Goal: Information Seeking & Learning: Find contact information

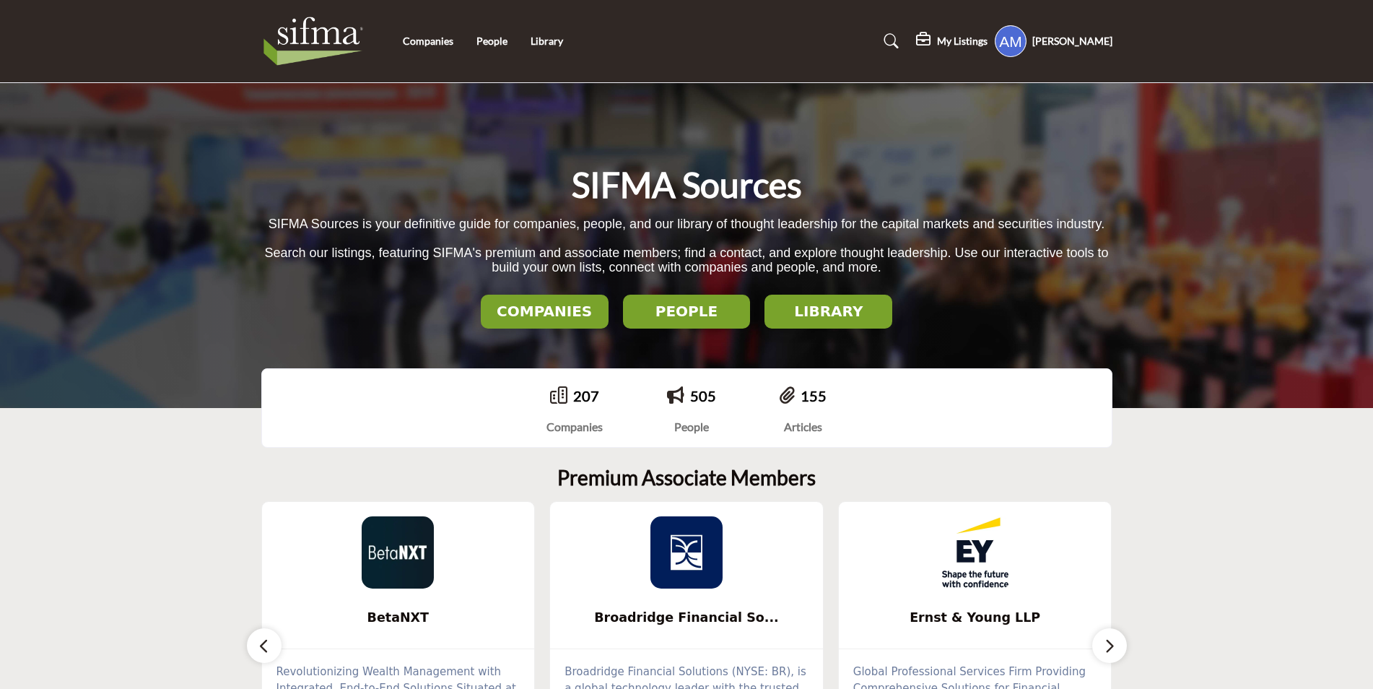
click at [539, 310] on h2 "COMPANIES" at bounding box center [544, 310] width 119 height 17
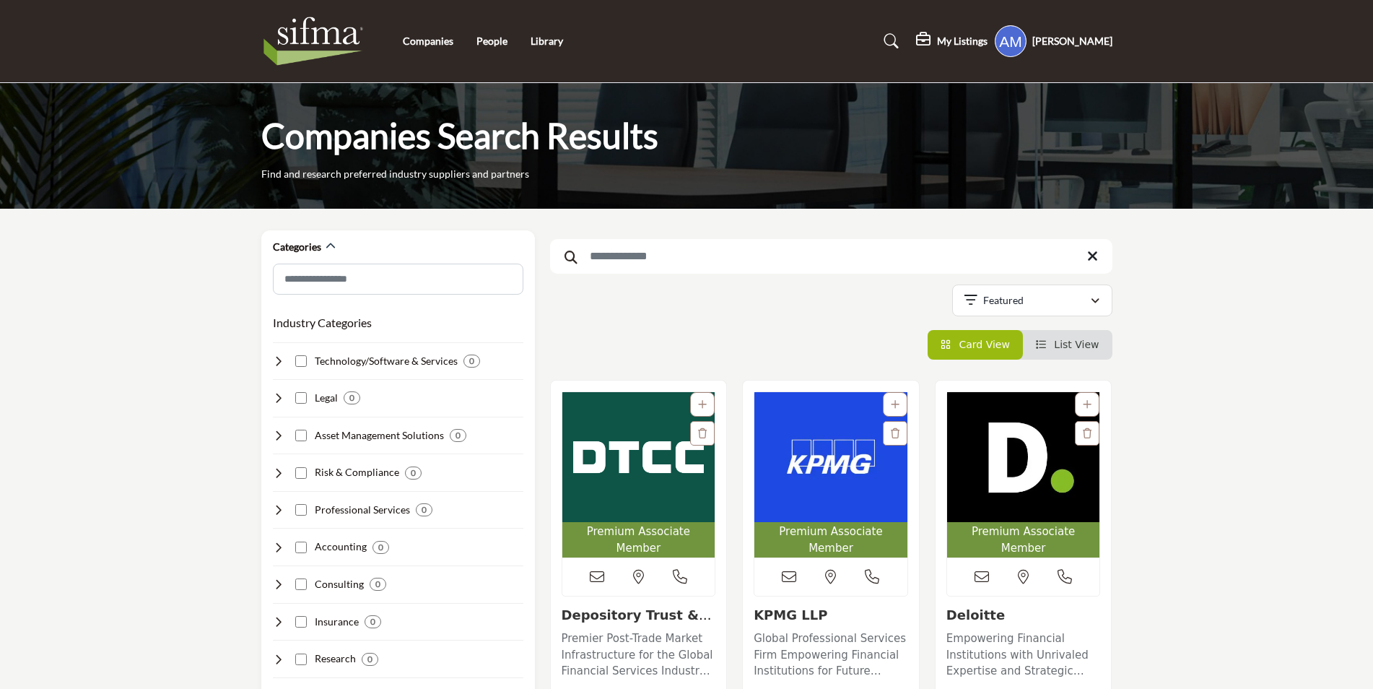
click at [738, 253] on input "Search Keyword" at bounding box center [831, 256] width 562 height 35
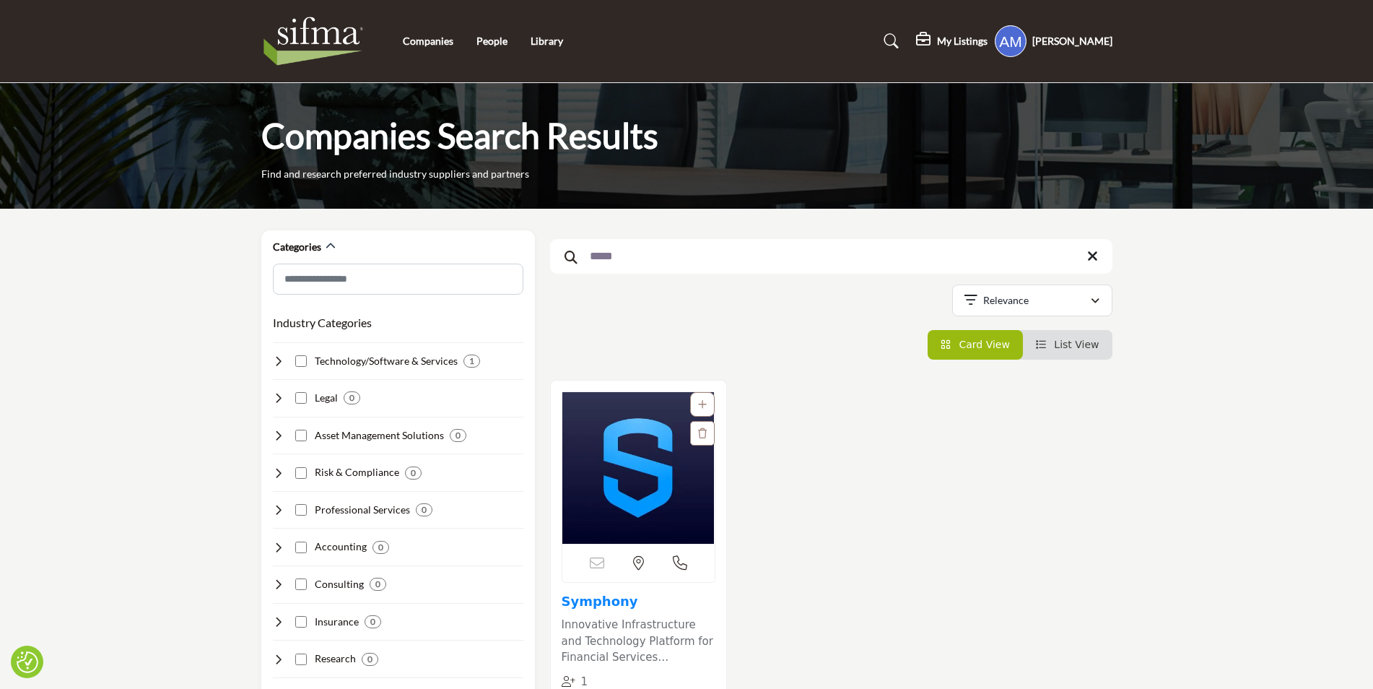
type input "*****"
click at [593, 604] on link "Symphony" at bounding box center [600, 600] width 77 height 15
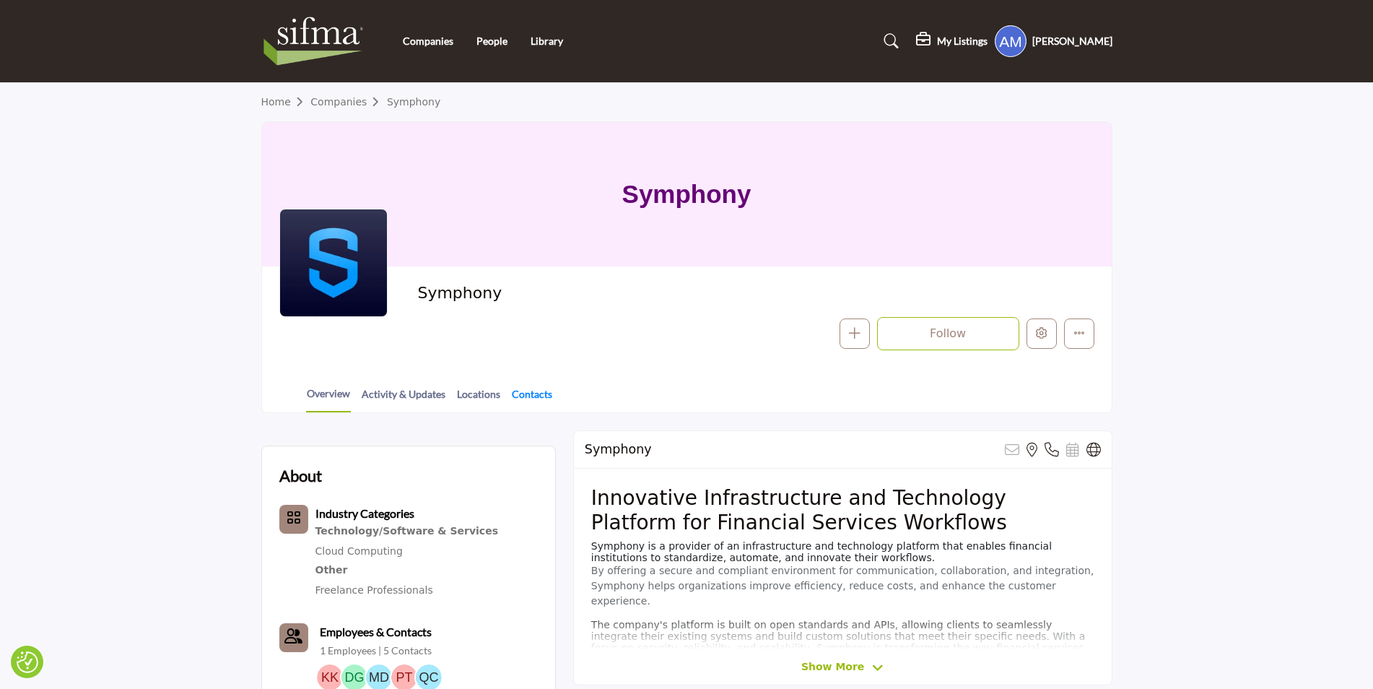
click at [532, 402] on link "Contacts" at bounding box center [532, 398] width 42 height 25
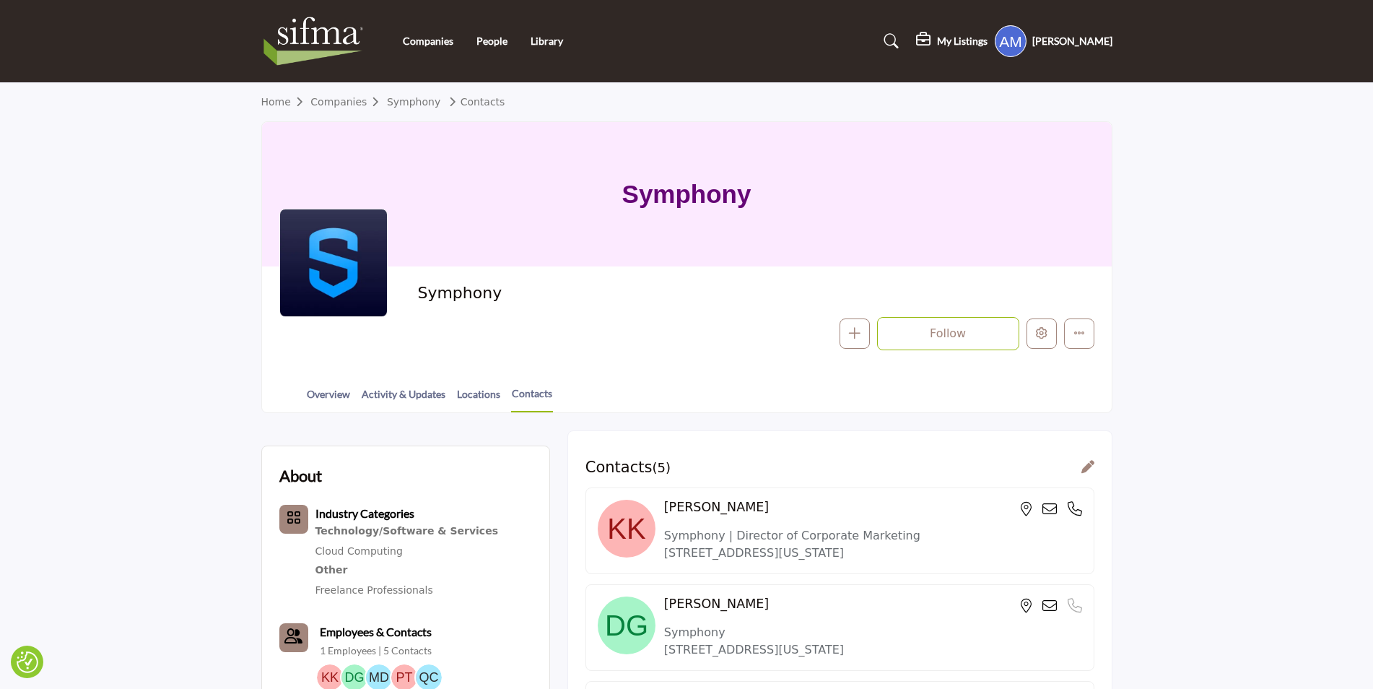
click at [324, 48] on img at bounding box center [317, 41] width 112 height 58
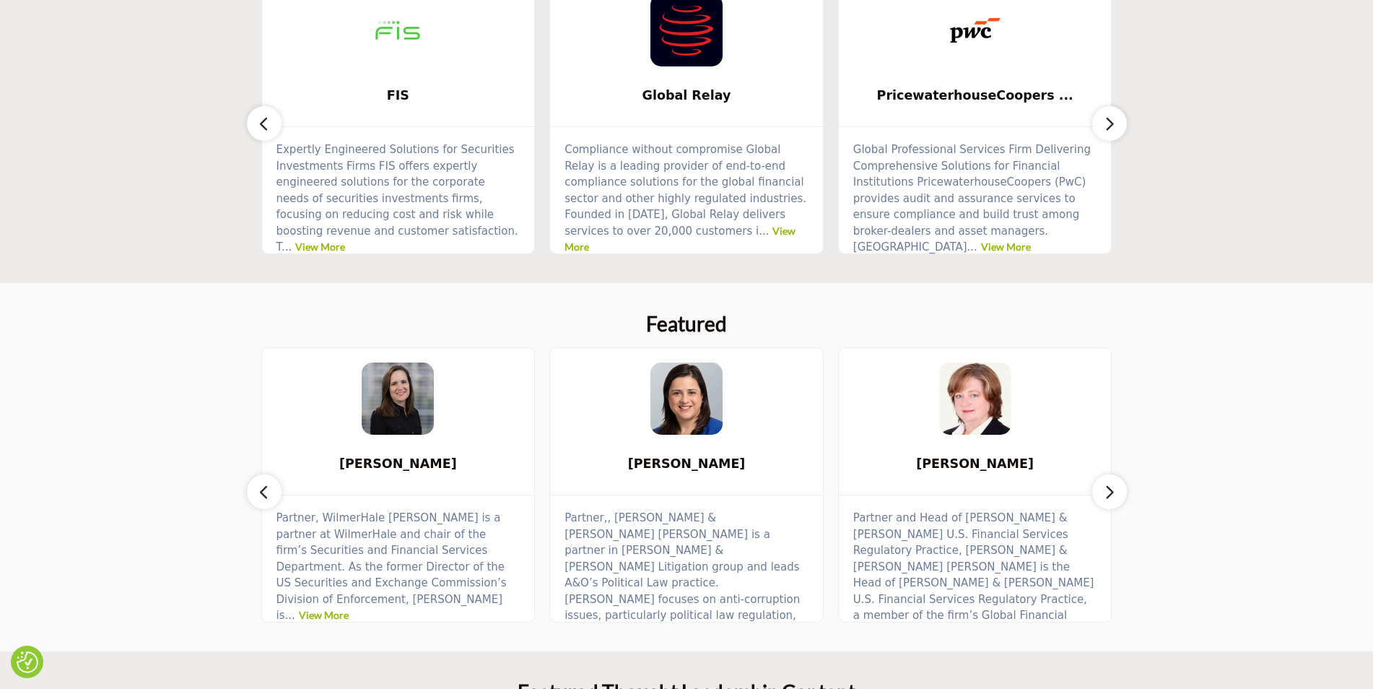
scroll to position [722, 0]
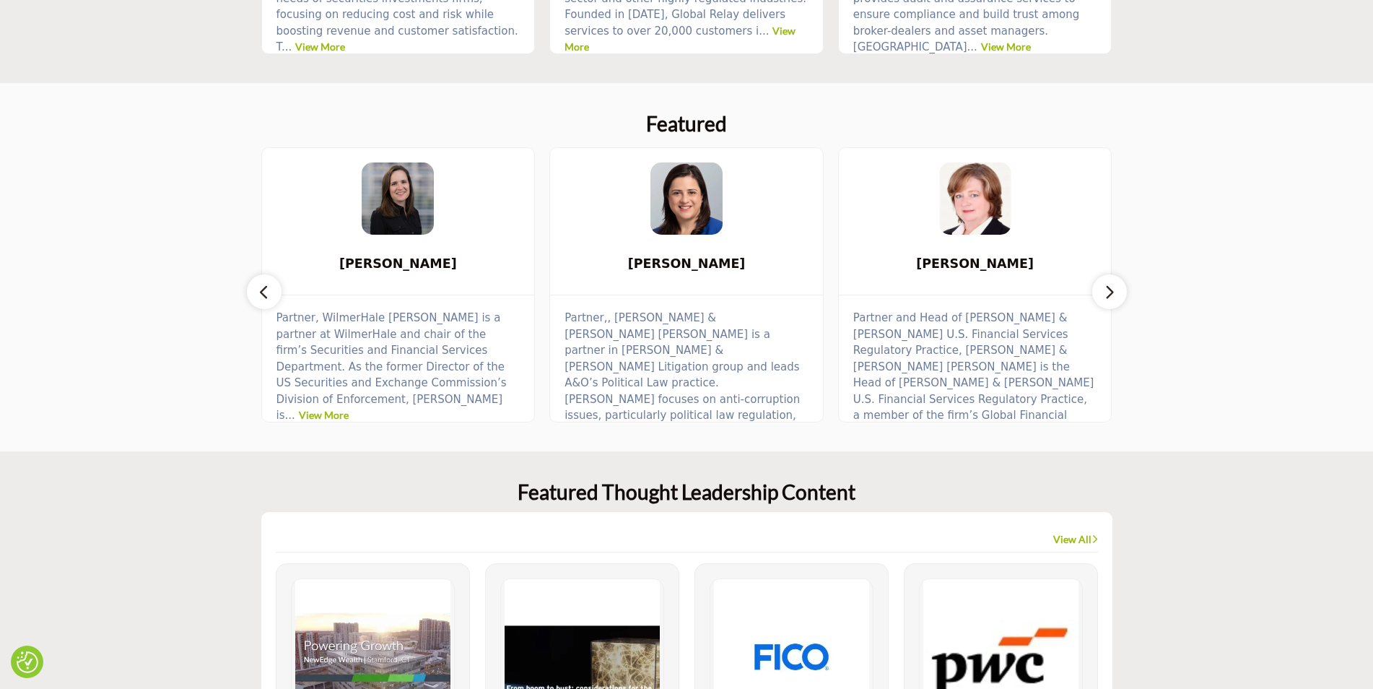
click at [1118, 285] on button "button" at bounding box center [1109, 291] width 35 height 35
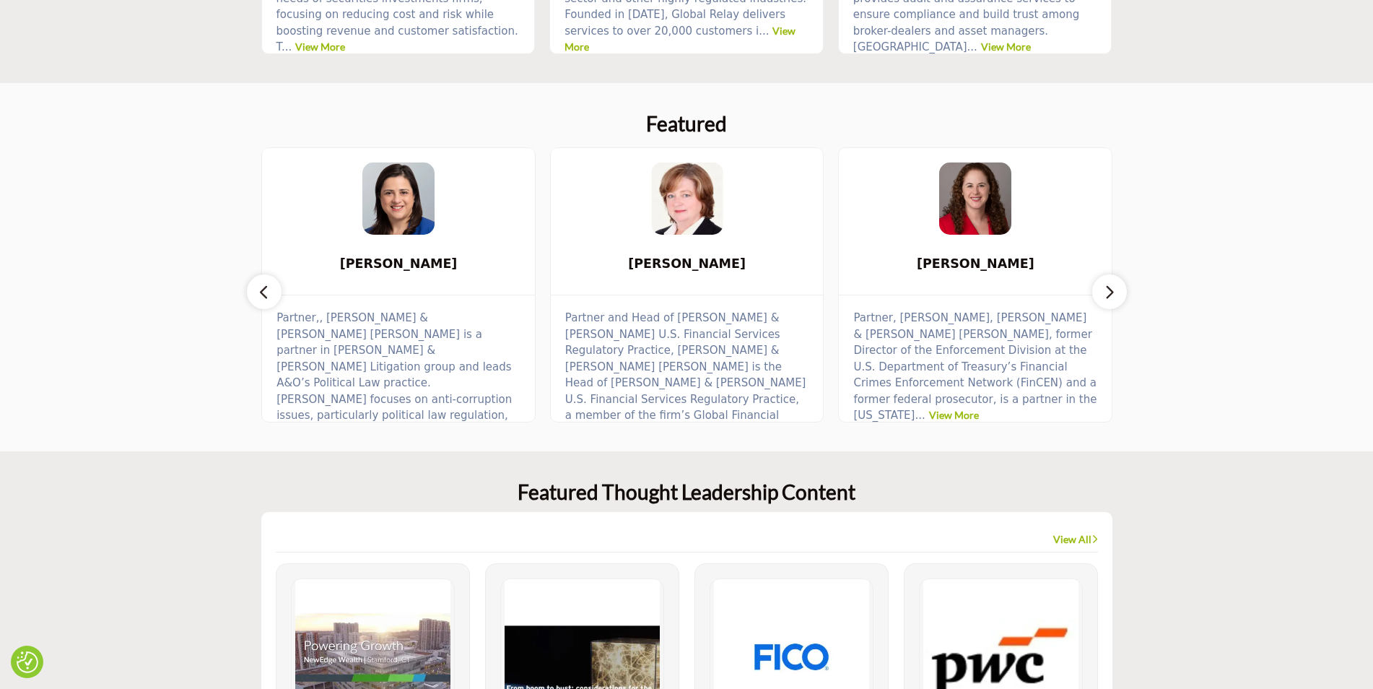
click at [1118, 285] on button "button" at bounding box center [1109, 291] width 35 height 35
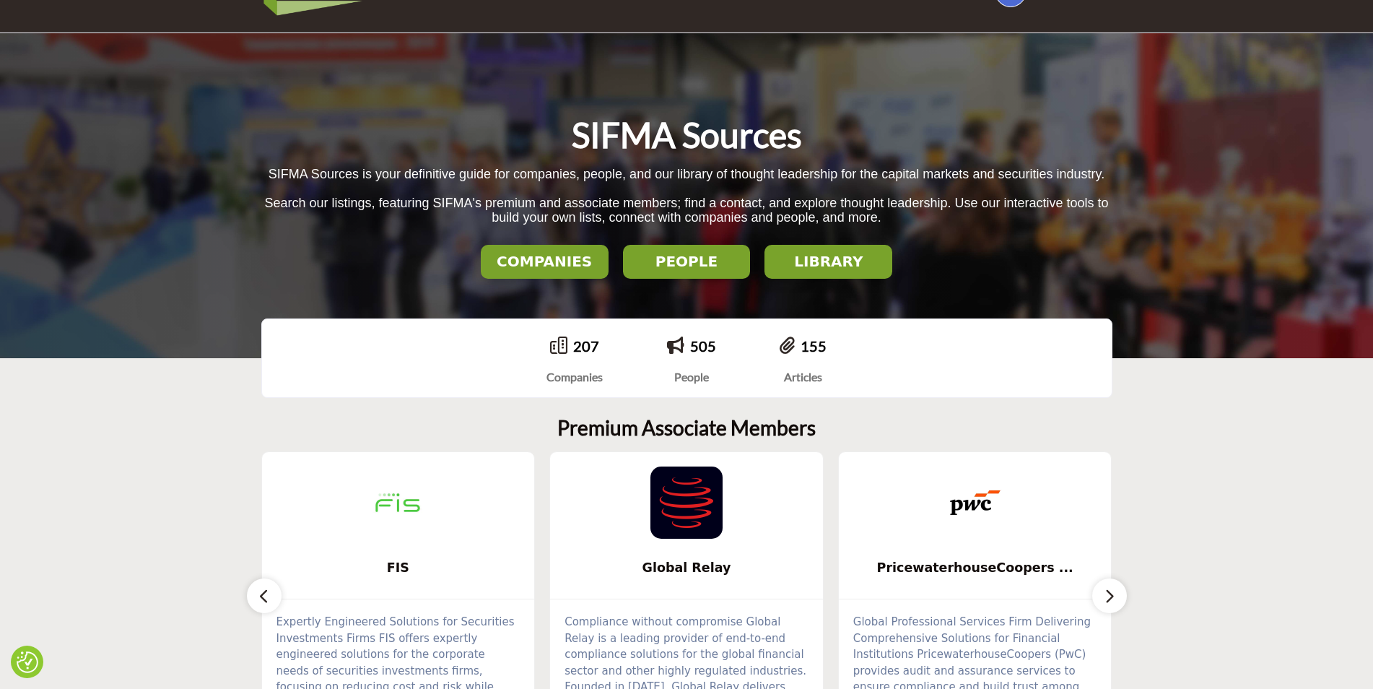
scroll to position [0, 0]
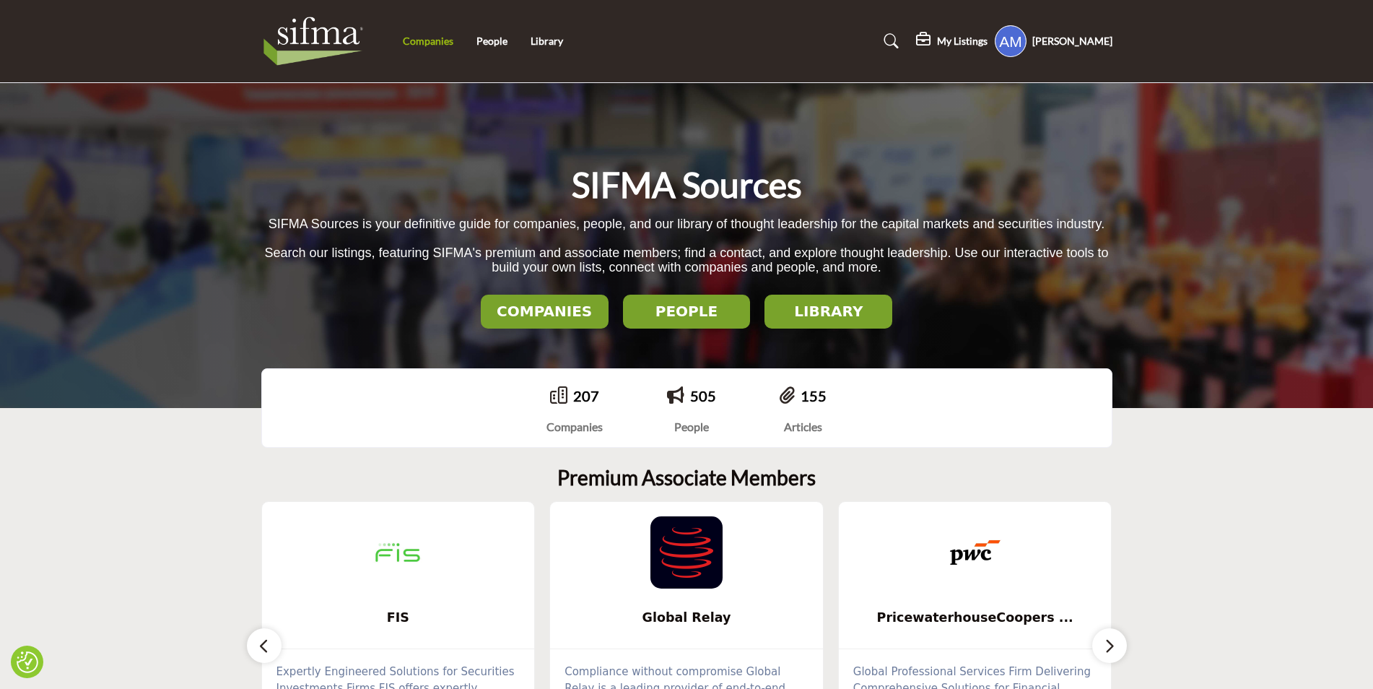
click at [426, 45] on link "Companies" at bounding box center [428, 41] width 51 height 12
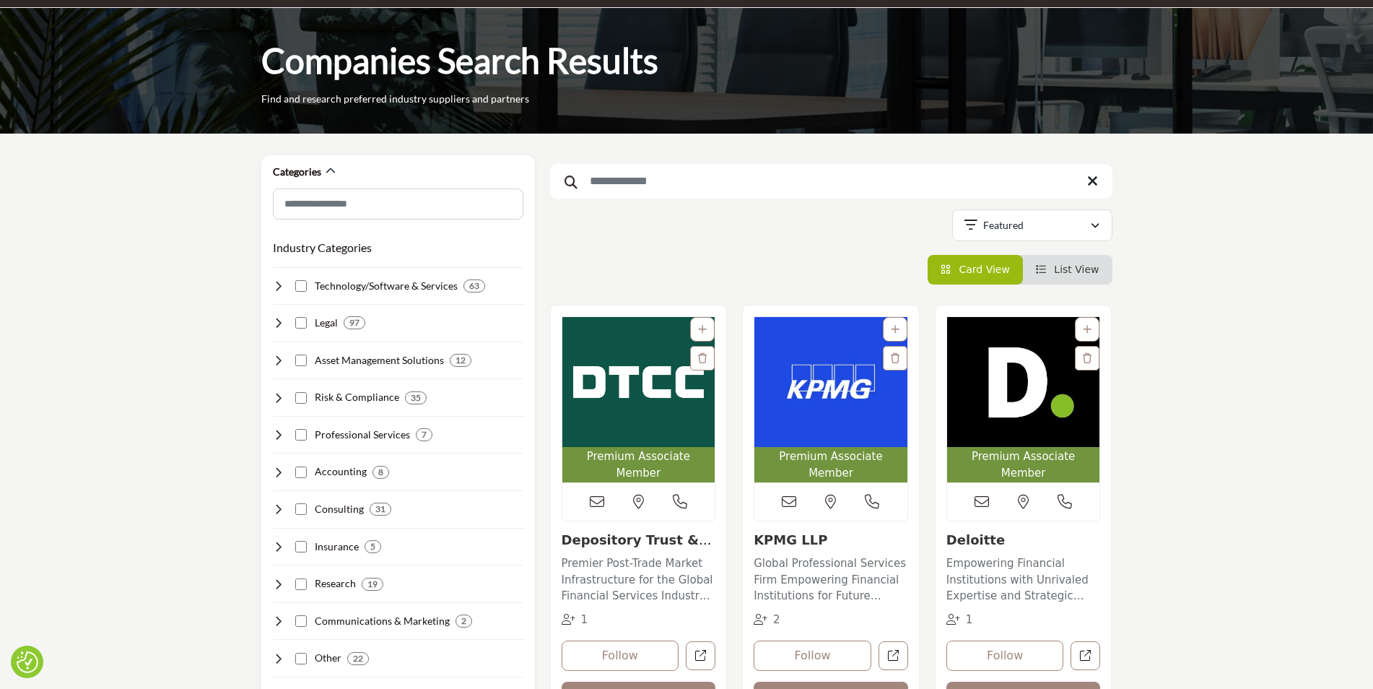
scroll to position [72, 0]
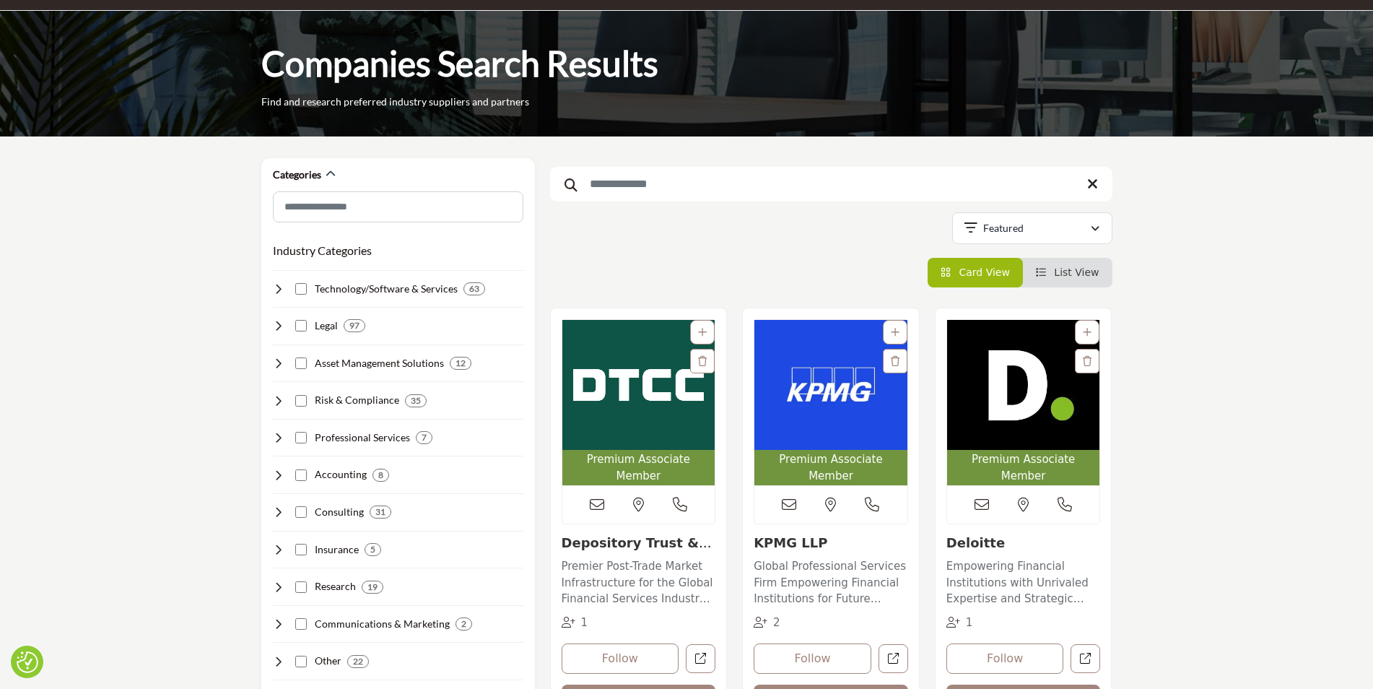
click at [845, 176] on input "Search Keyword" at bounding box center [831, 184] width 562 height 35
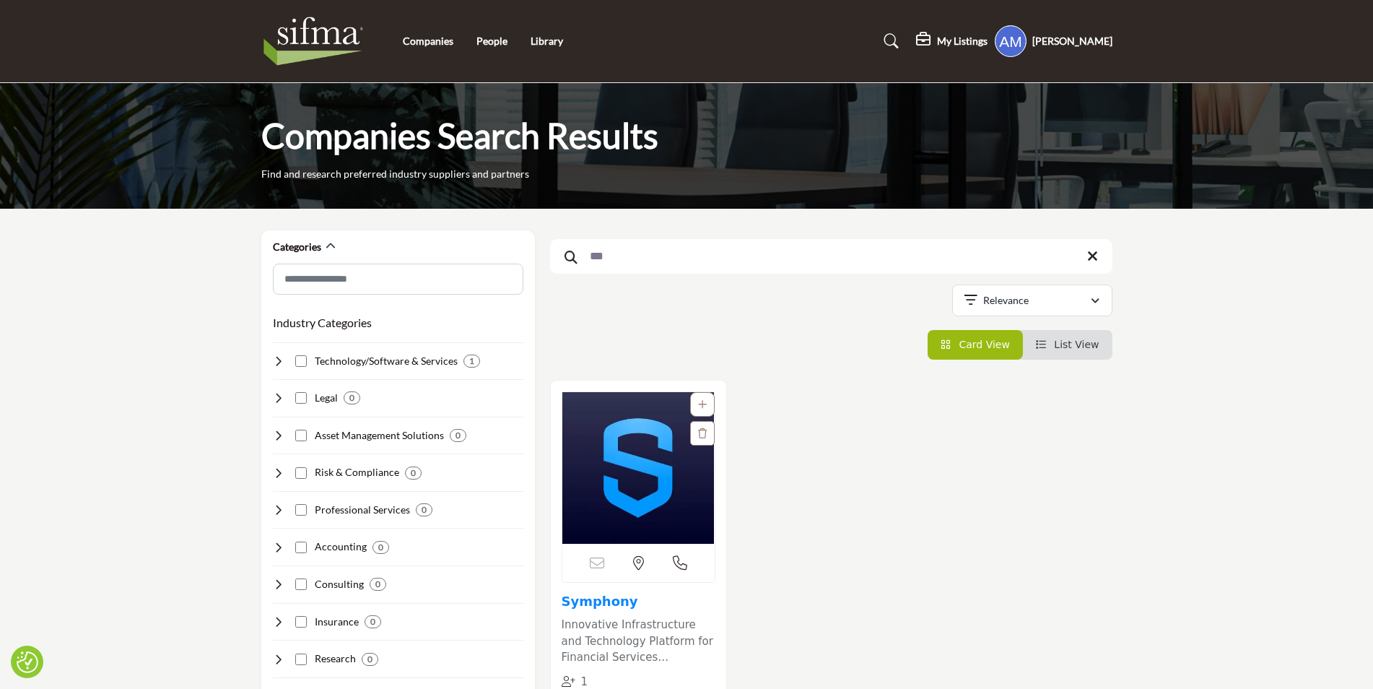
type input "***"
click at [591, 601] on link "Symphony" at bounding box center [600, 600] width 77 height 15
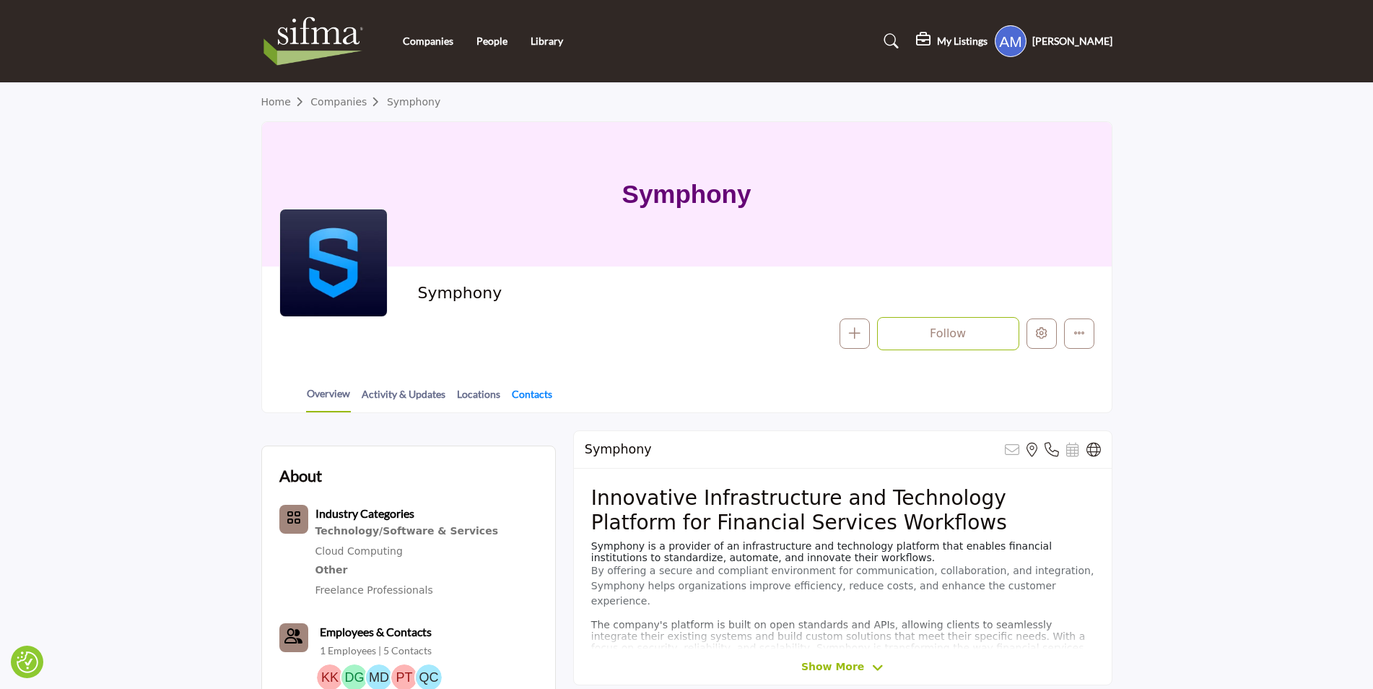
click at [544, 397] on link "Contacts" at bounding box center [532, 398] width 42 height 25
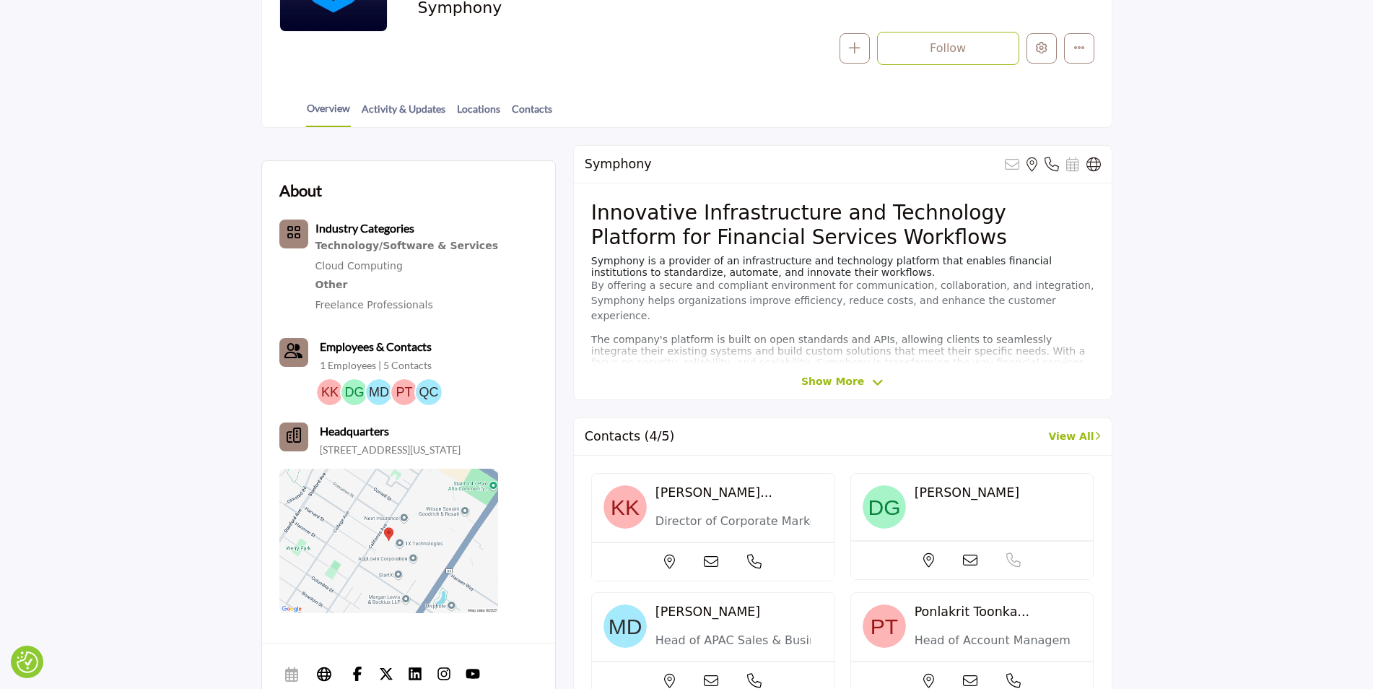
scroll to position [289, 0]
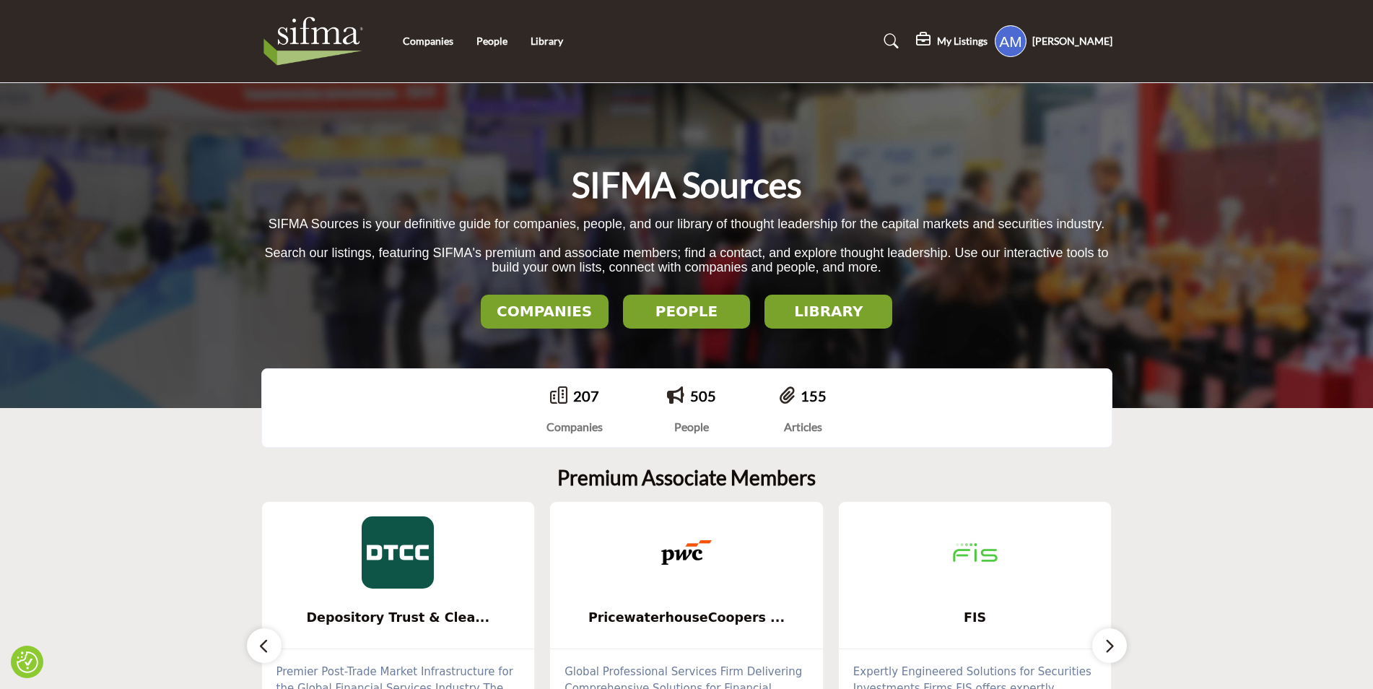
click at [554, 314] on h2 "COMPANIES" at bounding box center [544, 310] width 119 height 17
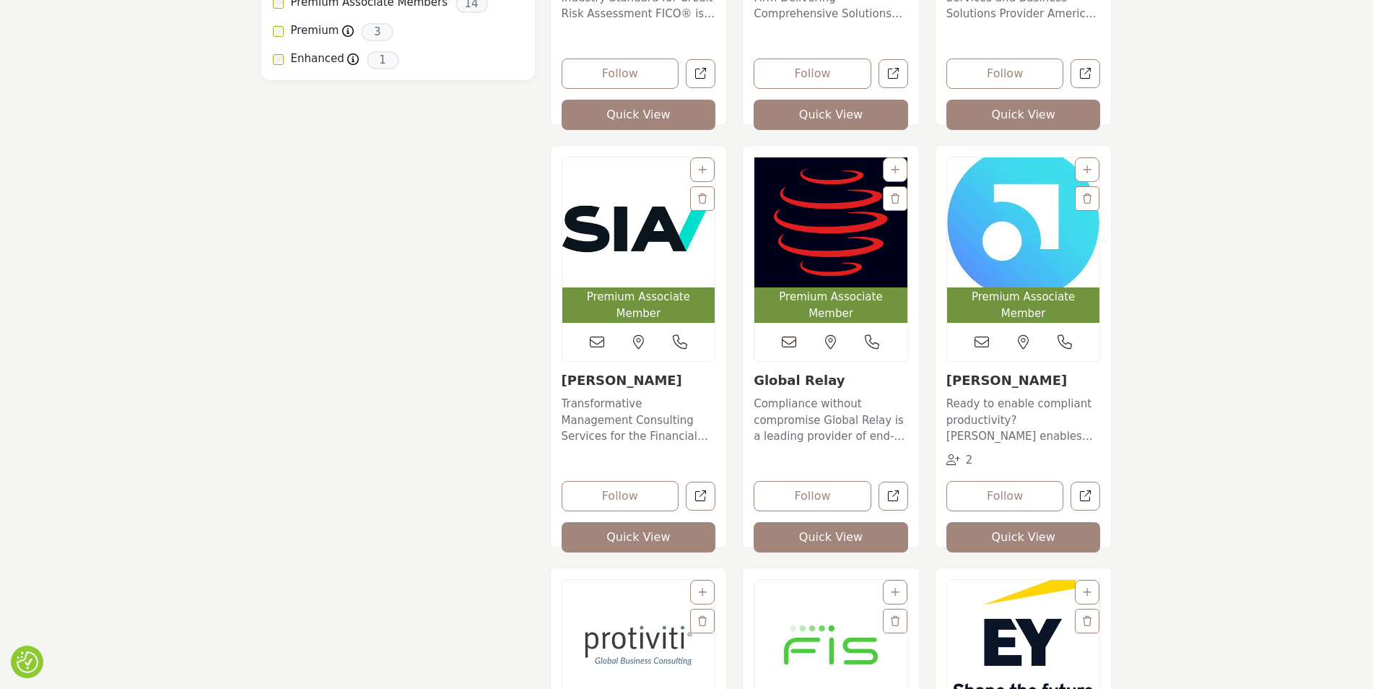
scroll to position [1444, 0]
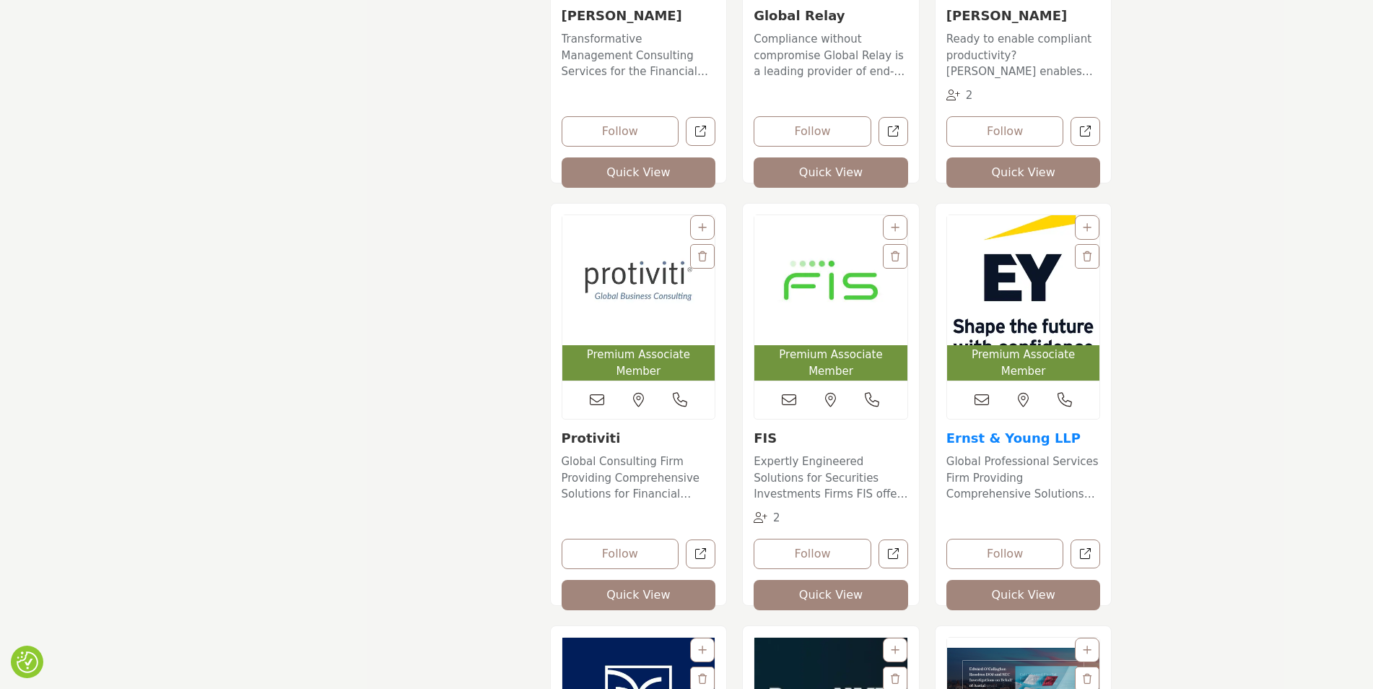
click at [974, 430] on link "Ernst & Young LLP" at bounding box center [1013, 437] width 134 height 15
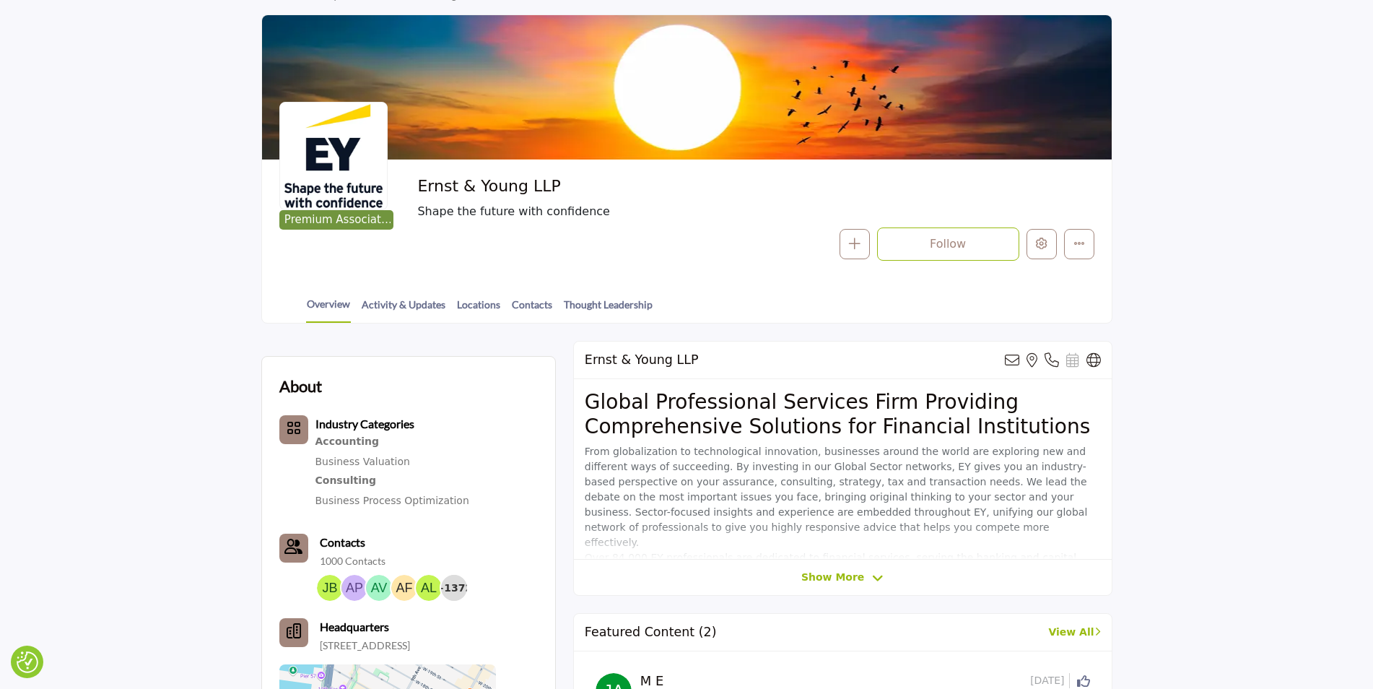
scroll to position [217, 0]
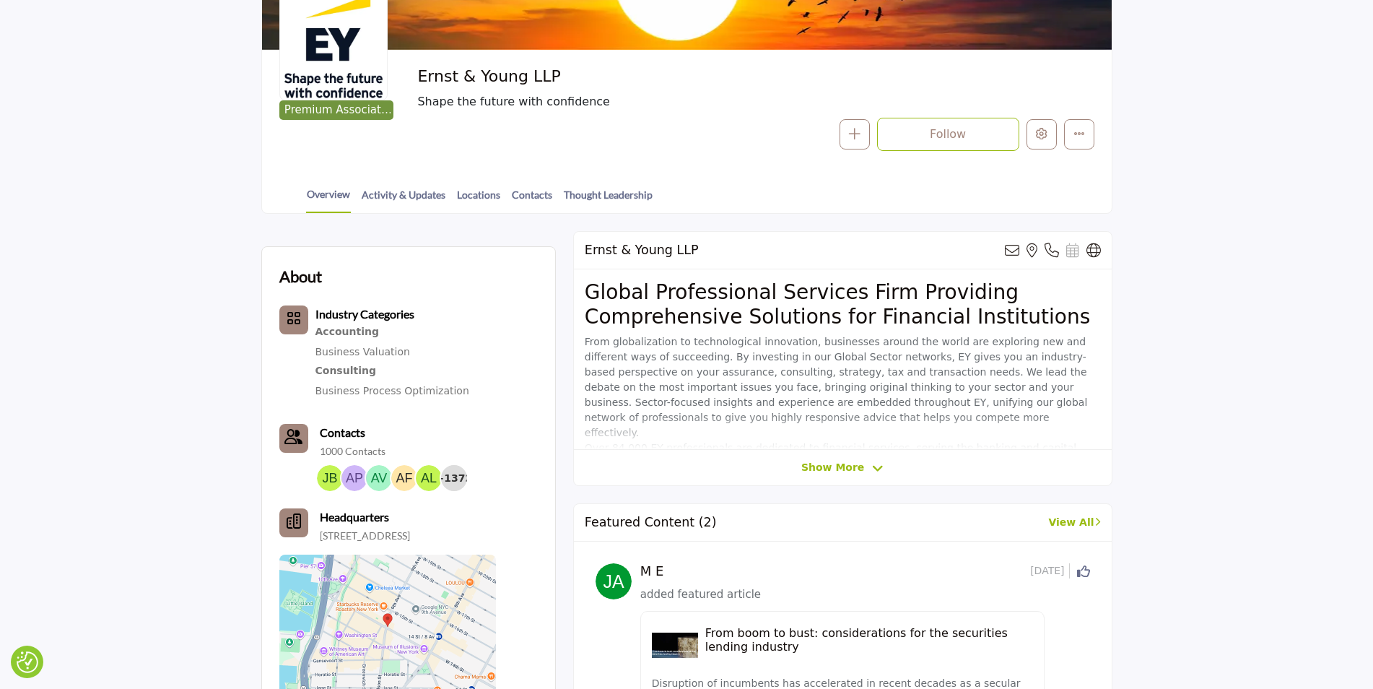
click at [850, 455] on div "Ernst & Young LLP View email address of this listing View the location of this …" at bounding box center [842, 358] width 539 height 255
click at [850, 466] on span "Show More" at bounding box center [832, 467] width 63 height 15
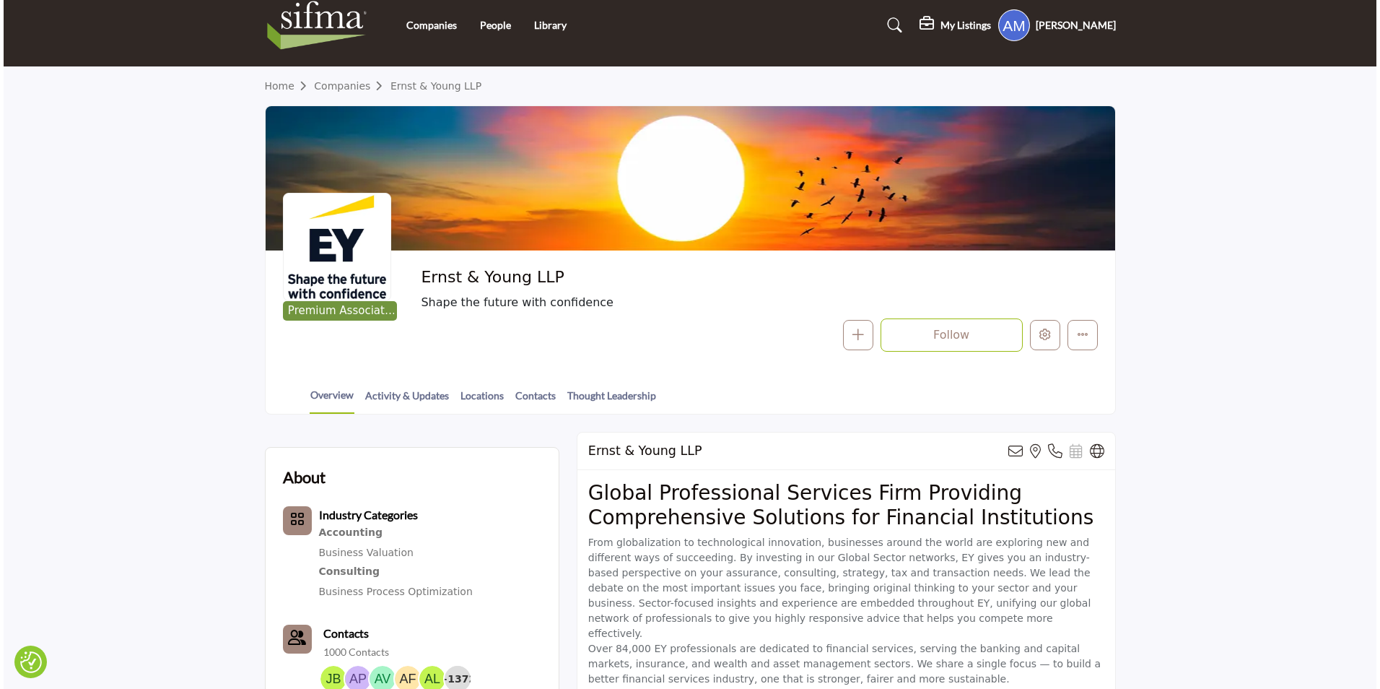
scroll to position [0, 0]
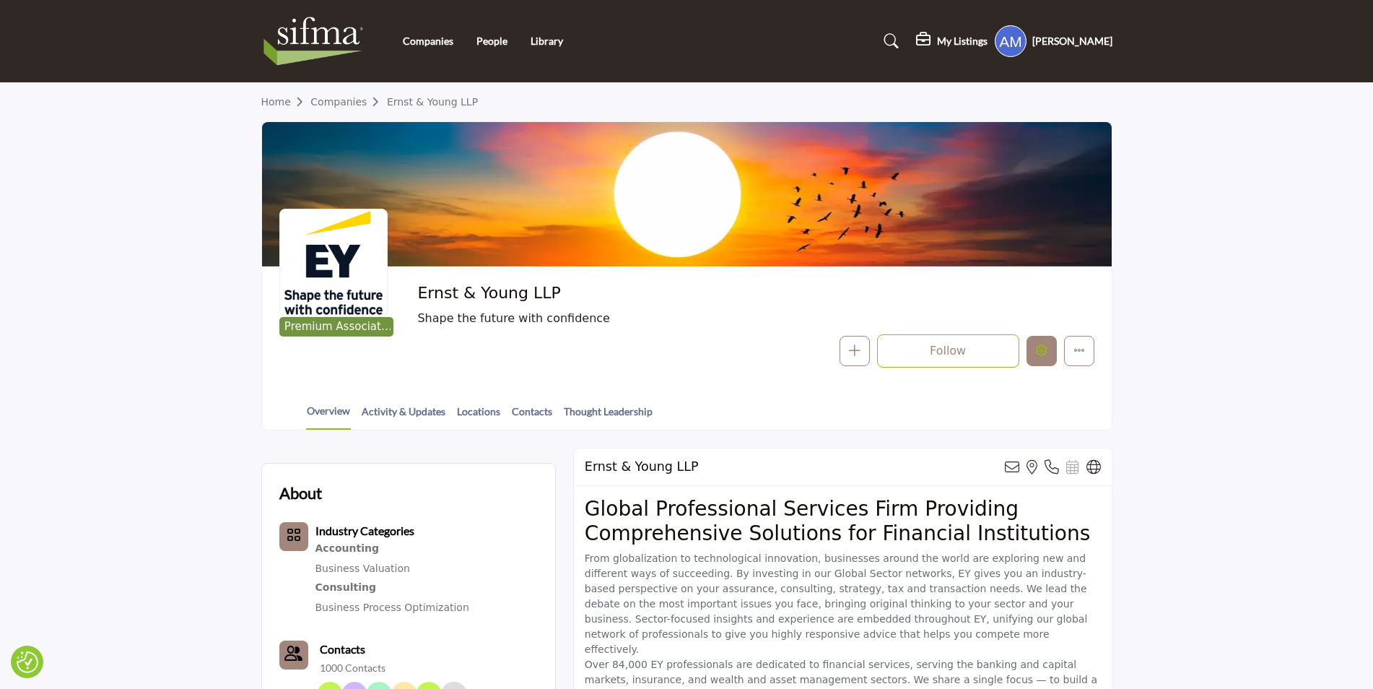
click at [1047, 350] on button "Edit company" at bounding box center [1041, 351] width 30 height 30
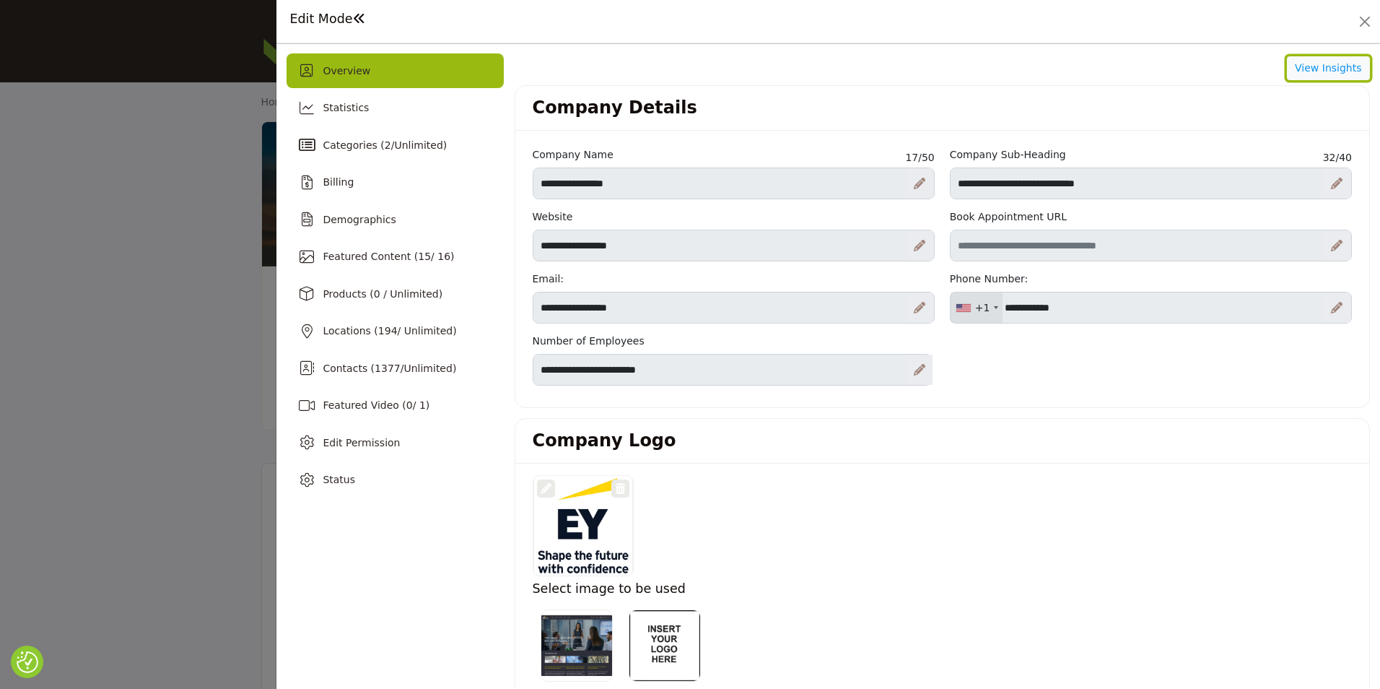
click at [1320, 69] on button "View Insights" at bounding box center [1328, 68] width 83 height 25
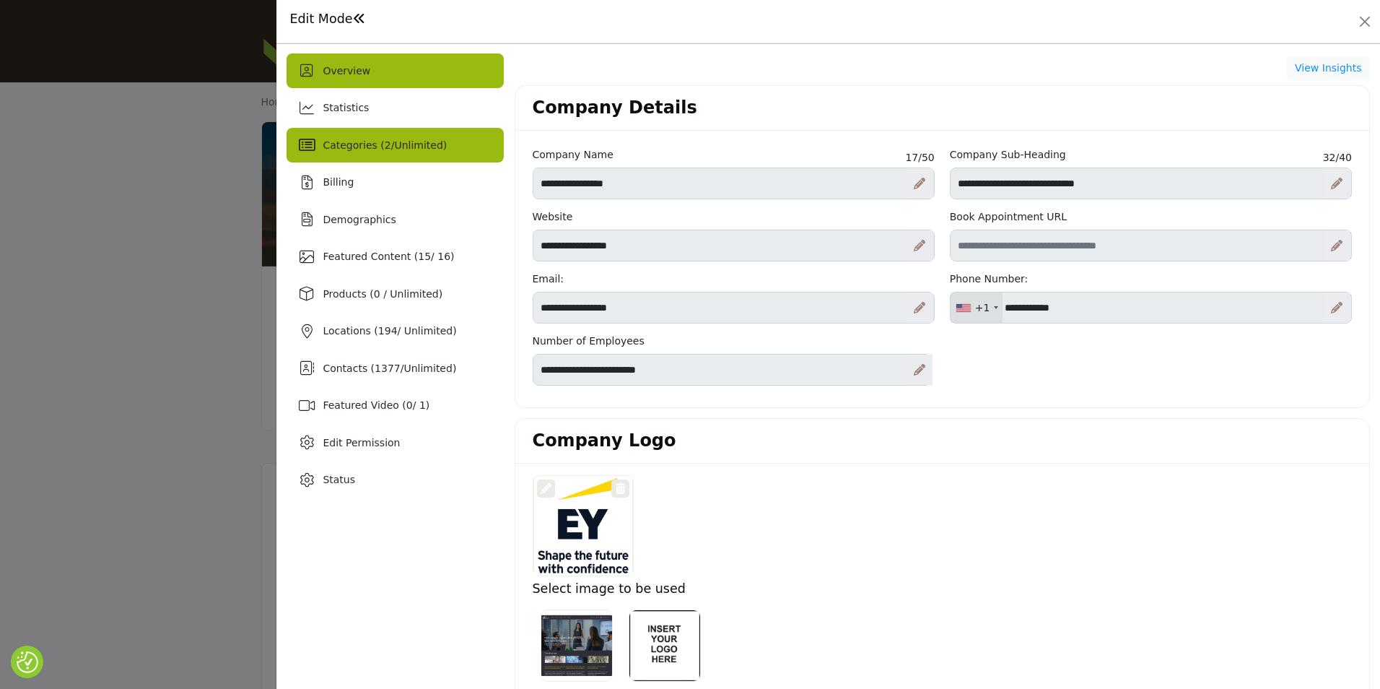
click at [383, 149] on span "Categories ( 2 / Unlimited )" at bounding box center [385, 145] width 124 height 12
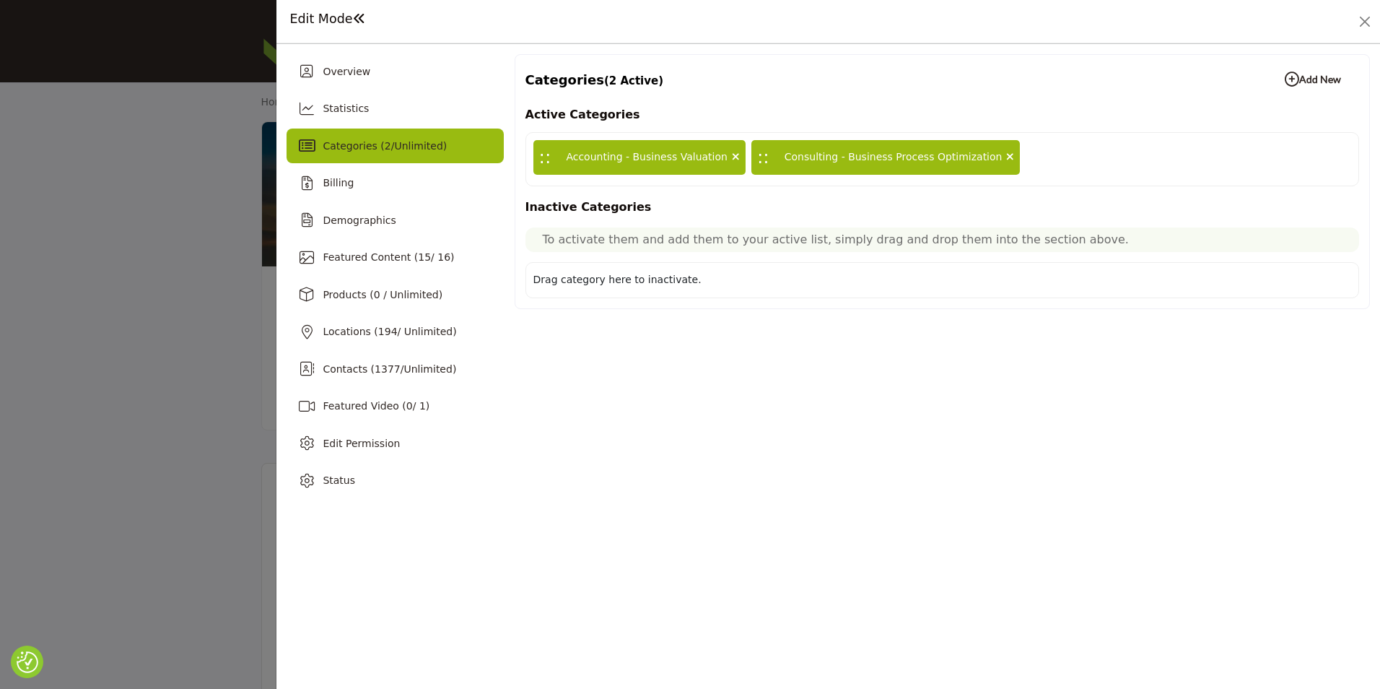
click at [1322, 81] on b "Add New Add New" at bounding box center [1313, 79] width 56 height 14
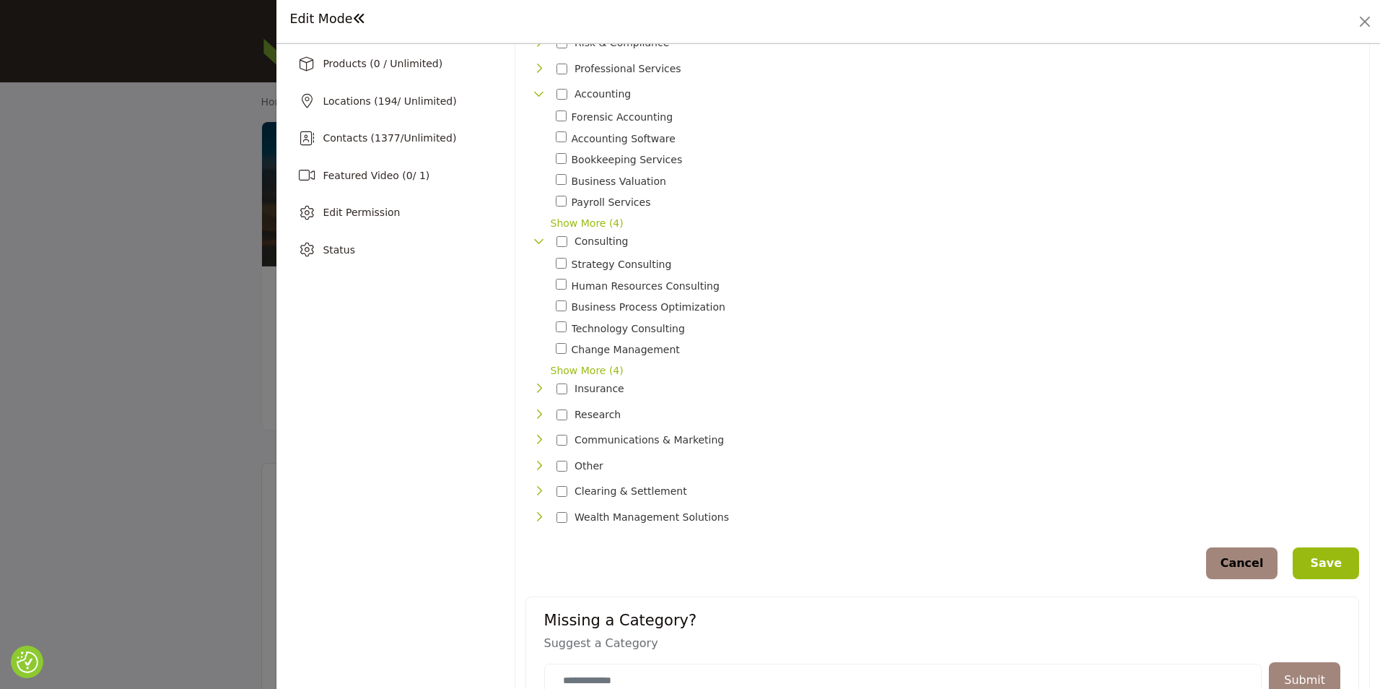
scroll to position [269, 0]
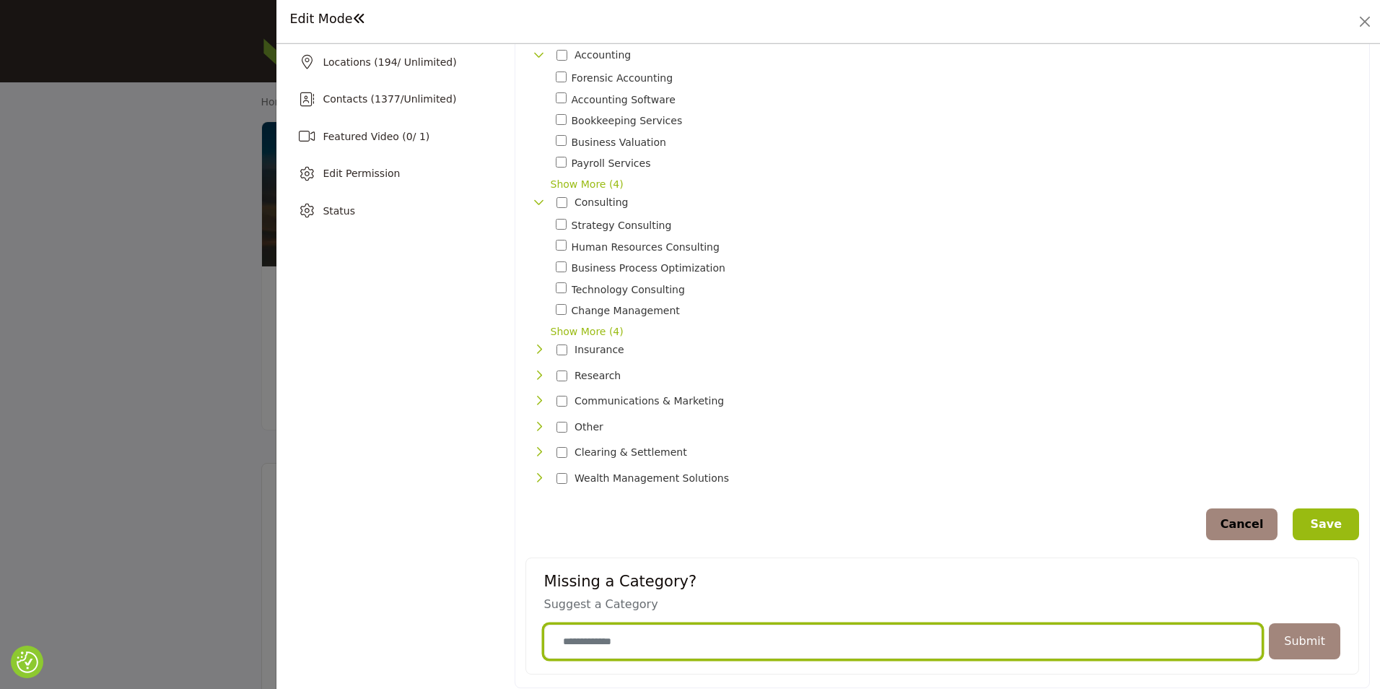
click at [680, 630] on input "Category Name" at bounding box center [903, 641] width 718 height 34
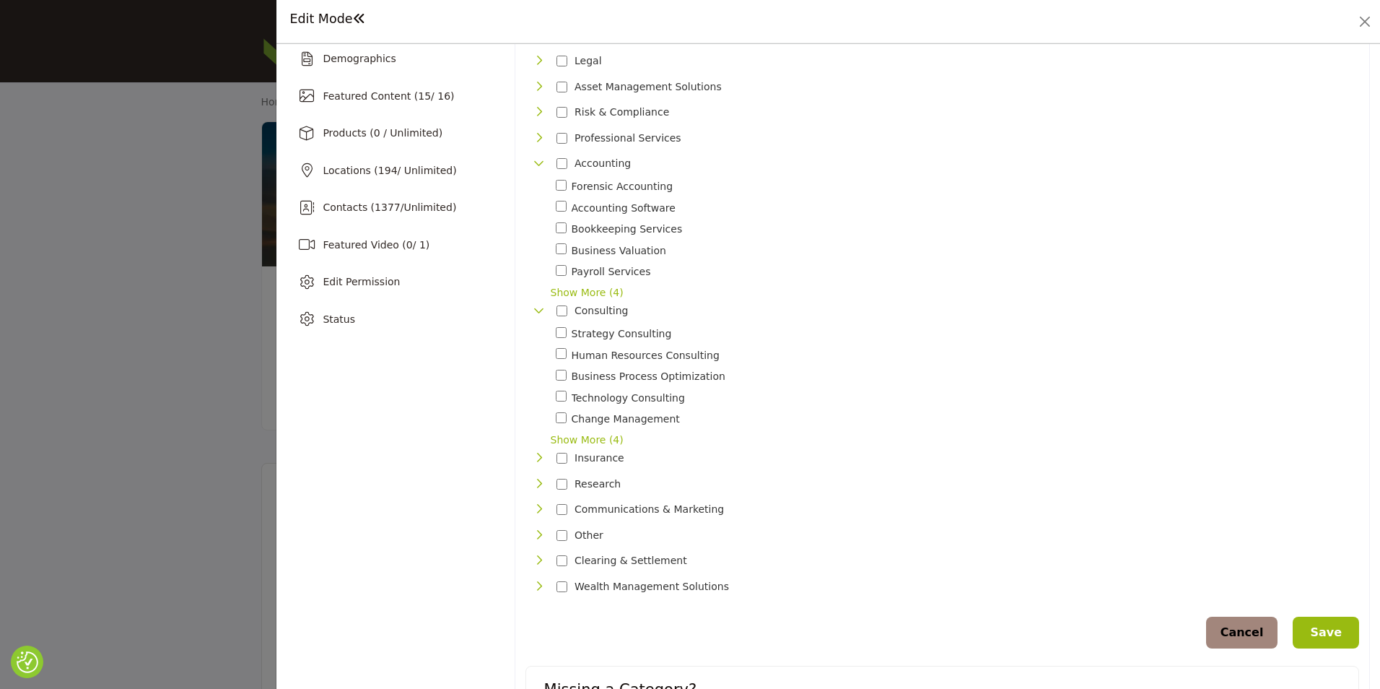
scroll to position [0, 0]
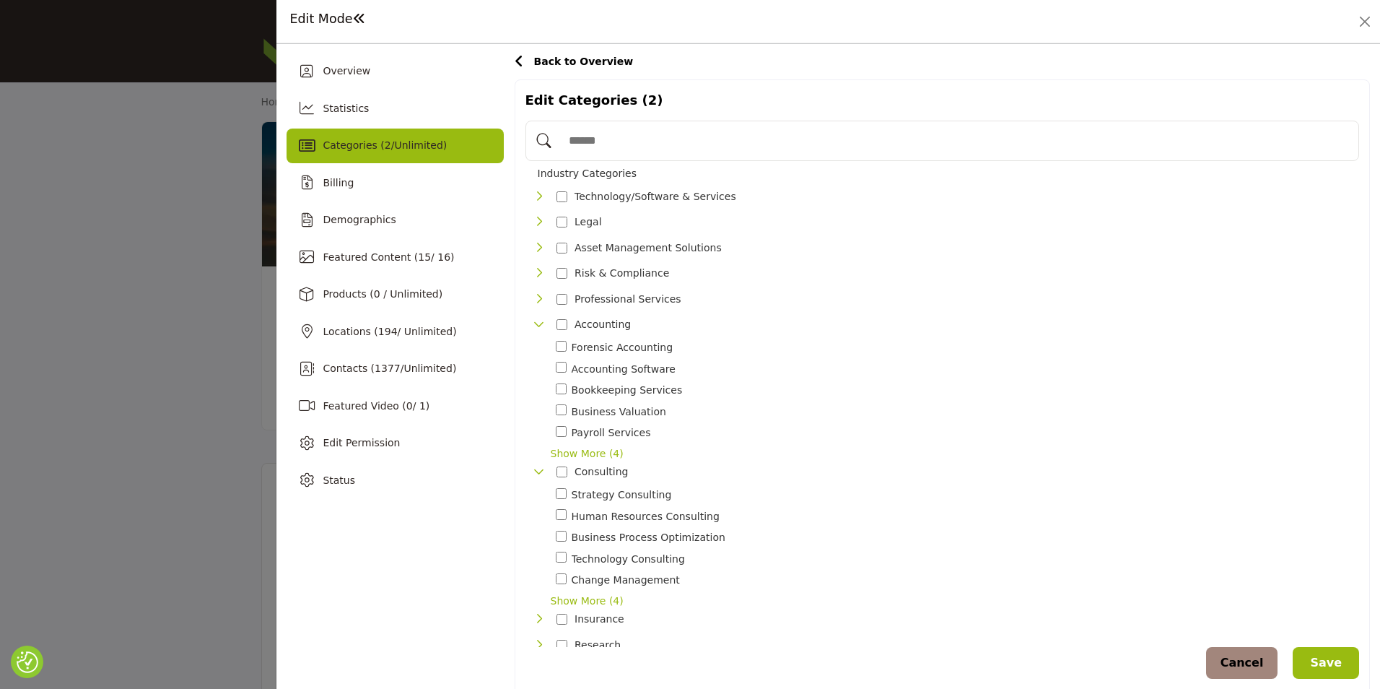
click at [535, 61] on span "Back to Overview" at bounding box center [584, 62] width 100 height 12
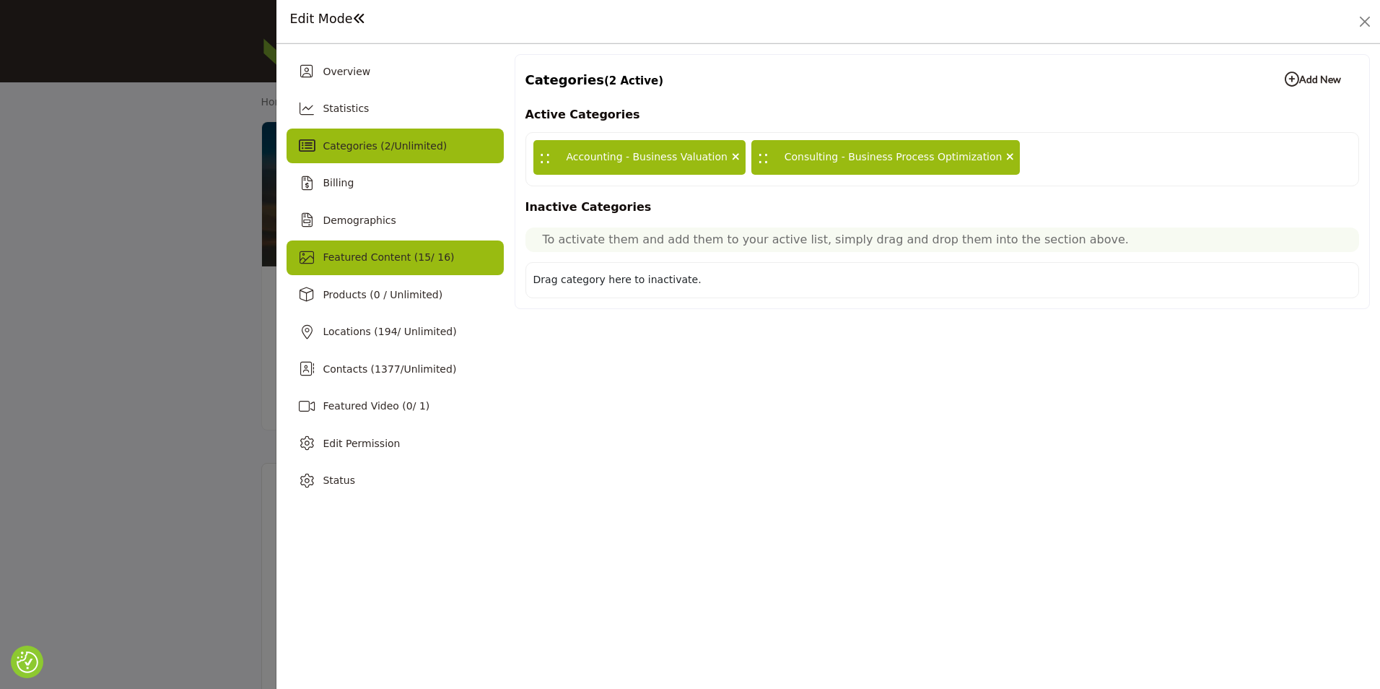
click at [423, 259] on span "Featured Content ( 15 / 16)" at bounding box center [388, 257] width 131 height 12
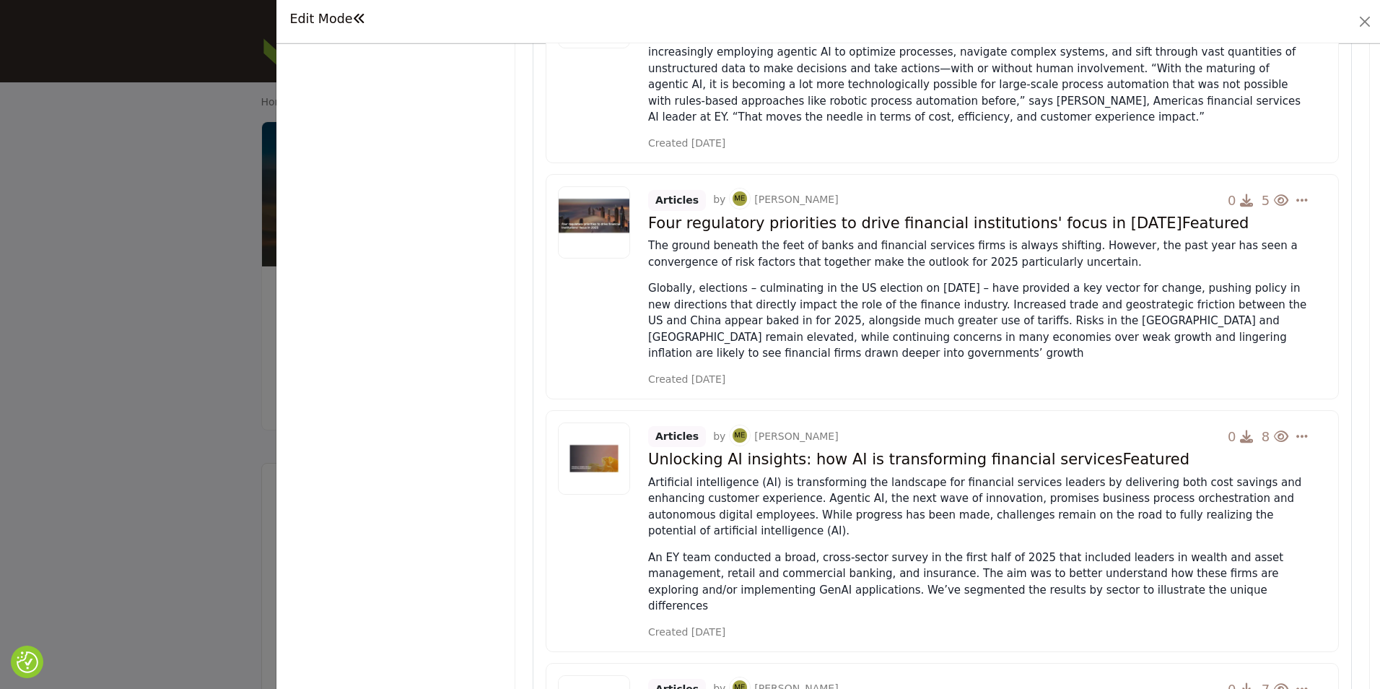
drag, startPoint x: 1274, startPoint y: 324, endPoint x: 1275, endPoint y: 336, distance: 11.6
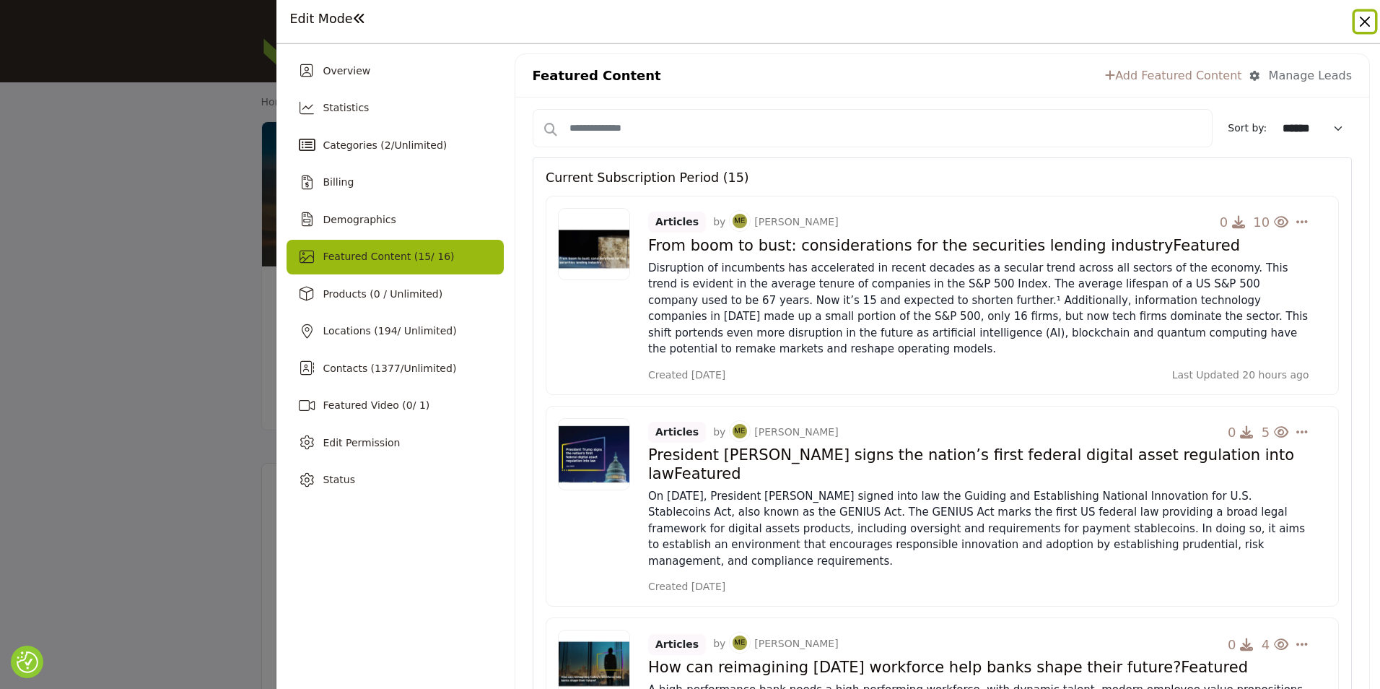
click at [1365, 23] on button "Close" at bounding box center [1365, 22] width 20 height 20
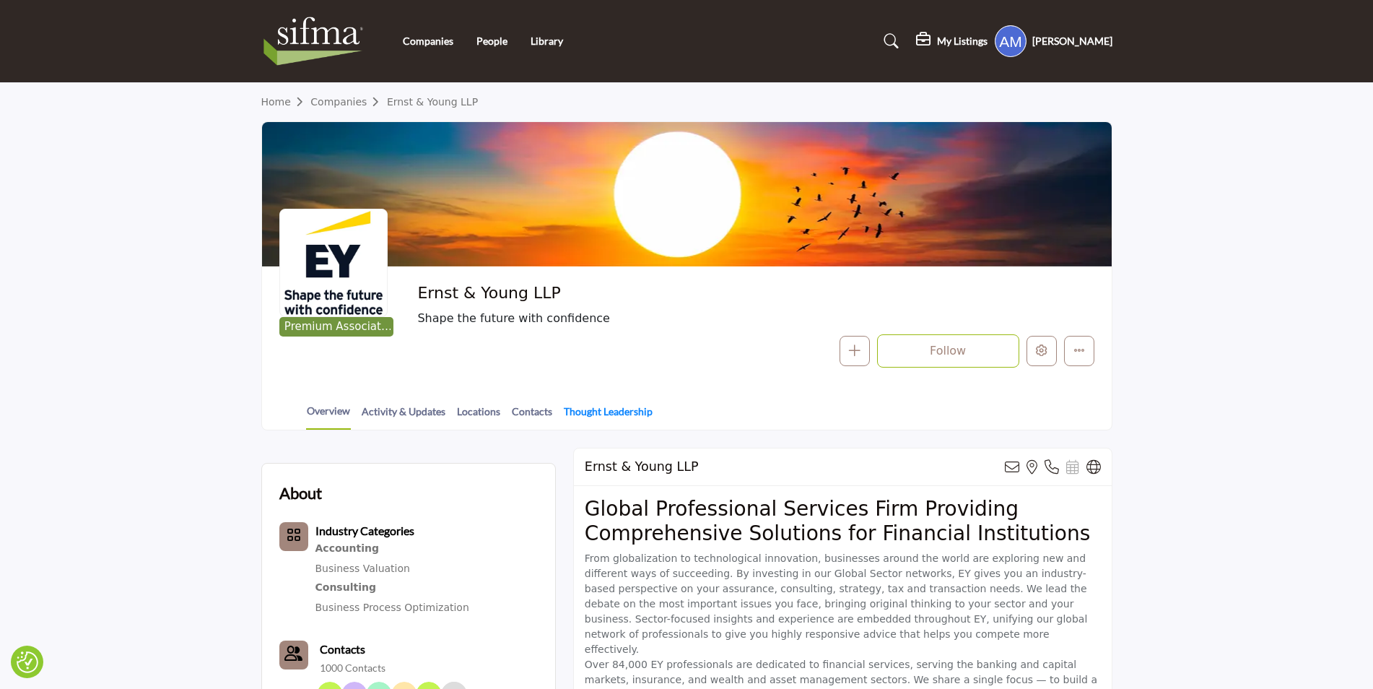
click at [617, 414] on link "Thought Leadership" at bounding box center [608, 415] width 90 height 25
click at [603, 413] on link "Thought Leadership" at bounding box center [608, 415] width 90 height 25
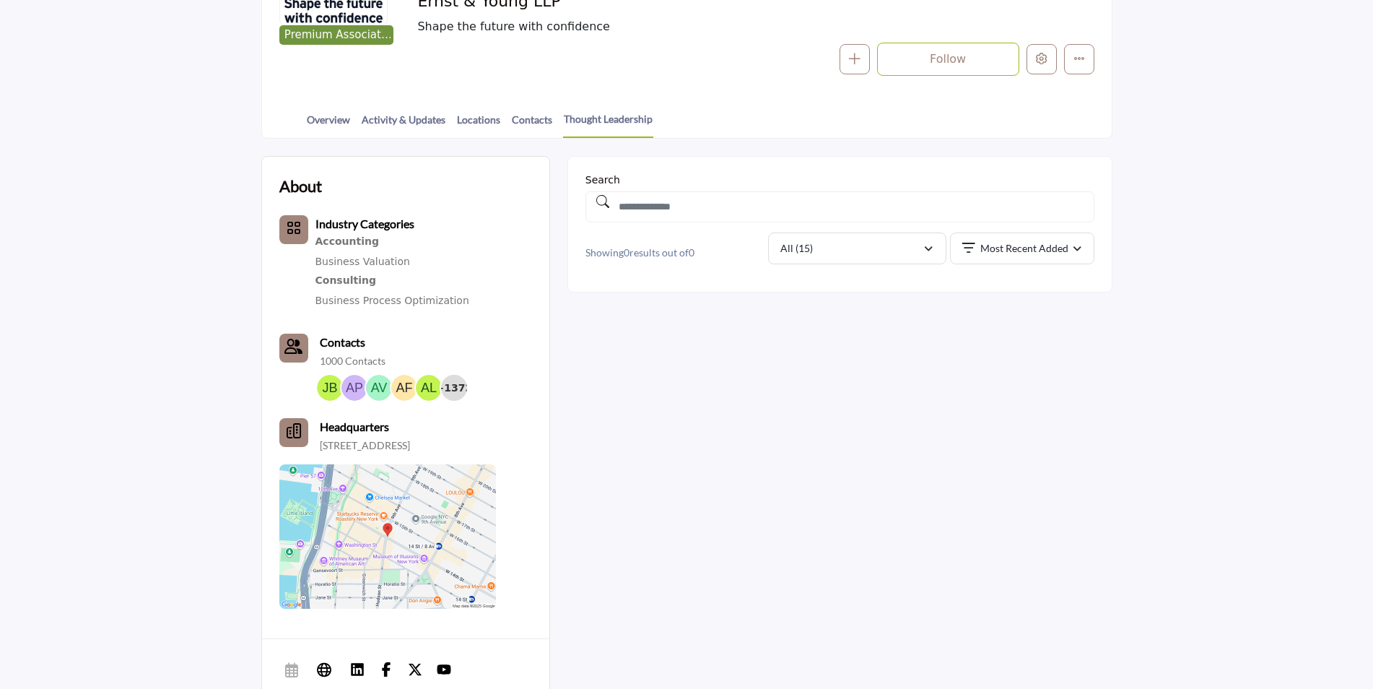
scroll to position [292, 0]
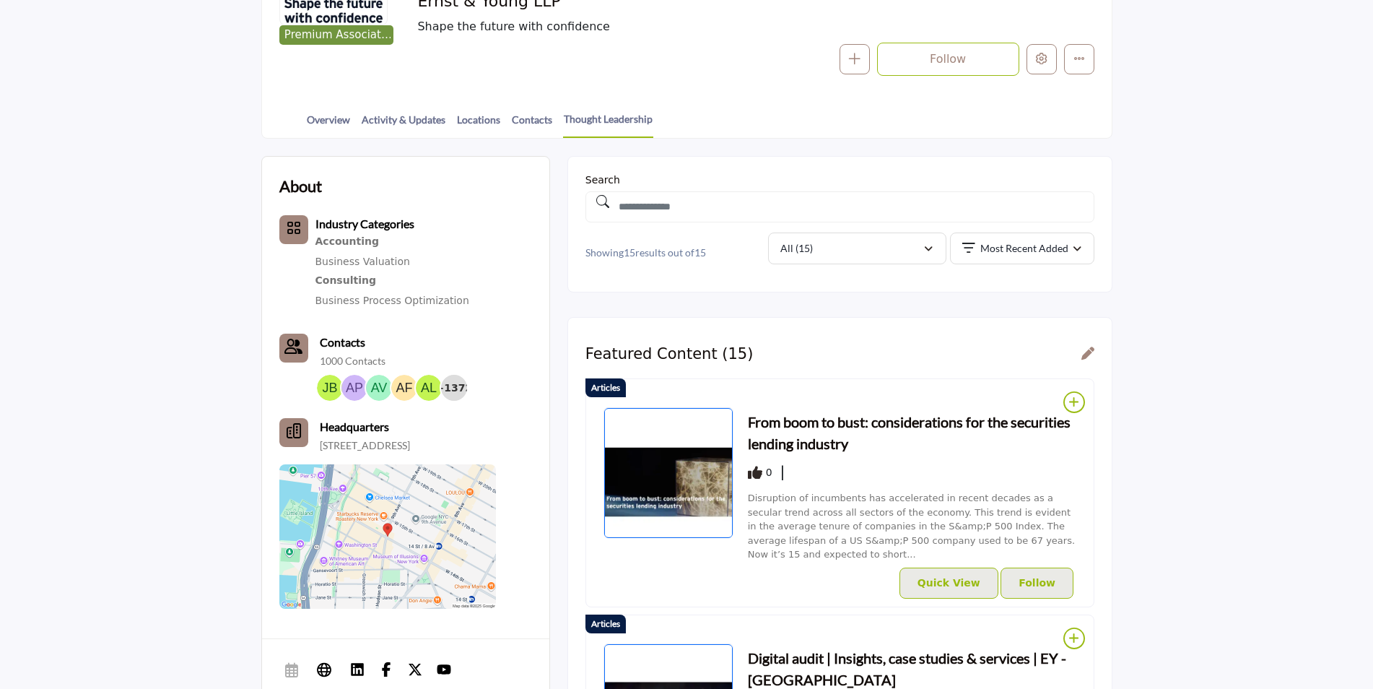
drag, startPoint x: 800, startPoint y: 414, endPoint x: 803, endPoint y: 352, distance: 62.9
click at [803, 411] on h3 "From boom to bust: considerations for the securities lending industry" at bounding box center [912, 432] width 328 height 43
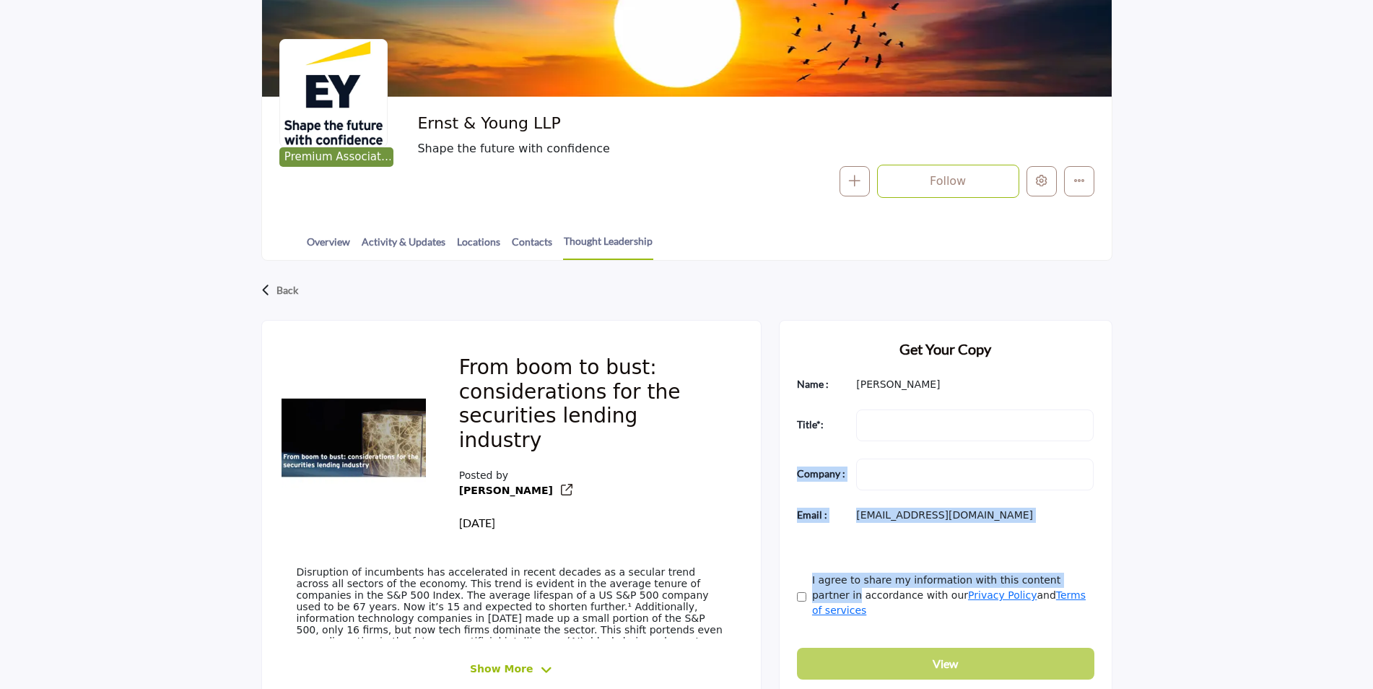
drag, startPoint x: 1248, startPoint y: 491, endPoint x: 1355, endPoint y: 588, distance: 144.6
click at [1355, 588] on div "Back From boom to bust: considerations for the securities lending industry Post…" at bounding box center [686, 486] width 1373 height 451
drag, startPoint x: 1355, startPoint y: 588, endPoint x: 1356, endPoint y: 599, distance: 10.9
click at [1356, 599] on div "Back From boom to bust: considerations for the securities lending industry Post…" at bounding box center [686, 486] width 1373 height 451
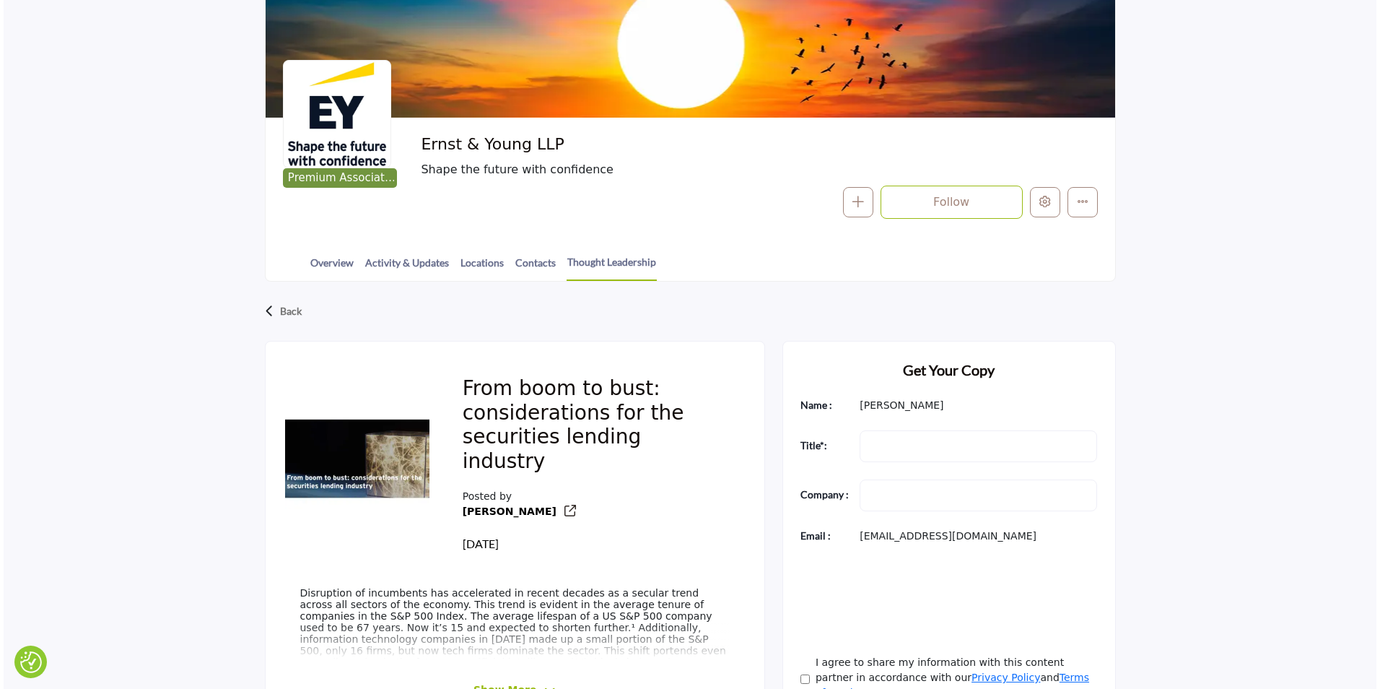
scroll to position [242, 0]
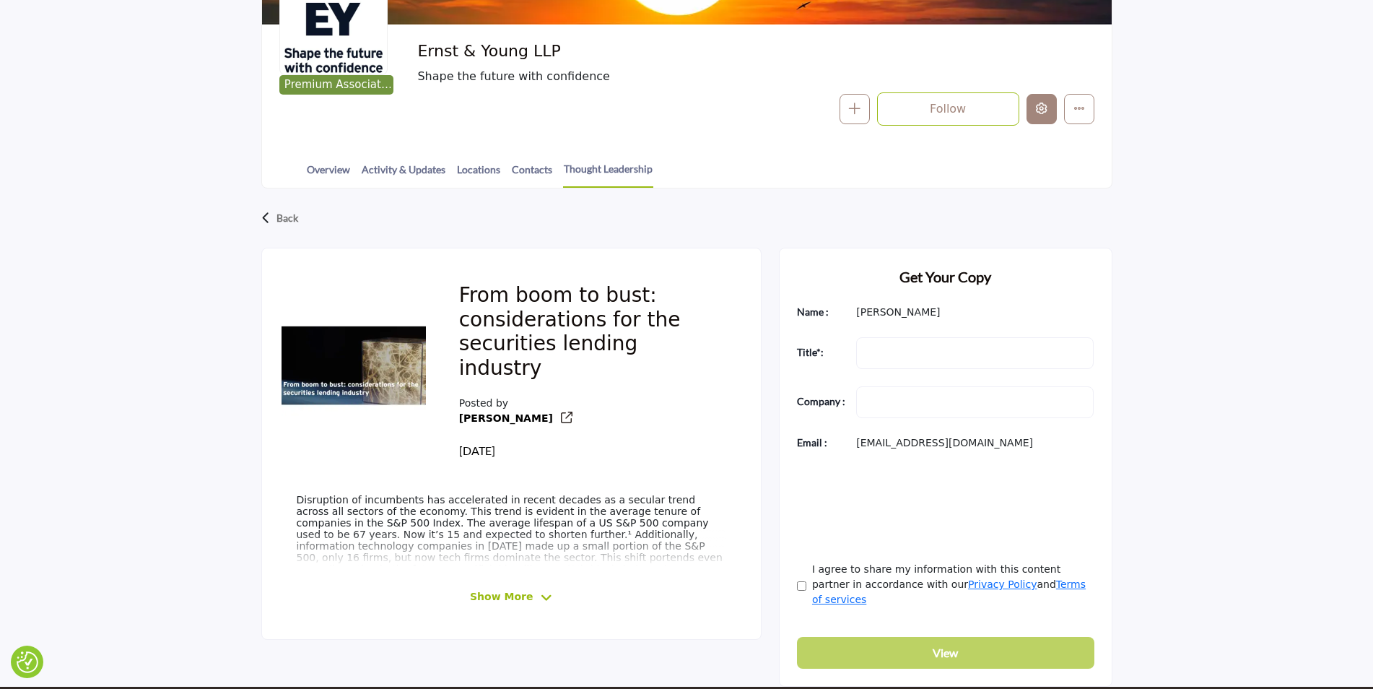
drag, startPoint x: 1039, startPoint y: 119, endPoint x: 1031, endPoint y: 133, distance: 15.8
click at [1031, 133] on div "Premium Associate Member Ernst & Young LLP Shape the future with confidence Fol…" at bounding box center [687, 84] width 850 height 118
click at [1041, 106] on icon "Edit company" at bounding box center [1042, 108] width 12 height 12
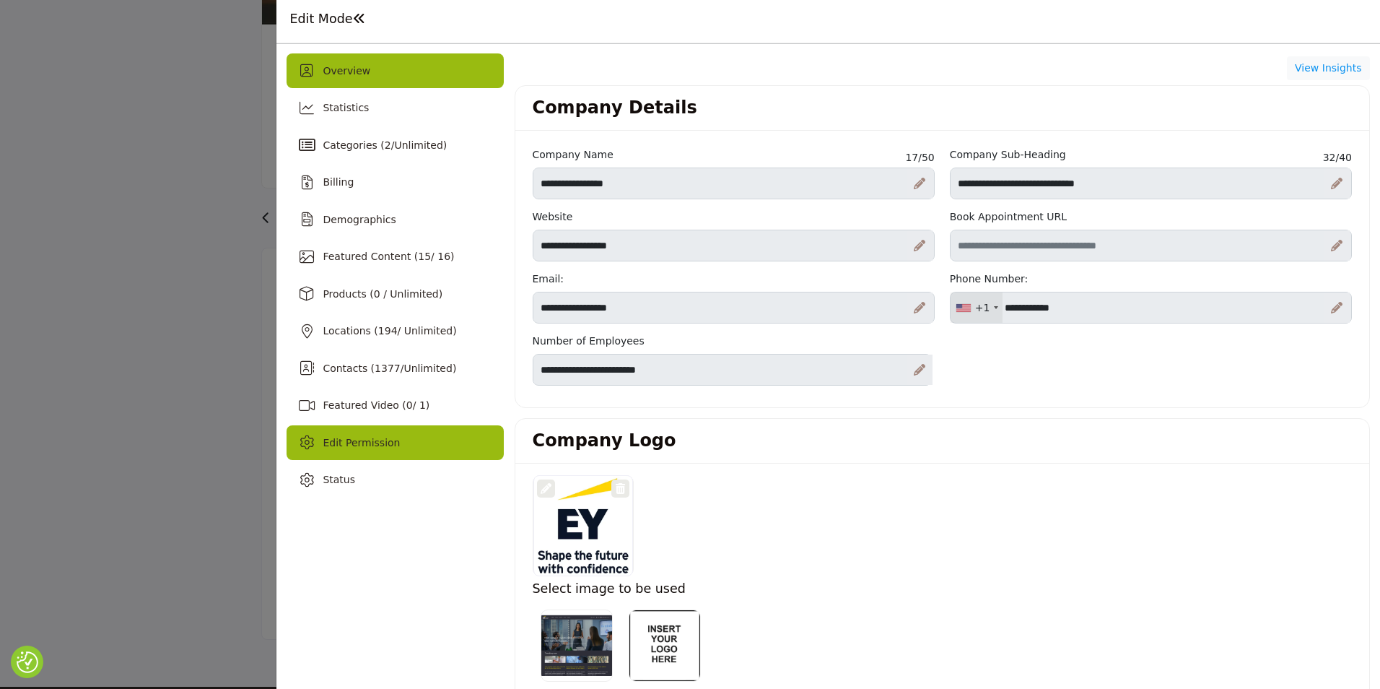
click at [377, 441] on span "Edit Permission" at bounding box center [361, 443] width 77 height 12
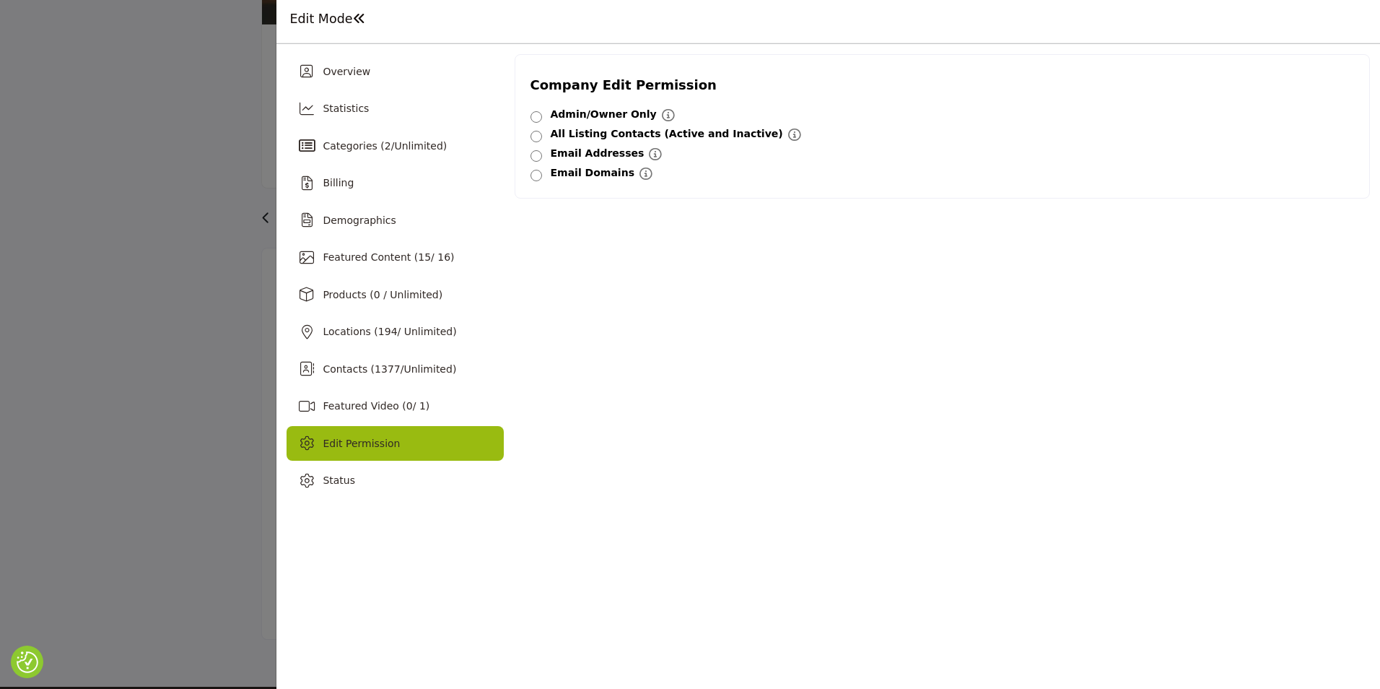
drag, startPoint x: 557, startPoint y: 130, endPoint x: 743, endPoint y: 139, distance: 185.7
click at [743, 139] on div "All Listing Contacts (Active and Inactive) This allows any contact on your list…" at bounding box center [943, 133] width 824 height 19
drag, startPoint x: 398, startPoint y: 217, endPoint x: 328, endPoint y: 230, distance: 71.3
click at [394, 217] on div "Demographics" at bounding box center [395, 220] width 217 height 35
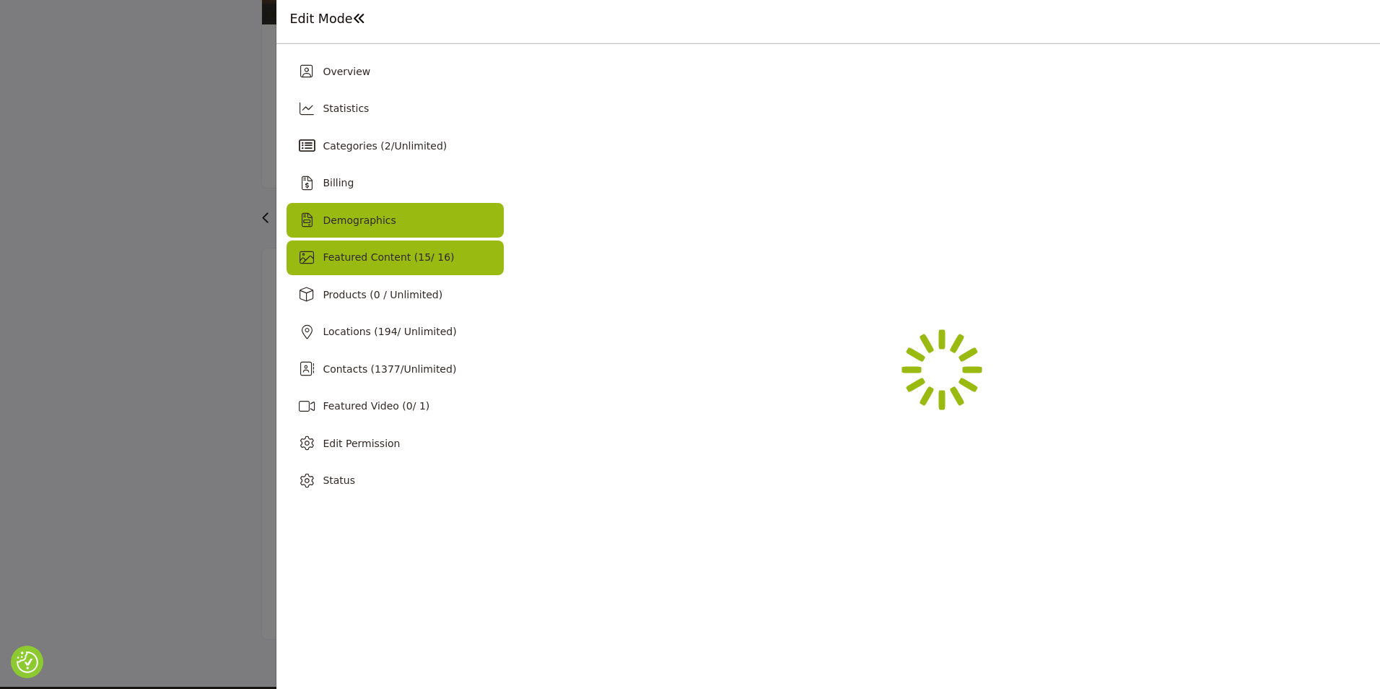
click at [434, 260] on span "Featured Content ( 15 / 16)" at bounding box center [388, 257] width 131 height 12
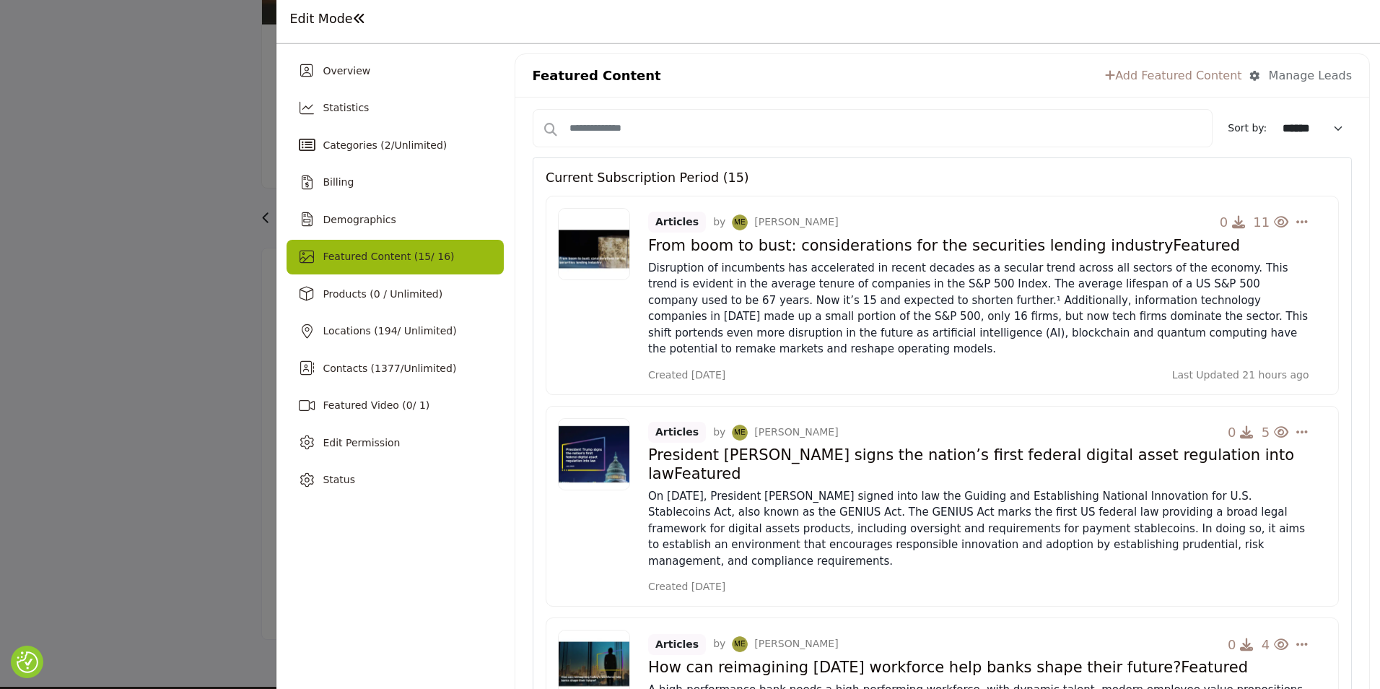
click at [1169, 76] on link "Add Featured Content" at bounding box center [1173, 75] width 136 height 17
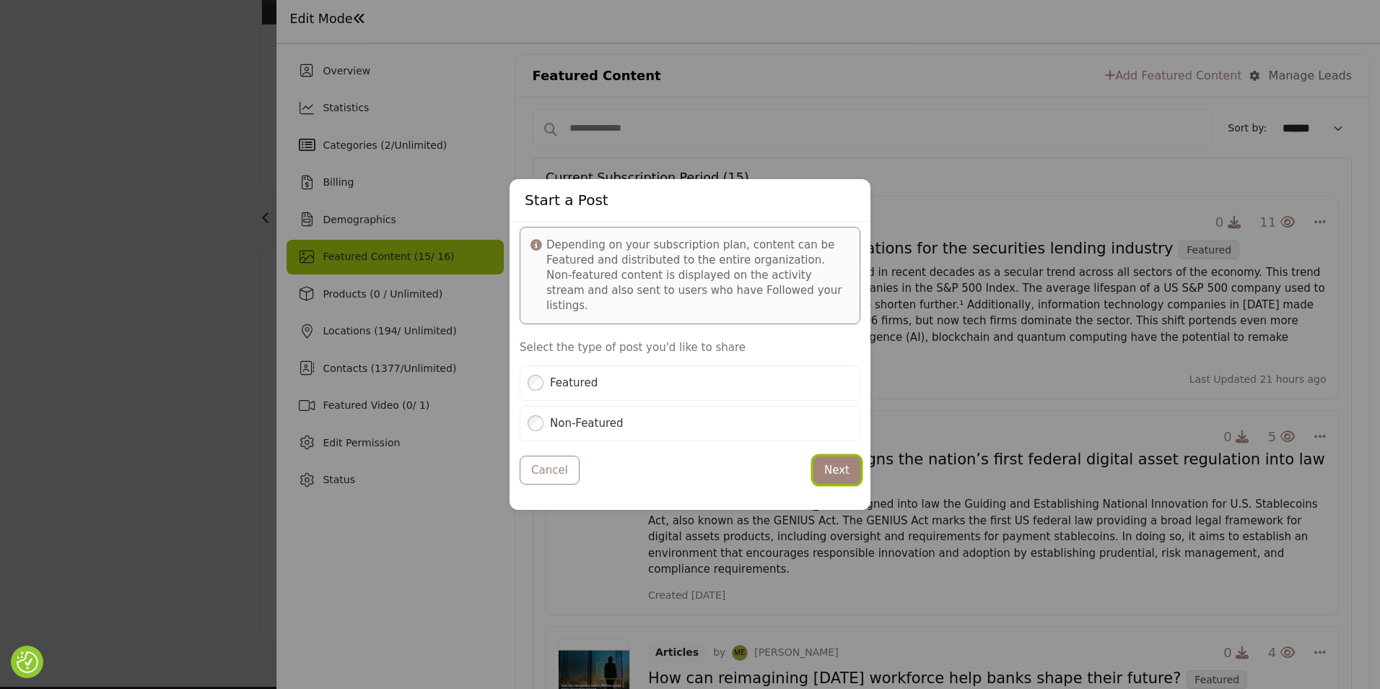
click at [849, 466] on button "Next" at bounding box center [836, 470] width 47 height 28
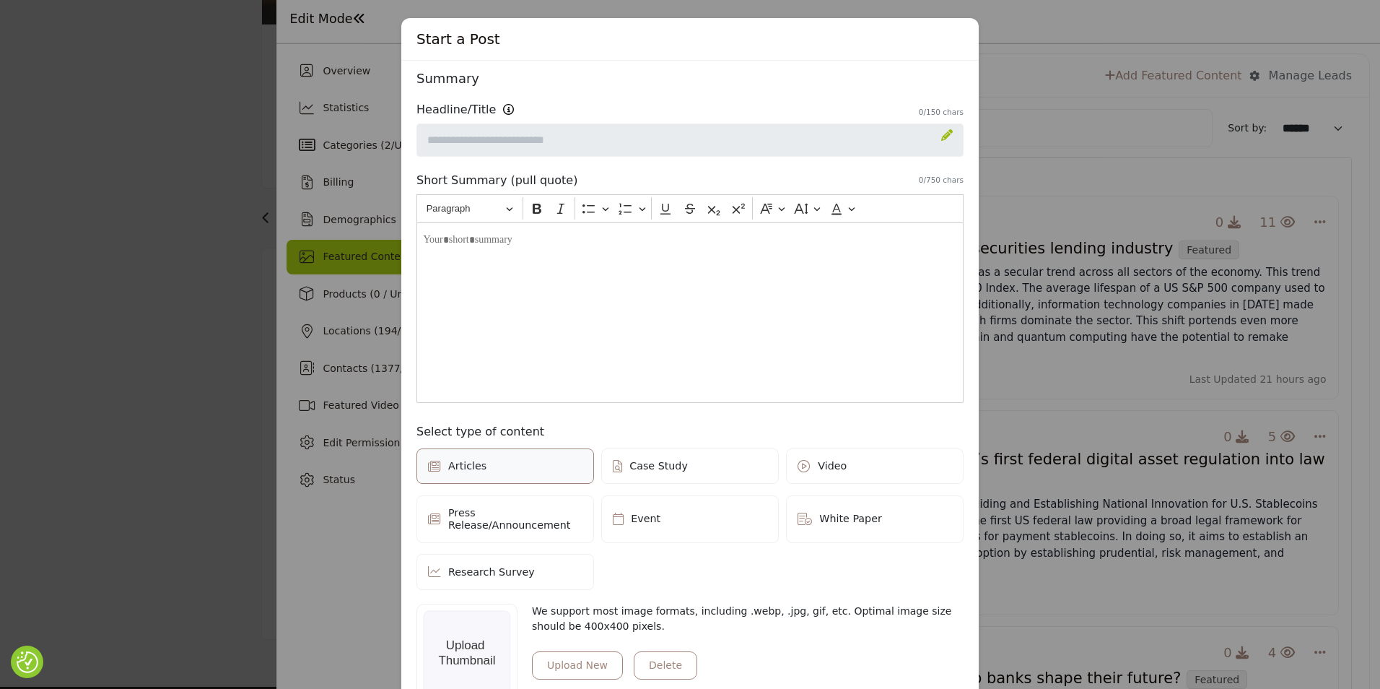
click at [971, 32] on div "Start a Post" at bounding box center [689, 39] width 577 height 43
click at [949, 38] on div "Start a Post" at bounding box center [689, 39] width 577 height 43
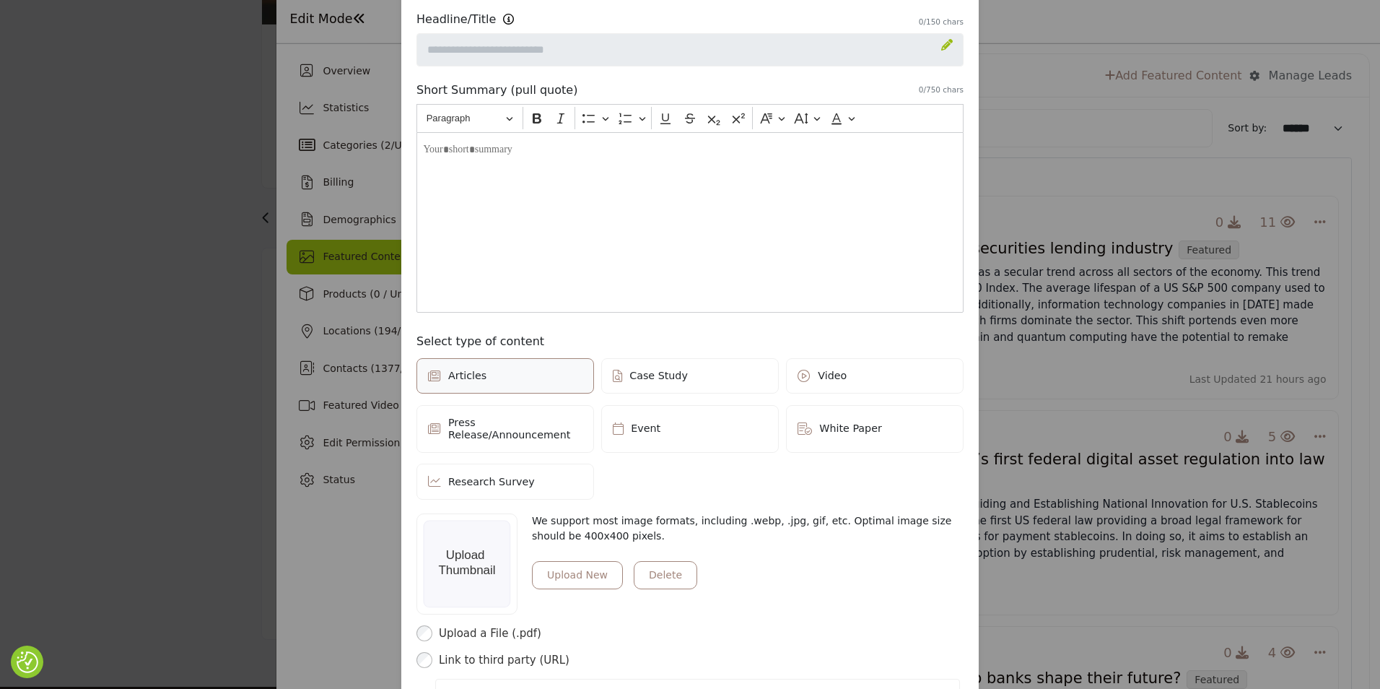
scroll to position [191, 0]
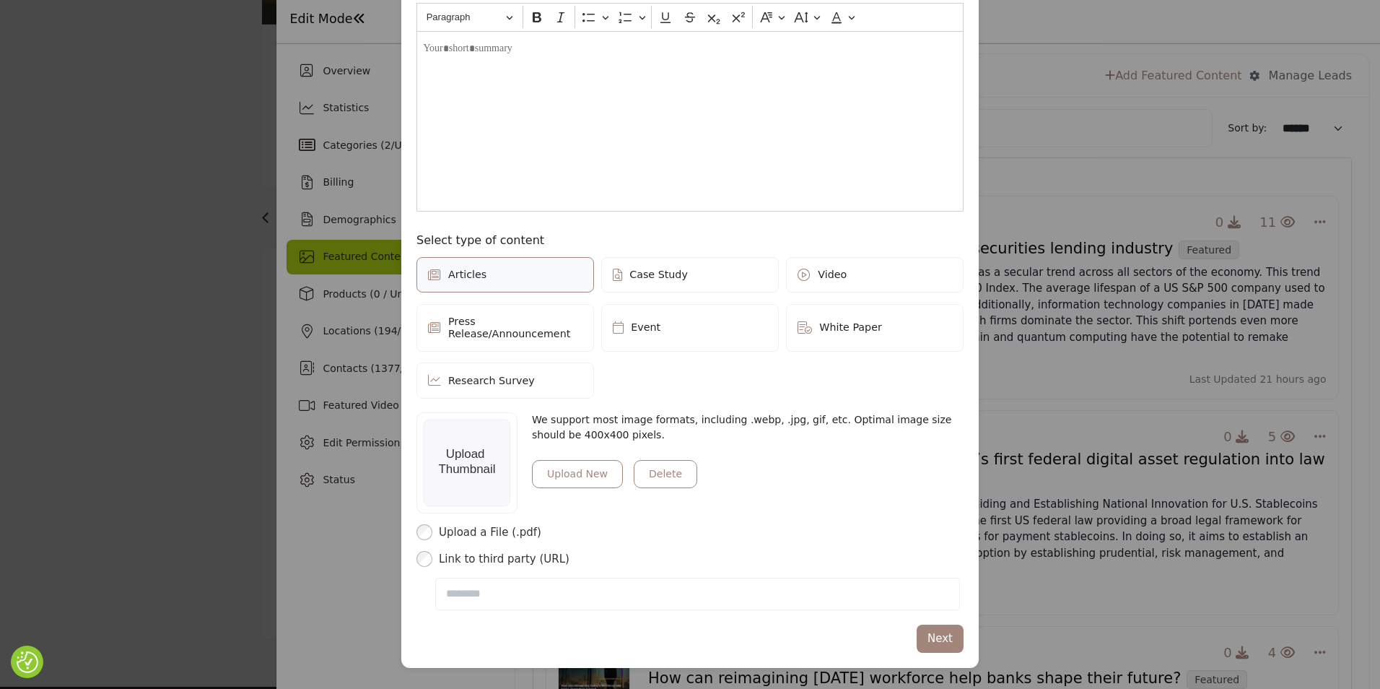
click at [1065, 459] on div "Start a Post Depending on your subscription plan, content can be Featured and d…" at bounding box center [690, 344] width 1380 height 689
click at [1179, 170] on div "Start a Post Depending on your subscription plan, content can be Featured and d…" at bounding box center [690, 344] width 1380 height 689
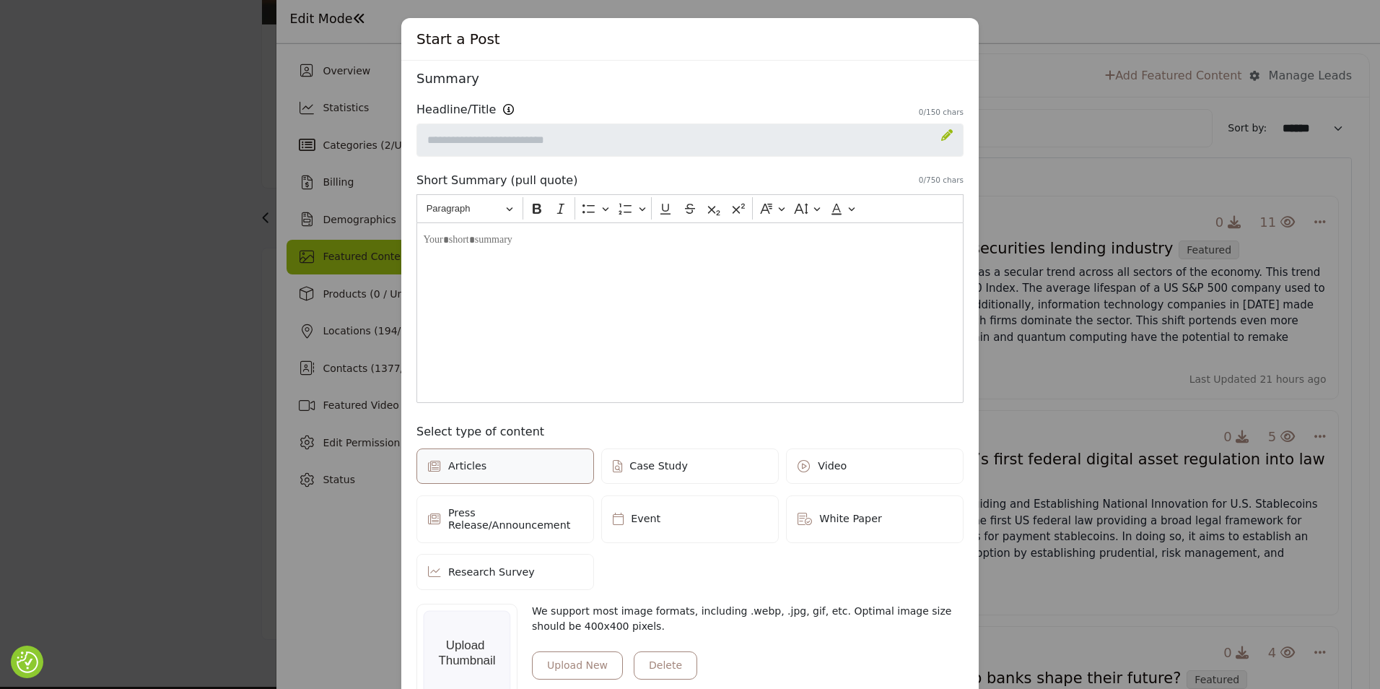
click at [951, 58] on div "Start a Post Depending on your subscription plan, content can be Featured and d…" at bounding box center [689, 438] width 577 height 841
drag, startPoint x: 951, startPoint y: 54, endPoint x: 951, endPoint y: 43, distance: 11.6
click at [950, 45] on div "Start a Post" at bounding box center [689, 39] width 577 height 43
click at [951, 41] on div "Start a Post" at bounding box center [689, 39] width 577 height 43
click at [954, 39] on div "Start a Post" at bounding box center [689, 39] width 577 height 43
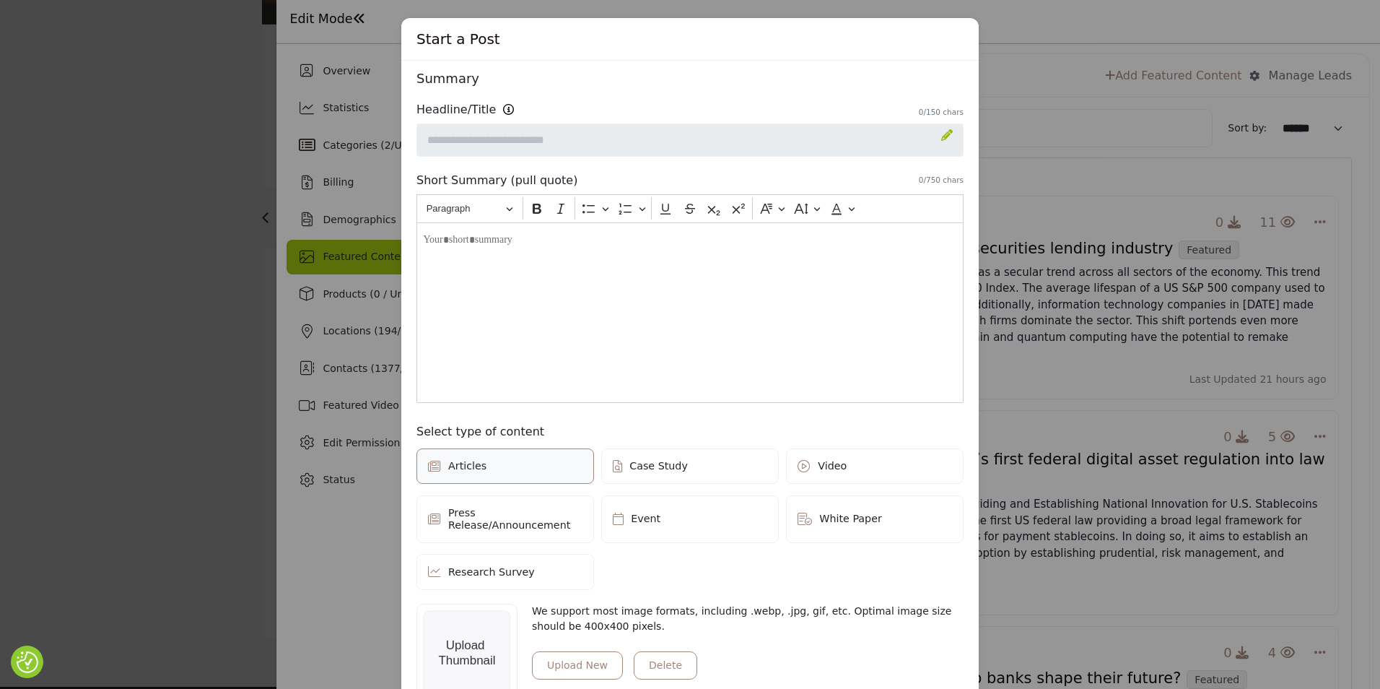
click at [868, 54] on div "Start a Post" at bounding box center [689, 39] width 577 height 43
click at [927, 10] on div "Start a Post Depending on your subscription plan, content can be Featured and d…" at bounding box center [690, 344] width 1380 height 689
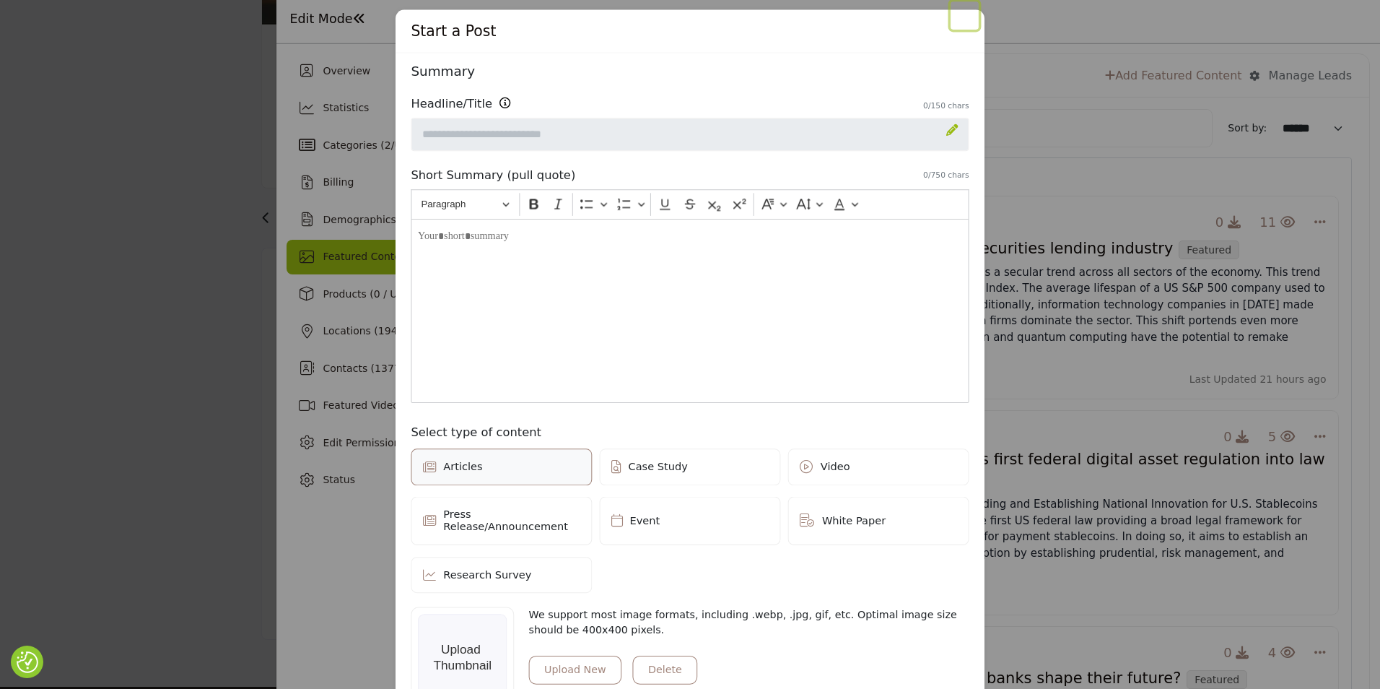
click at [951, 22] on button "Close" at bounding box center [965, 15] width 28 height 28
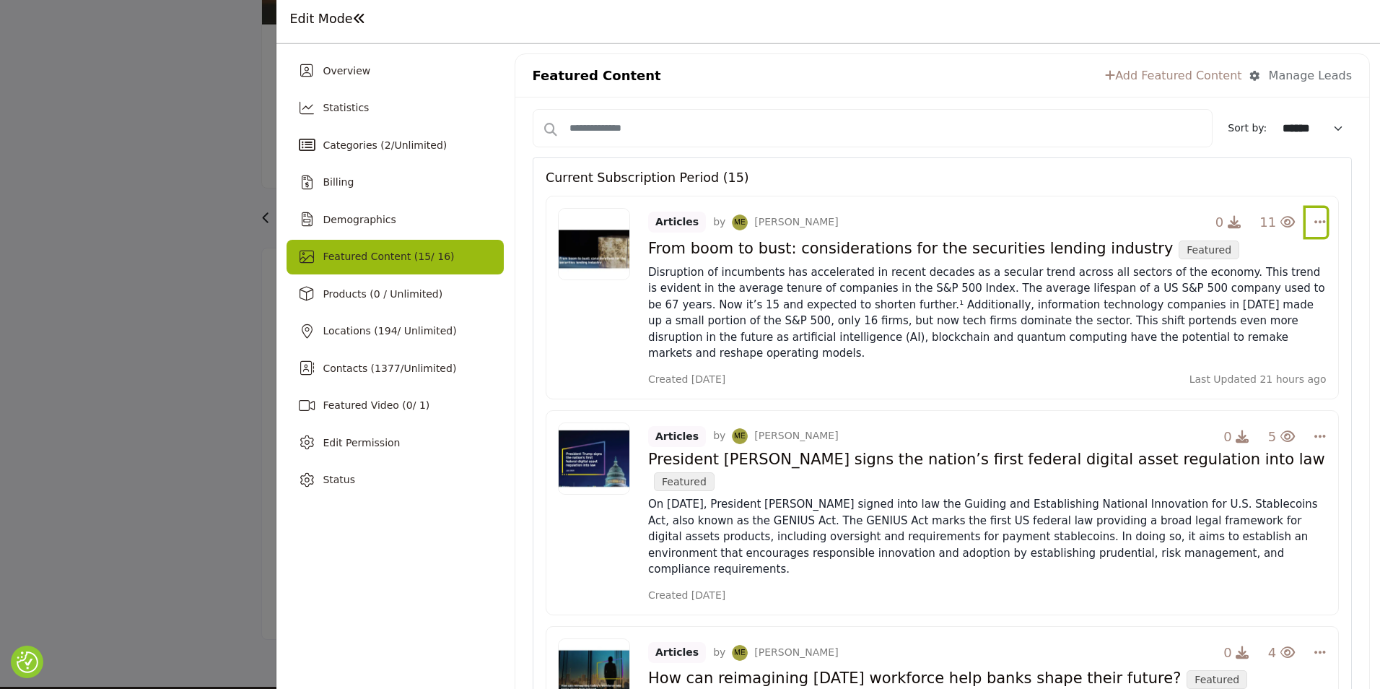
click at [1314, 222] on icon "Select Dropdown Options" at bounding box center [1320, 221] width 12 height 13
click at [1247, 162] on div "Current Subscription Period (15)" at bounding box center [942, 171] width 793 height 27
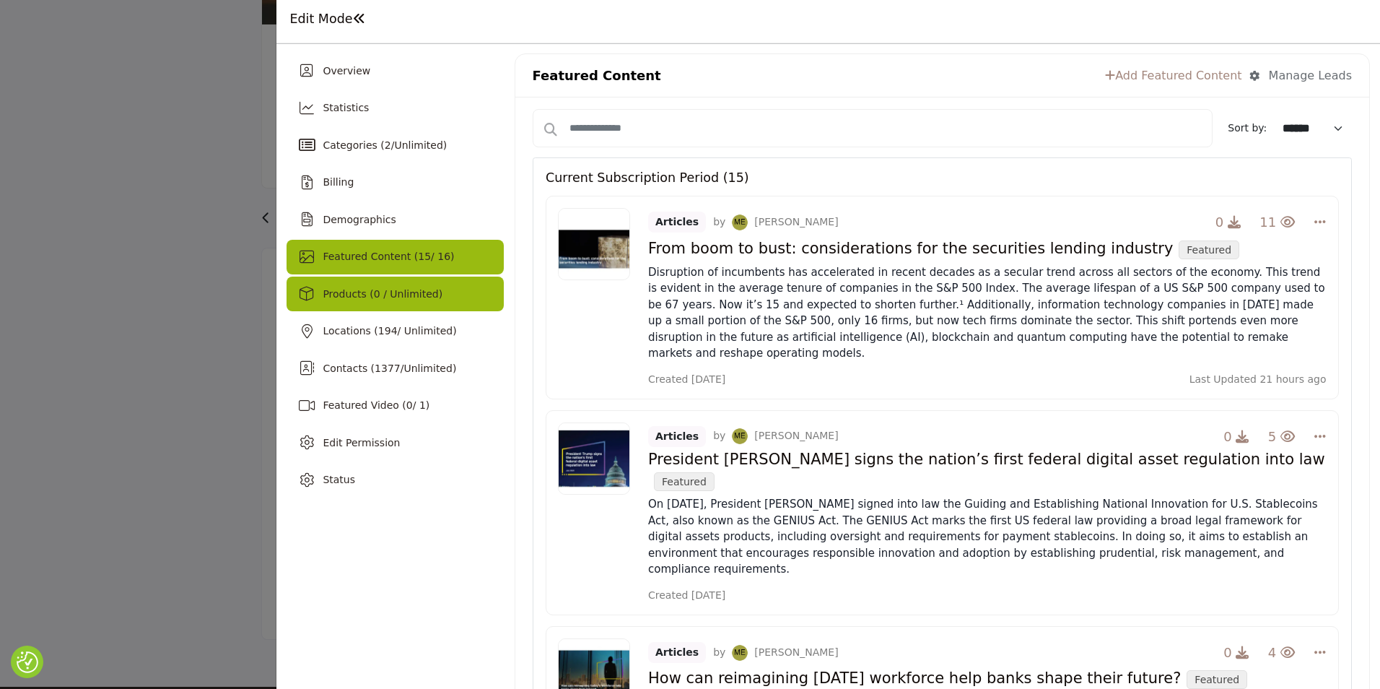
click at [440, 305] on div "Products (0 / Unlimited)" at bounding box center [395, 293] width 217 height 35
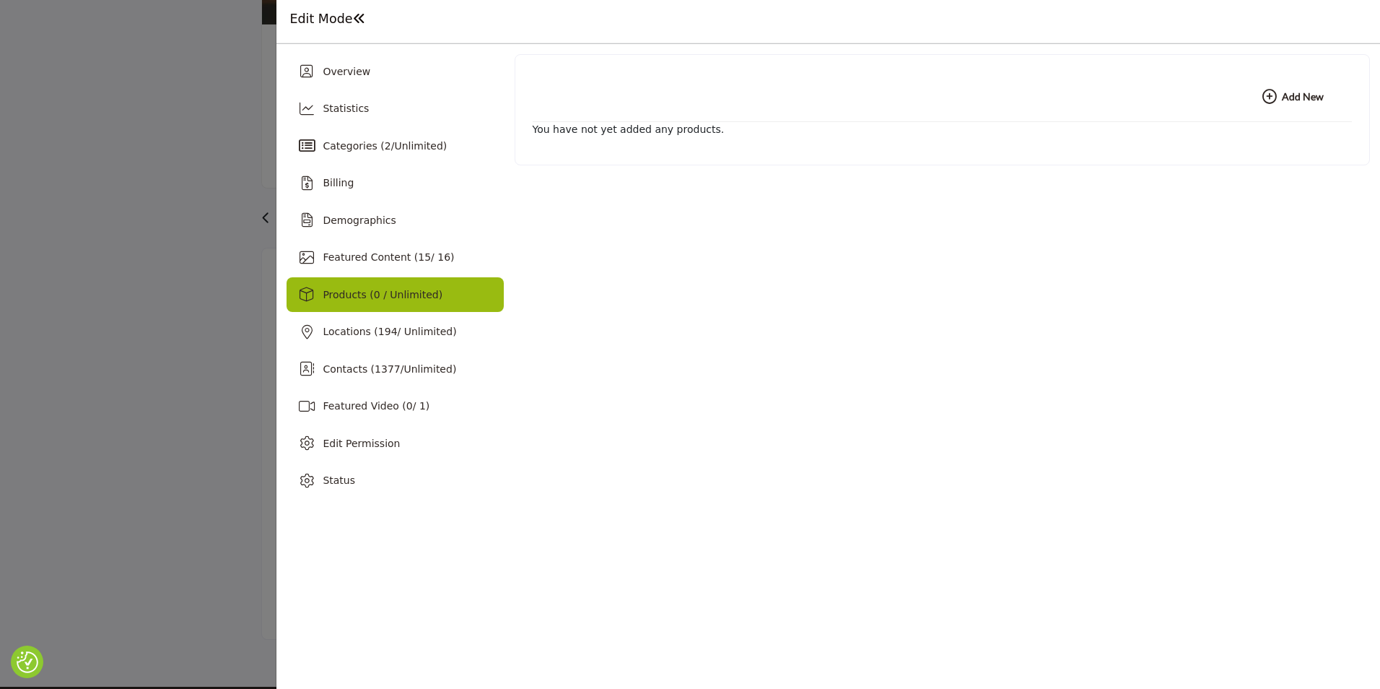
click at [1304, 102] on b "Add New Add New" at bounding box center [1292, 97] width 61 height 14
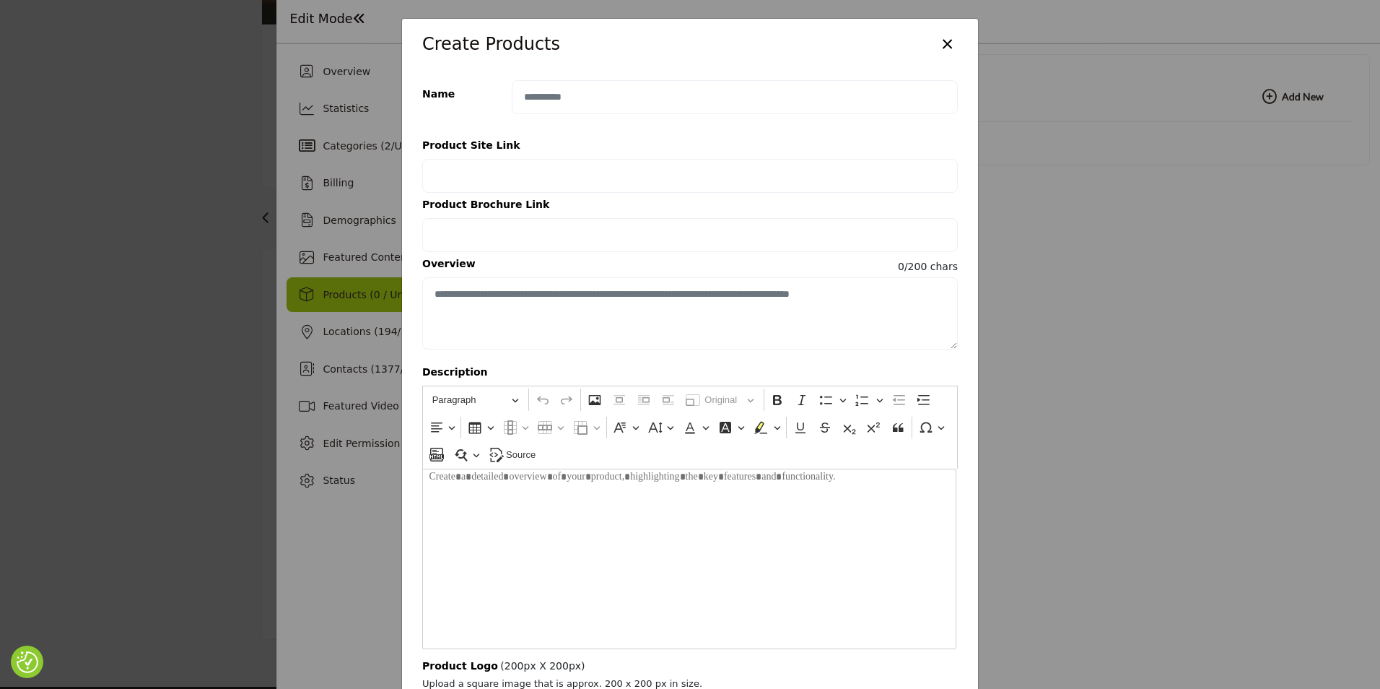
click at [945, 43] on button "×" at bounding box center [947, 42] width 21 height 27
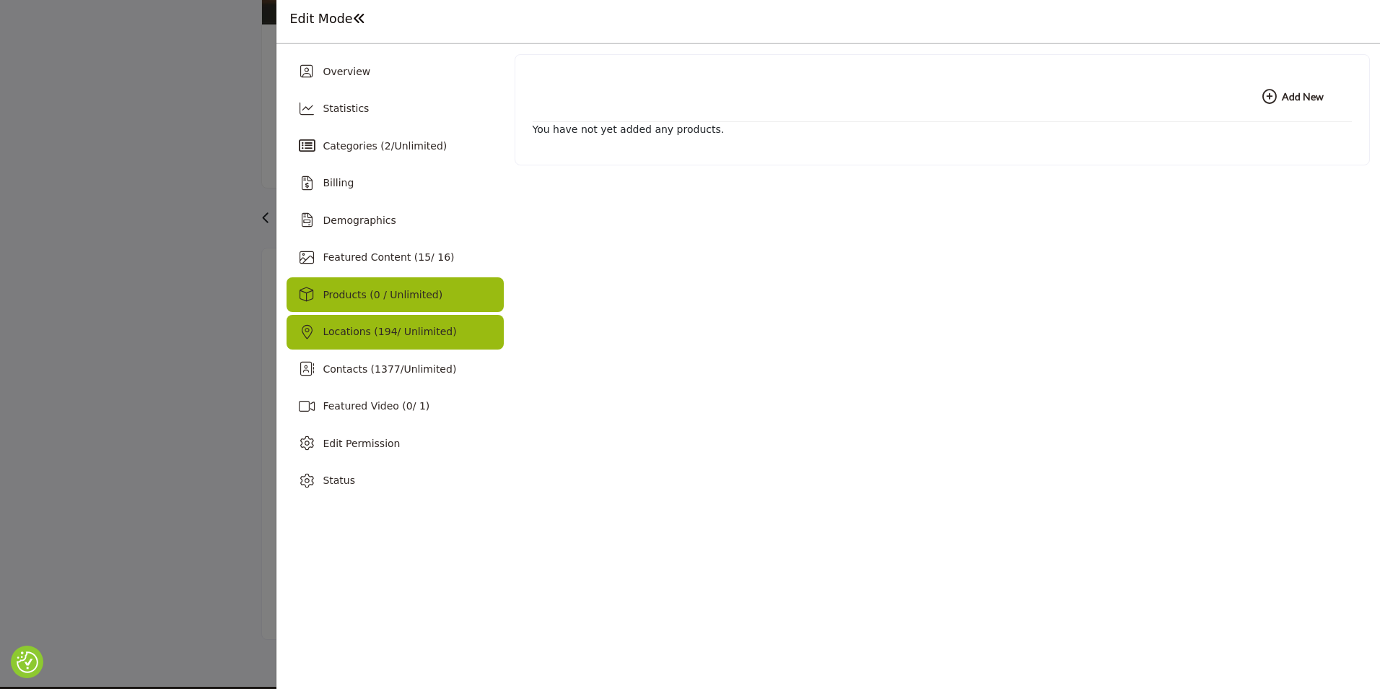
click at [411, 326] on span "Locations ( 194 / Unlimited)" at bounding box center [390, 332] width 134 height 12
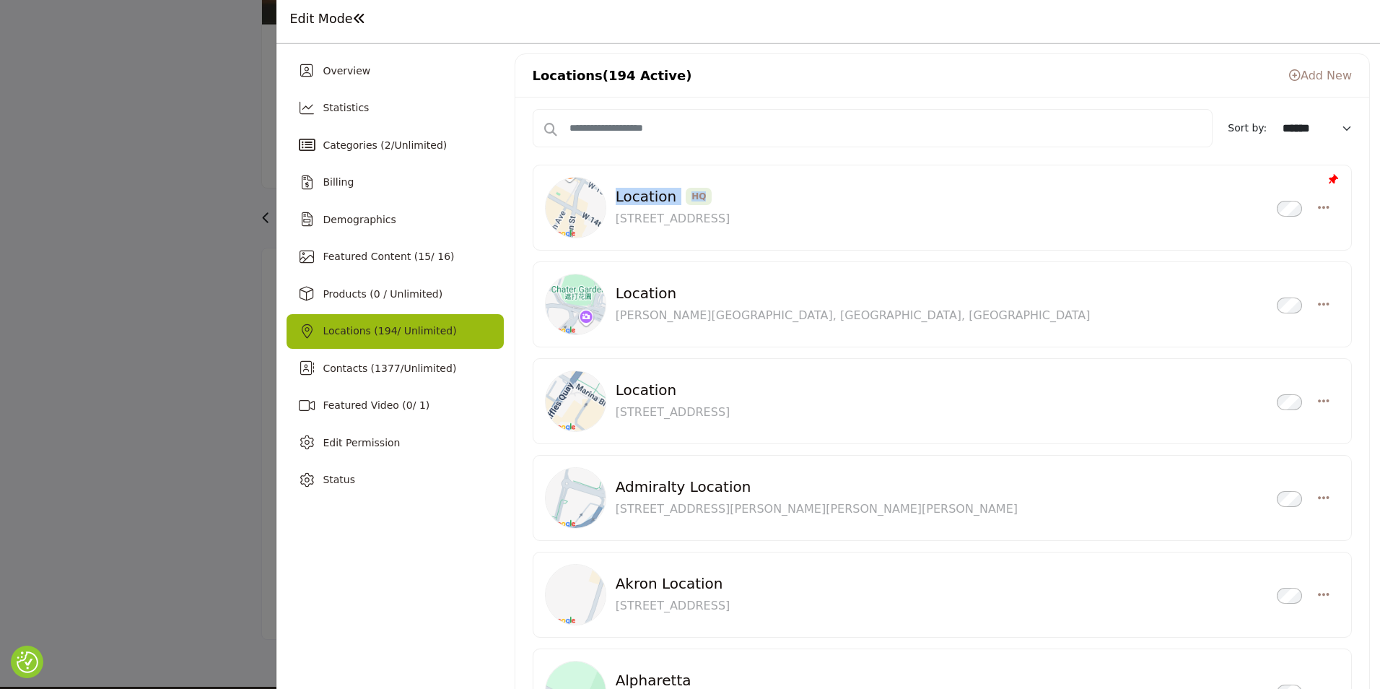
drag, startPoint x: 729, startPoint y: 193, endPoint x: 598, endPoint y: 193, distance: 131.4
click at [598, 193] on div "Location HQ Inactive 395 9th Ave, NY 10011 Unpin Edit Delete" at bounding box center [942, 207] width 795 height 61
click at [835, 247] on div "Location HQ Inactive 395 9th Ave, NY 10011 Unpin Edit Delete Edit Delete Delete" at bounding box center [942, 208] width 819 height 86
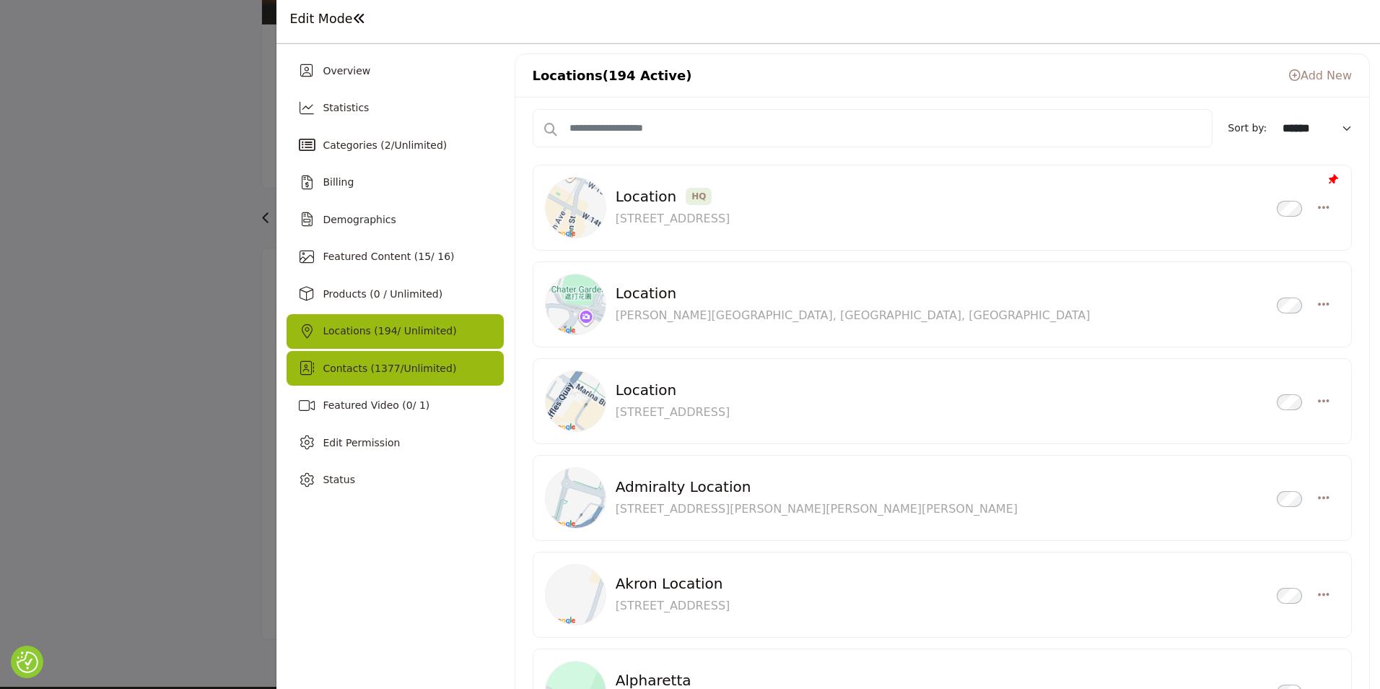
drag, startPoint x: 385, startPoint y: 362, endPoint x: 384, endPoint y: 375, distance: 13.8
click at [384, 364] on span "1377" at bounding box center [388, 368] width 26 height 12
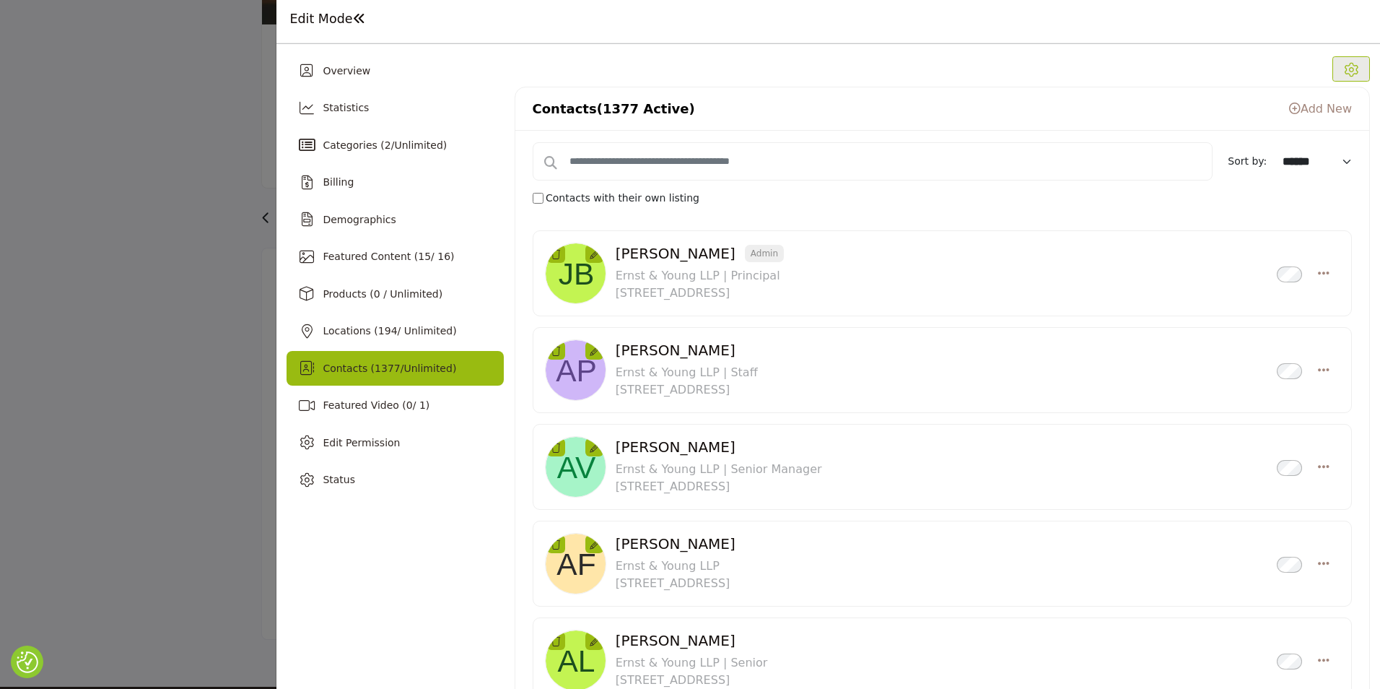
click at [1308, 114] on link "Add New" at bounding box center [1320, 109] width 63 height 14
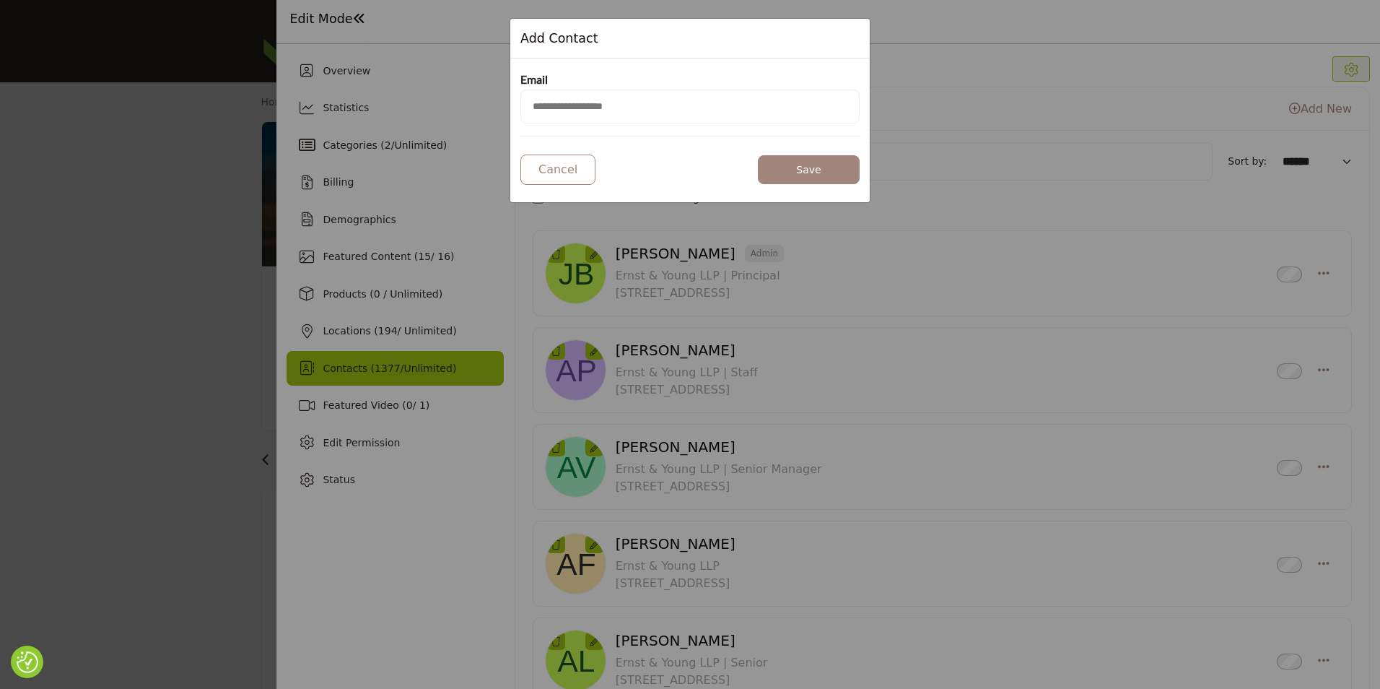
click at [680, 100] on input "email" at bounding box center [689, 107] width 339 height 34
click at [856, 35] on button "Close Modal" at bounding box center [850, 24] width 27 height 27
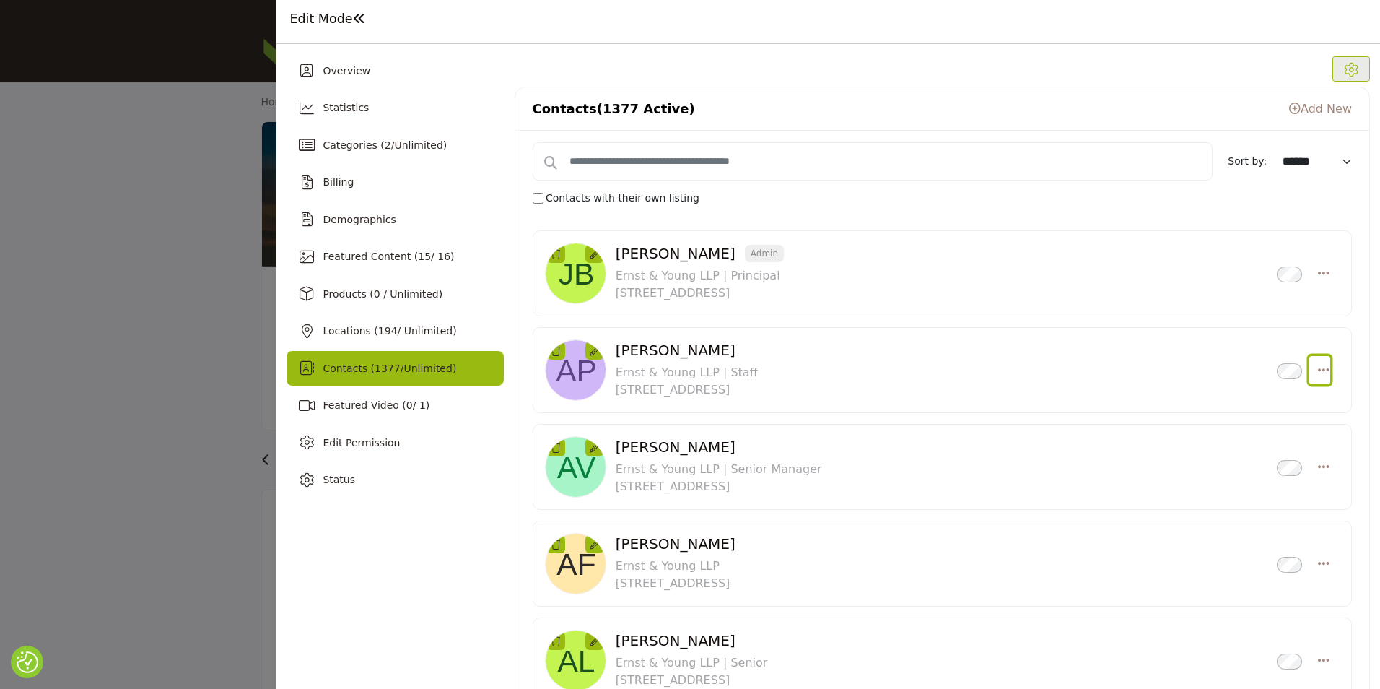
click at [1318, 368] on icon "Select Droddown options" at bounding box center [1324, 369] width 12 height 13
click at [1336, 402] on div "Aakash Patel Inactive Ernst & Young LLP | Staff" at bounding box center [942, 370] width 819 height 86
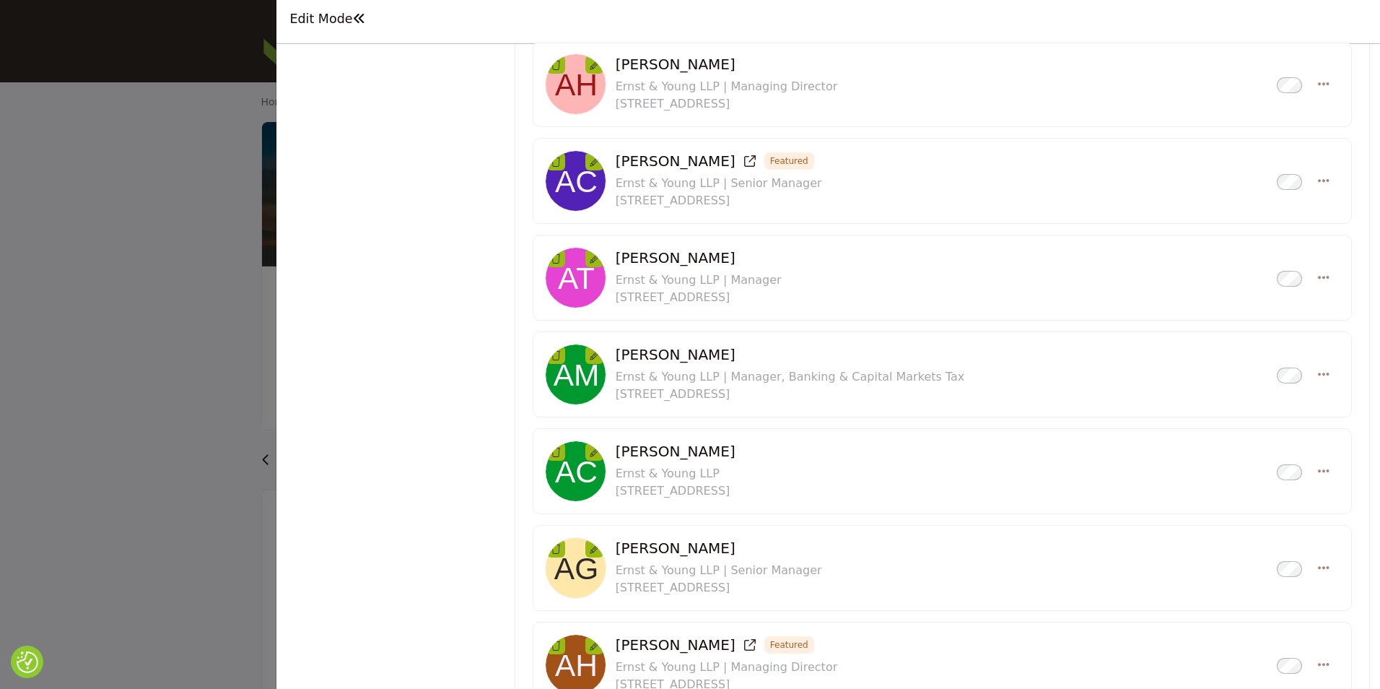
scroll to position [1371, 0]
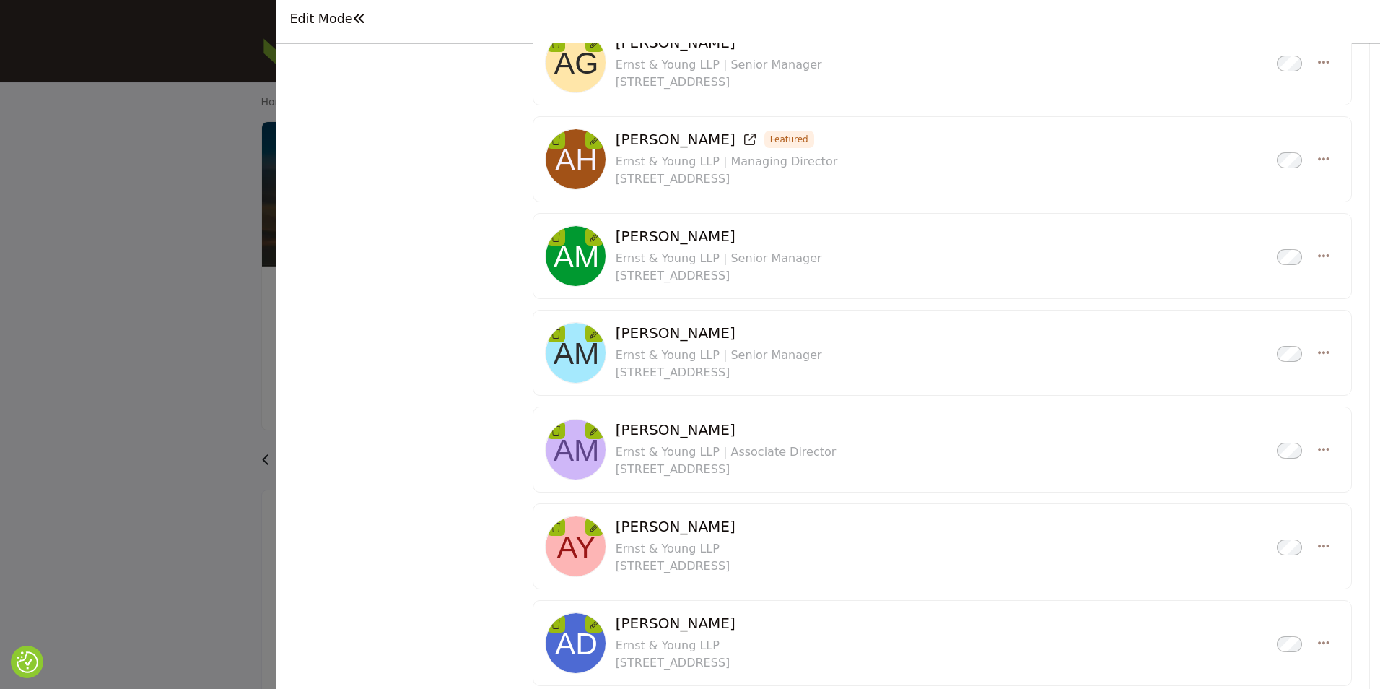
click at [656, 145] on h3 "Adam Hirsh Featured Inactive" at bounding box center [727, 139] width 222 height 17
click at [1318, 261] on icon "Select Droddown options" at bounding box center [1324, 255] width 12 height 13
drag, startPoint x: 992, startPoint y: 287, endPoint x: 985, endPoint y: 295, distance: 11.3
click at [992, 287] on div "Adam Meshell Inactive Ernst & Young LLP | Senior Manager Delete" at bounding box center [942, 255] width 795 height 61
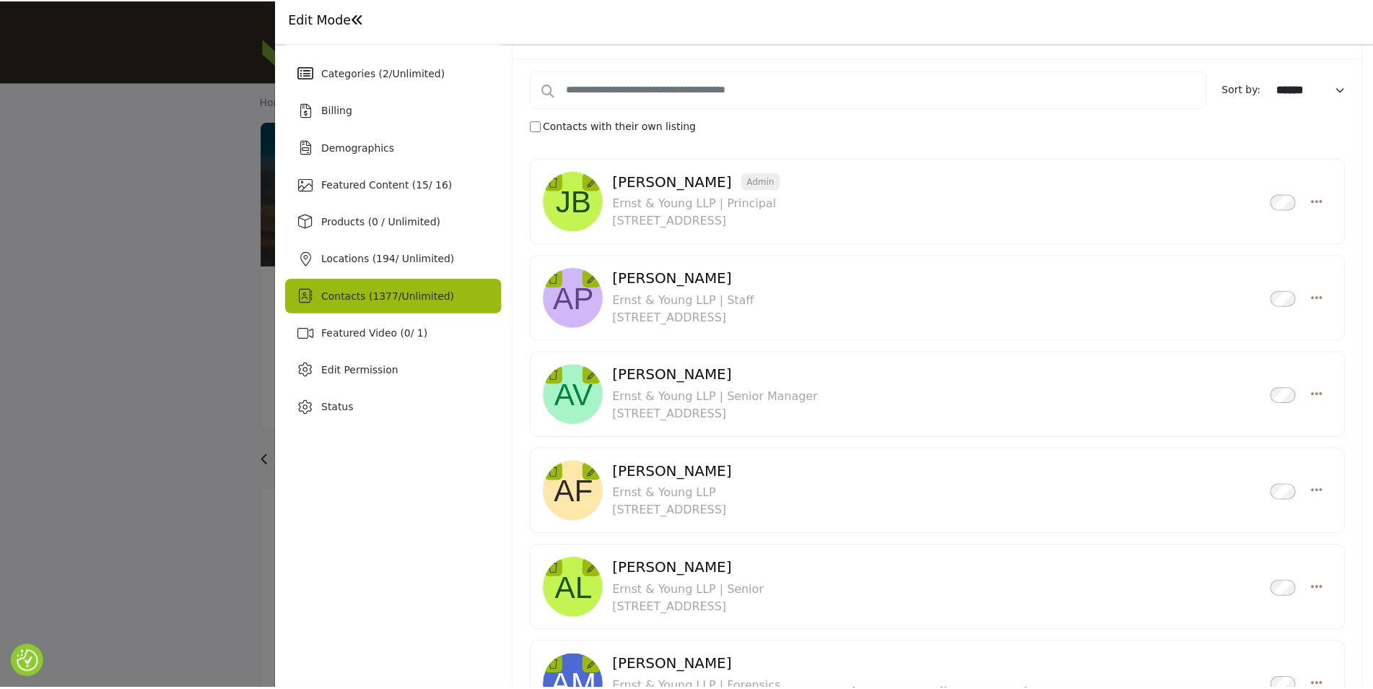
scroll to position [0, 0]
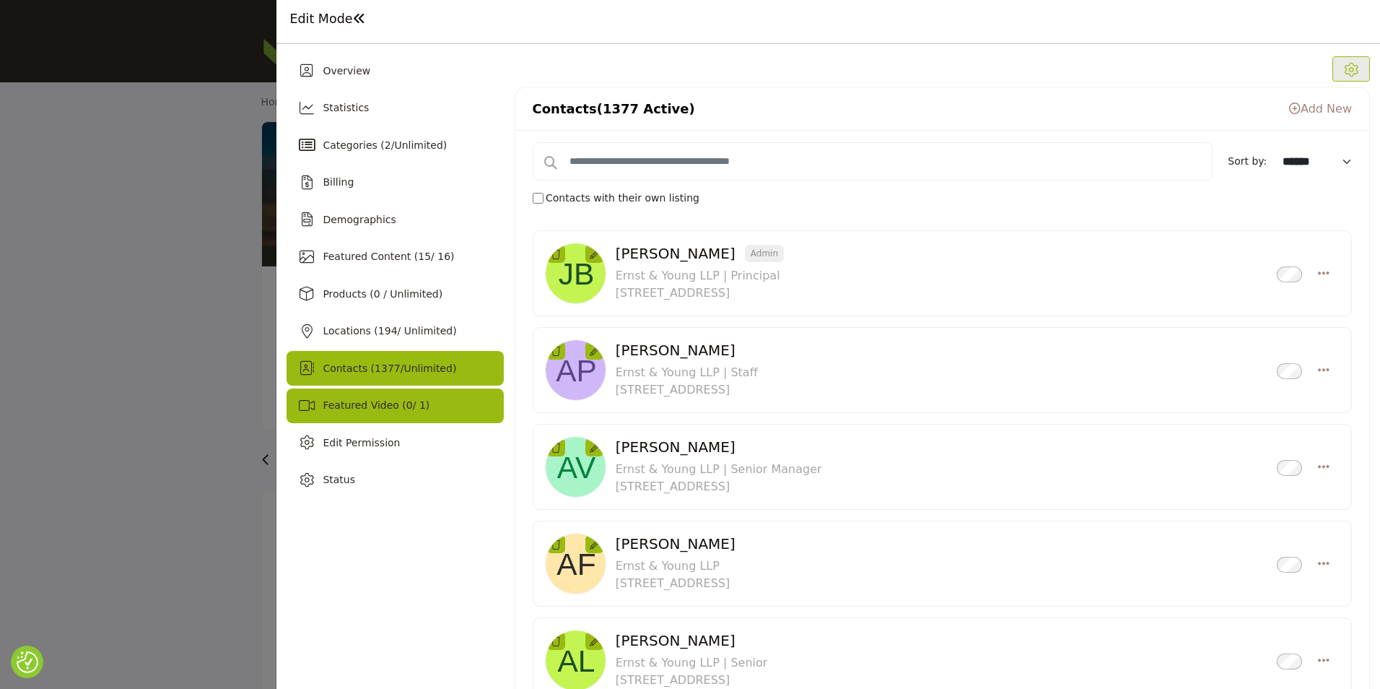
click at [468, 413] on div "Featured Video ( 0 / 1)" at bounding box center [395, 405] width 217 height 35
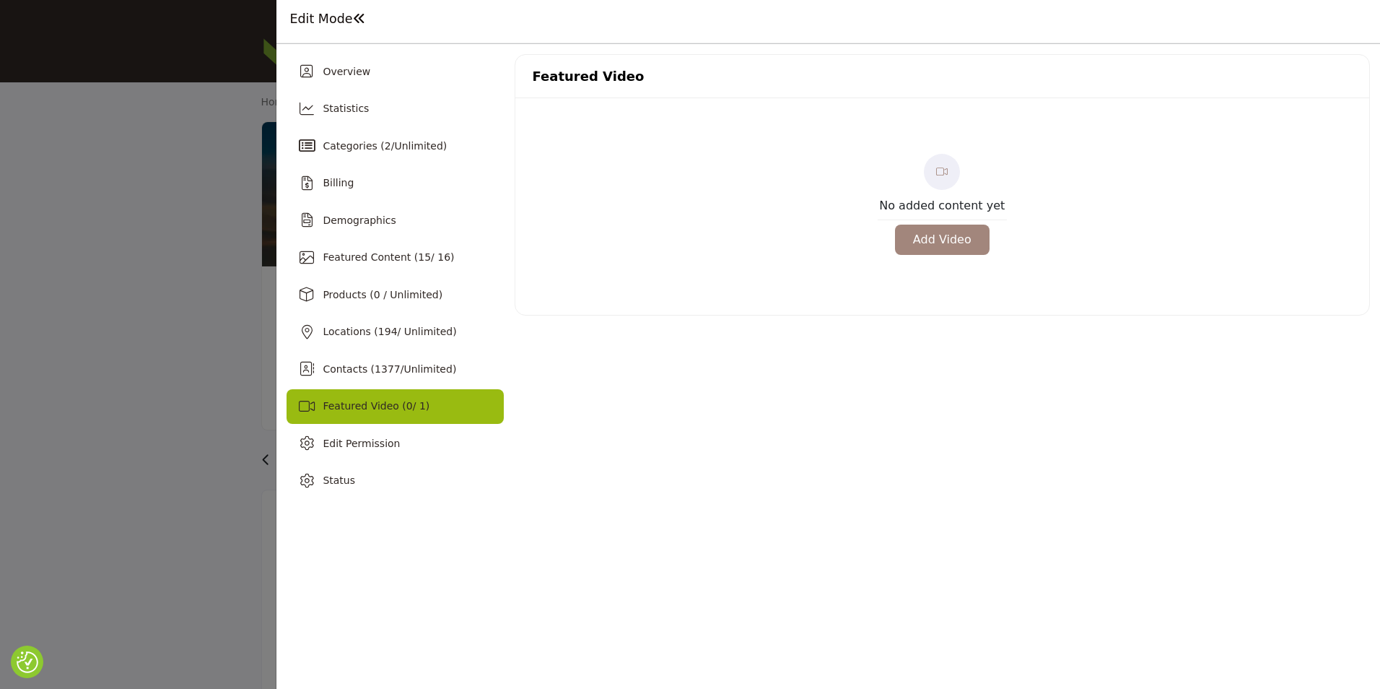
click at [182, 132] on div at bounding box center [690, 344] width 1380 height 689
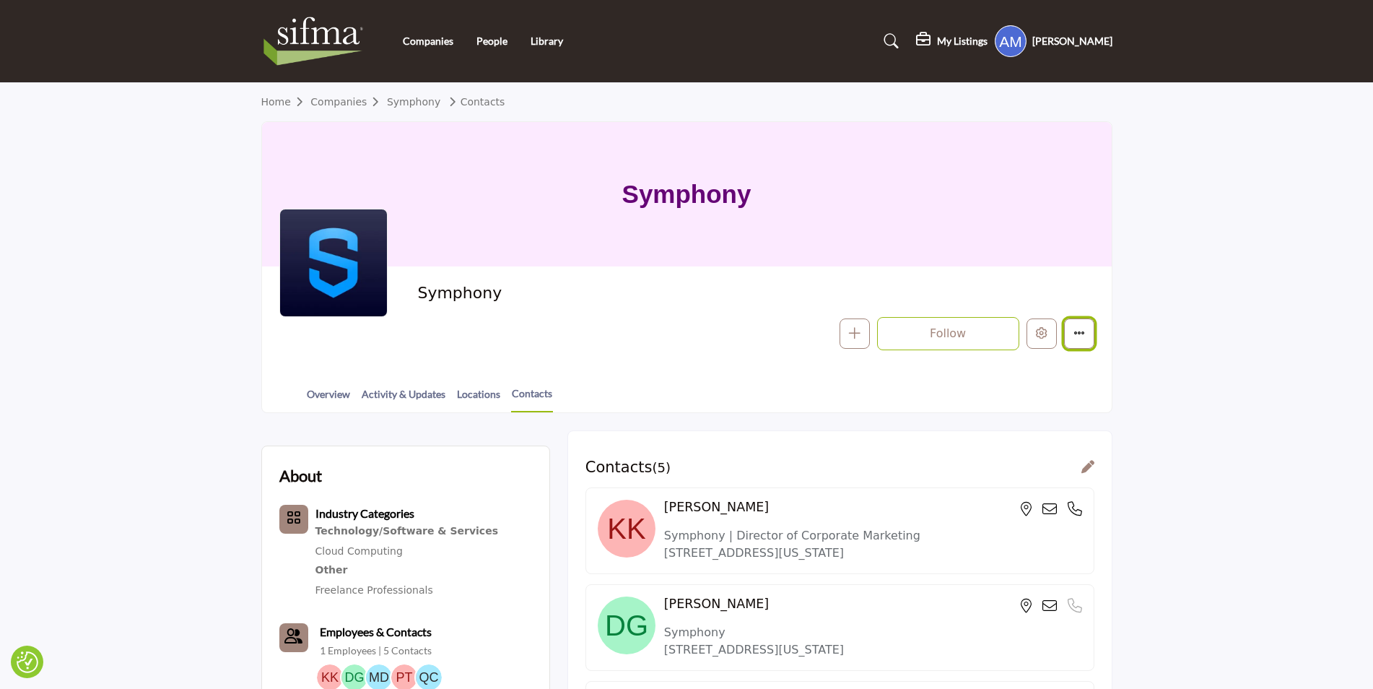
click at [1077, 334] on icon "More details" at bounding box center [1079, 333] width 12 height 12
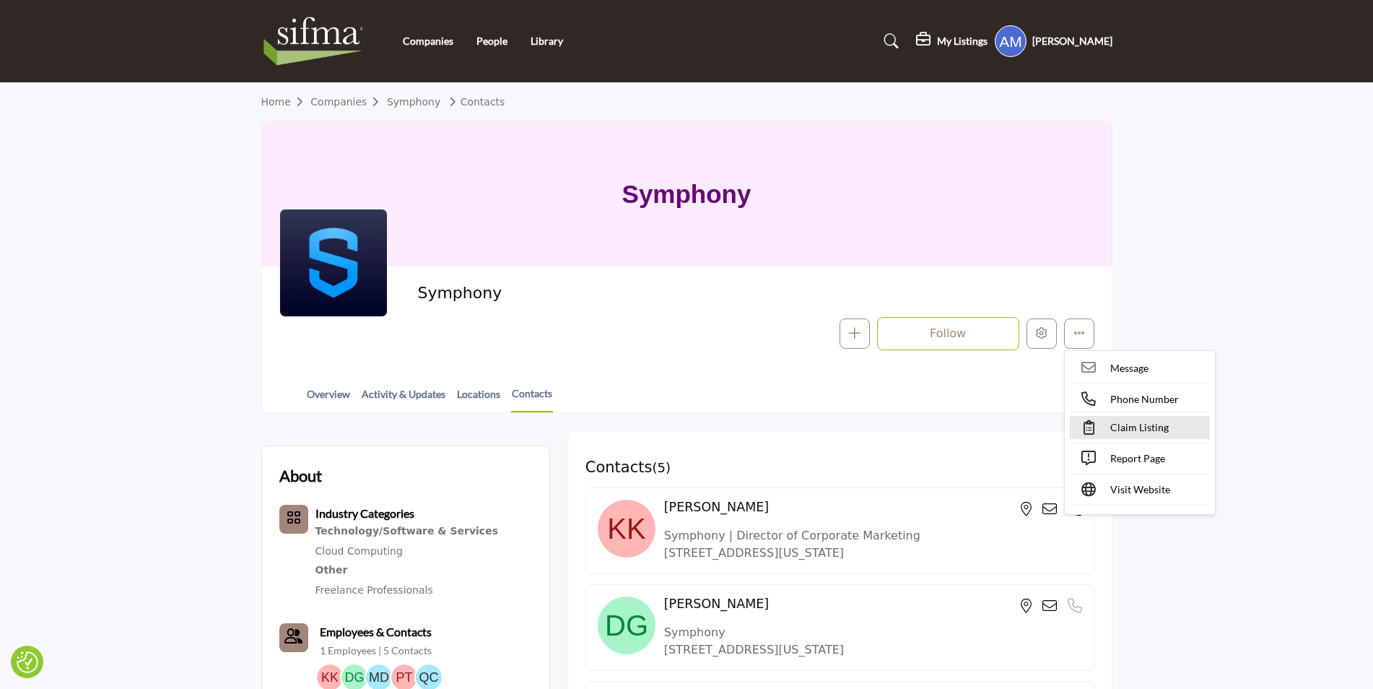
click at [1155, 423] on span "Claim Listing" at bounding box center [1139, 426] width 58 height 15
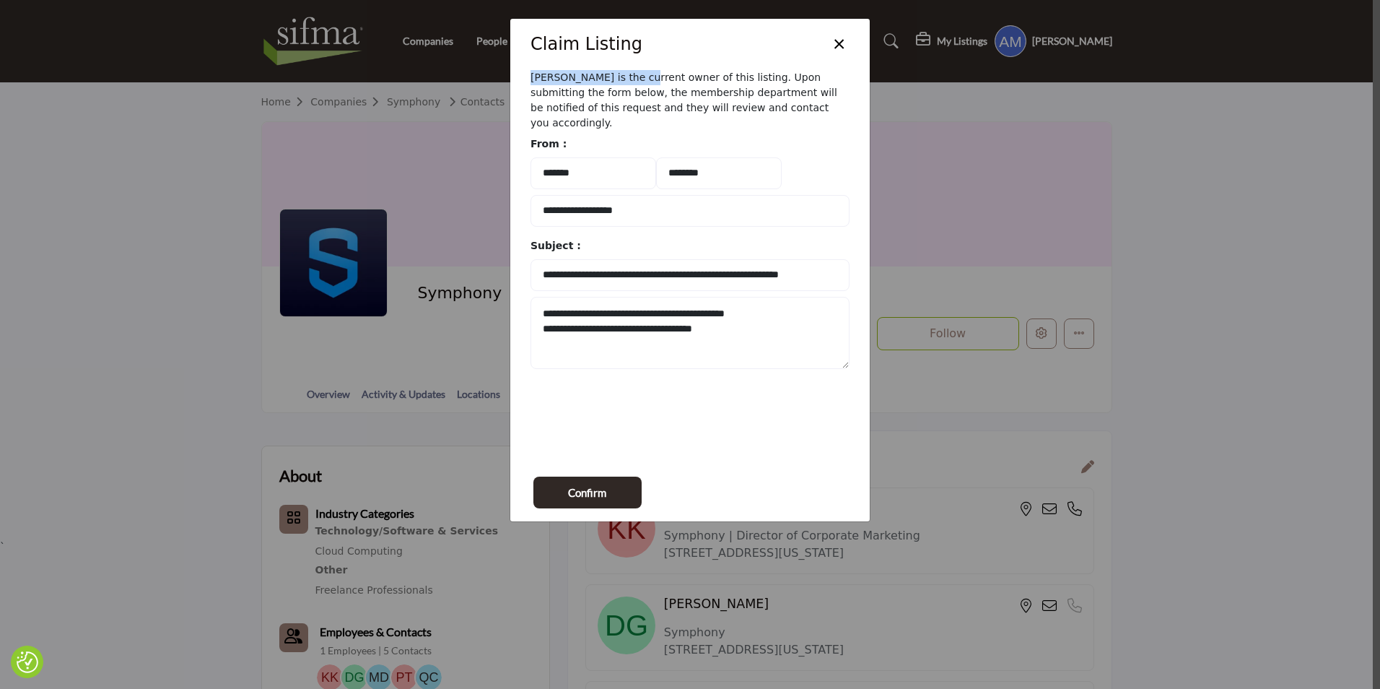
drag, startPoint x: 528, startPoint y: 71, endPoint x: 624, endPoint y: 73, distance: 96.7
click at [624, 73] on div "**********" at bounding box center [689, 266] width 359 height 393
drag, startPoint x: 624, startPoint y: 73, endPoint x: 817, endPoint y: 132, distance: 201.6
click at [817, 132] on div "**********" at bounding box center [689, 266] width 359 height 393
drag, startPoint x: 521, startPoint y: 81, endPoint x: 616, endPoint y: 79, distance: 95.3
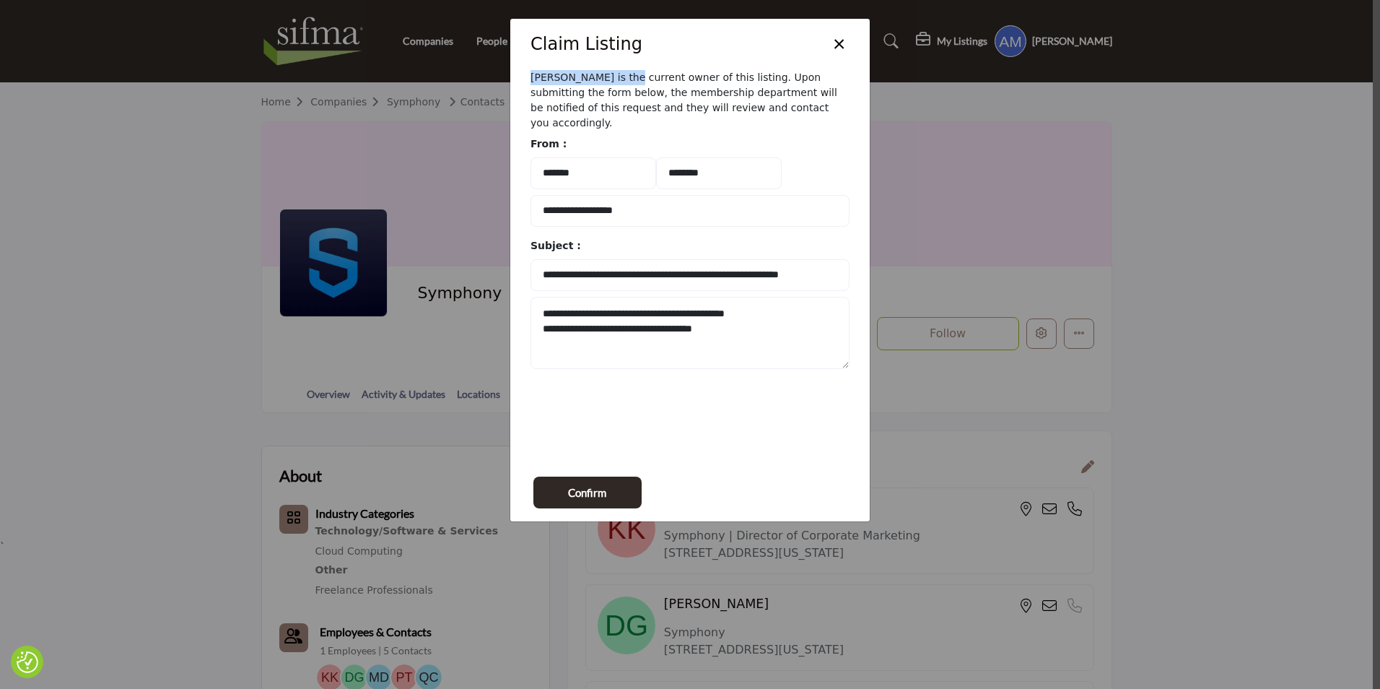
click at [616, 79] on div "**********" at bounding box center [689, 266] width 359 height 393
drag, startPoint x: 616, startPoint y: 79, endPoint x: 832, endPoint y: 48, distance: 218.1
click at [832, 48] on button "×" at bounding box center [839, 42] width 21 height 27
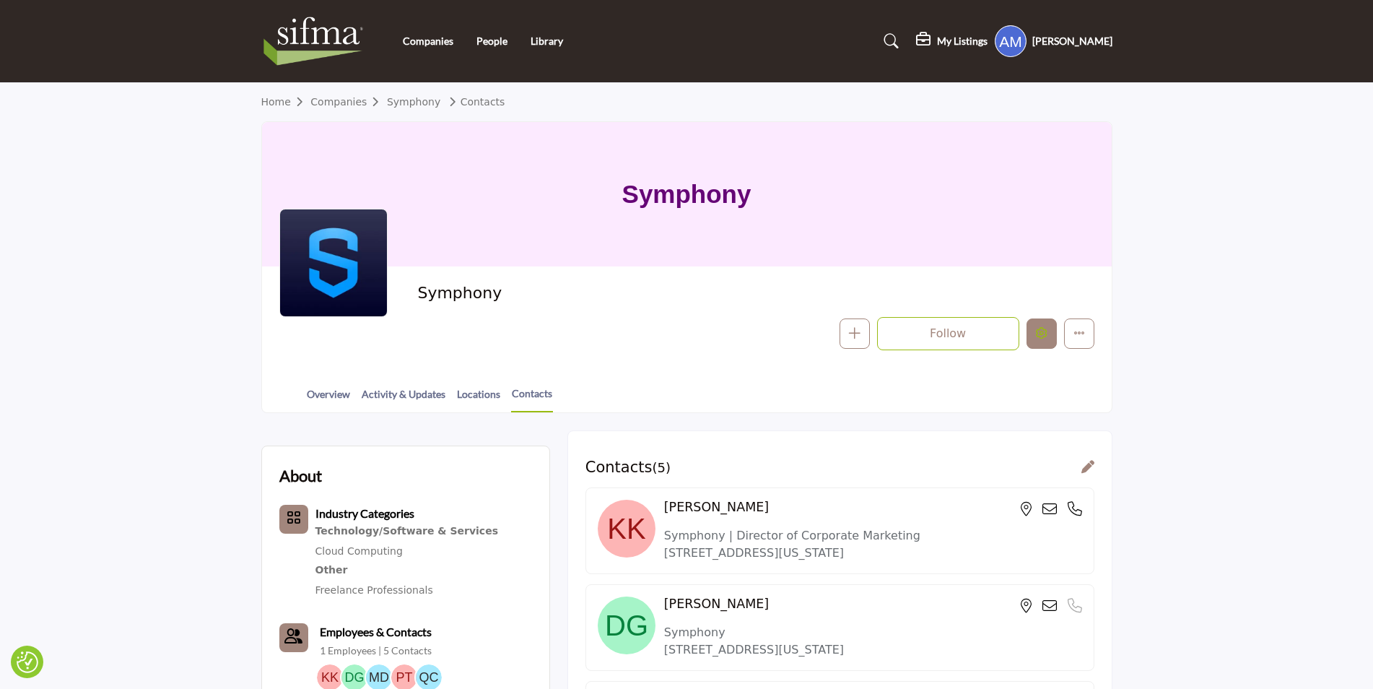
click at [1042, 333] on icon "Edit company" at bounding box center [1042, 333] width 12 height 12
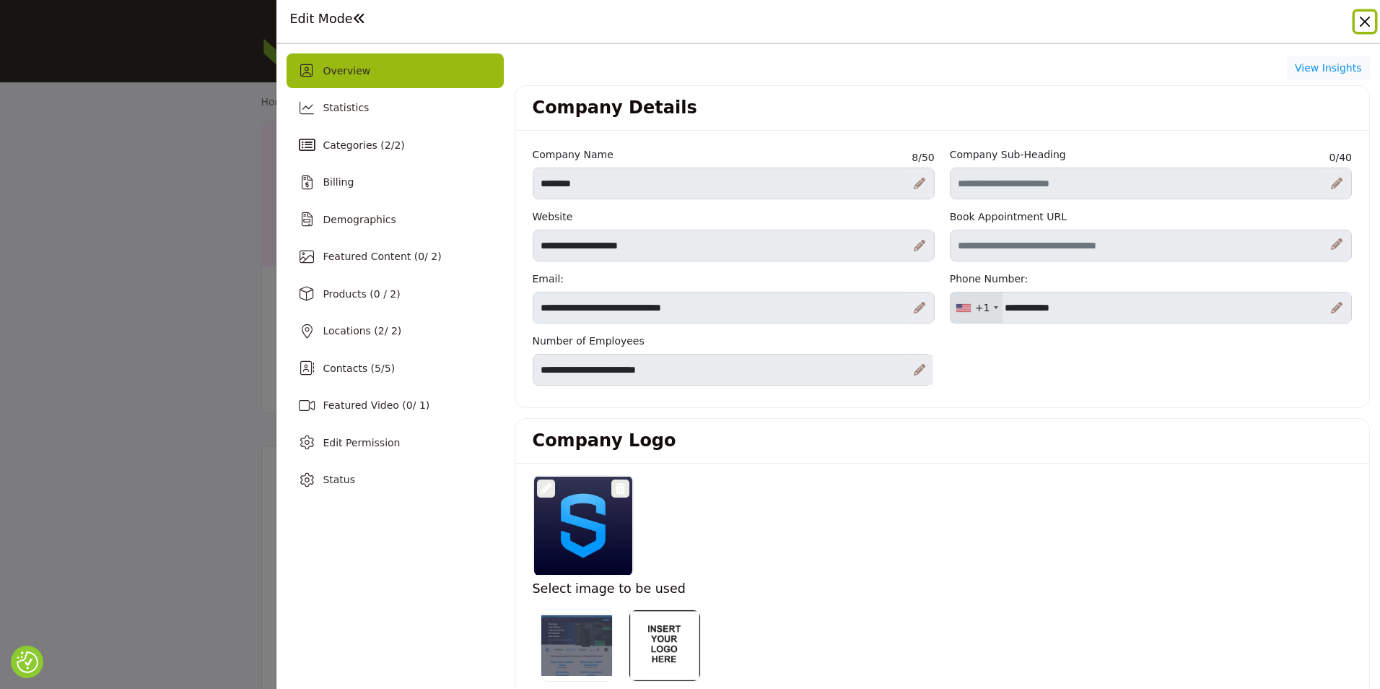
click at [1361, 21] on button "Close" at bounding box center [1365, 22] width 20 height 20
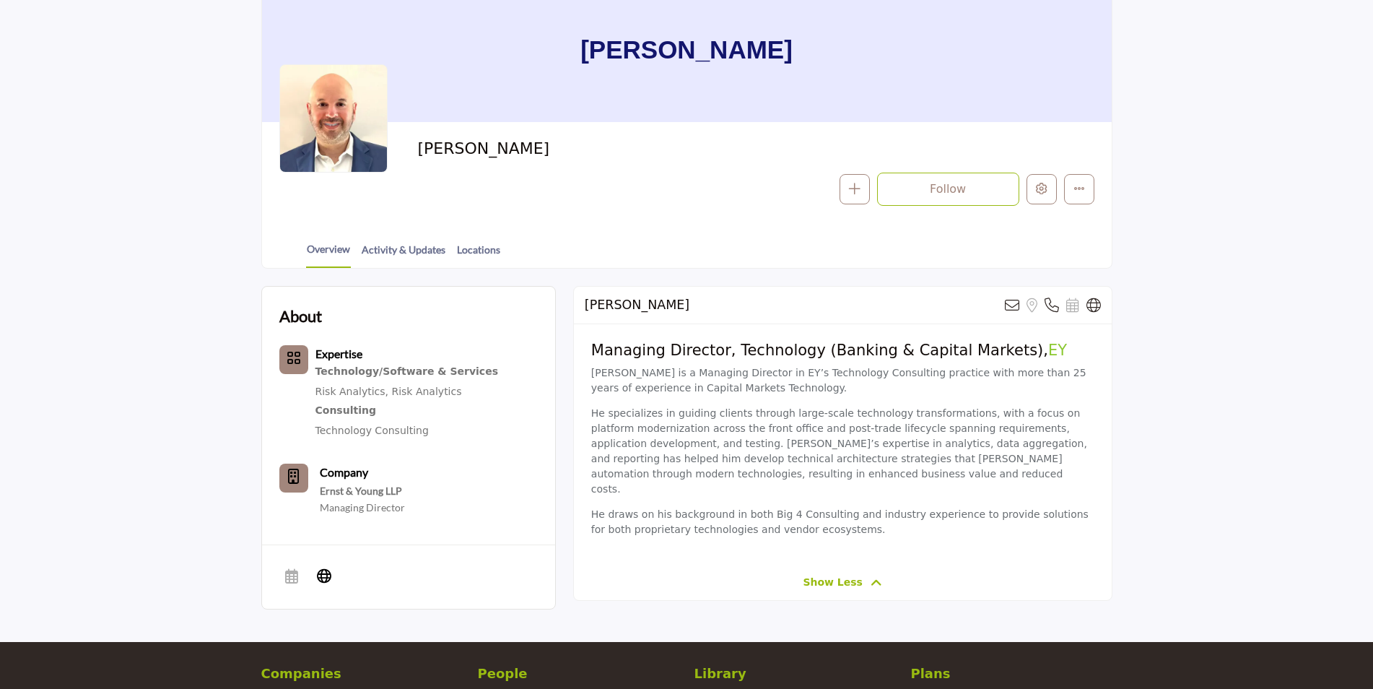
scroll to position [144, 0]
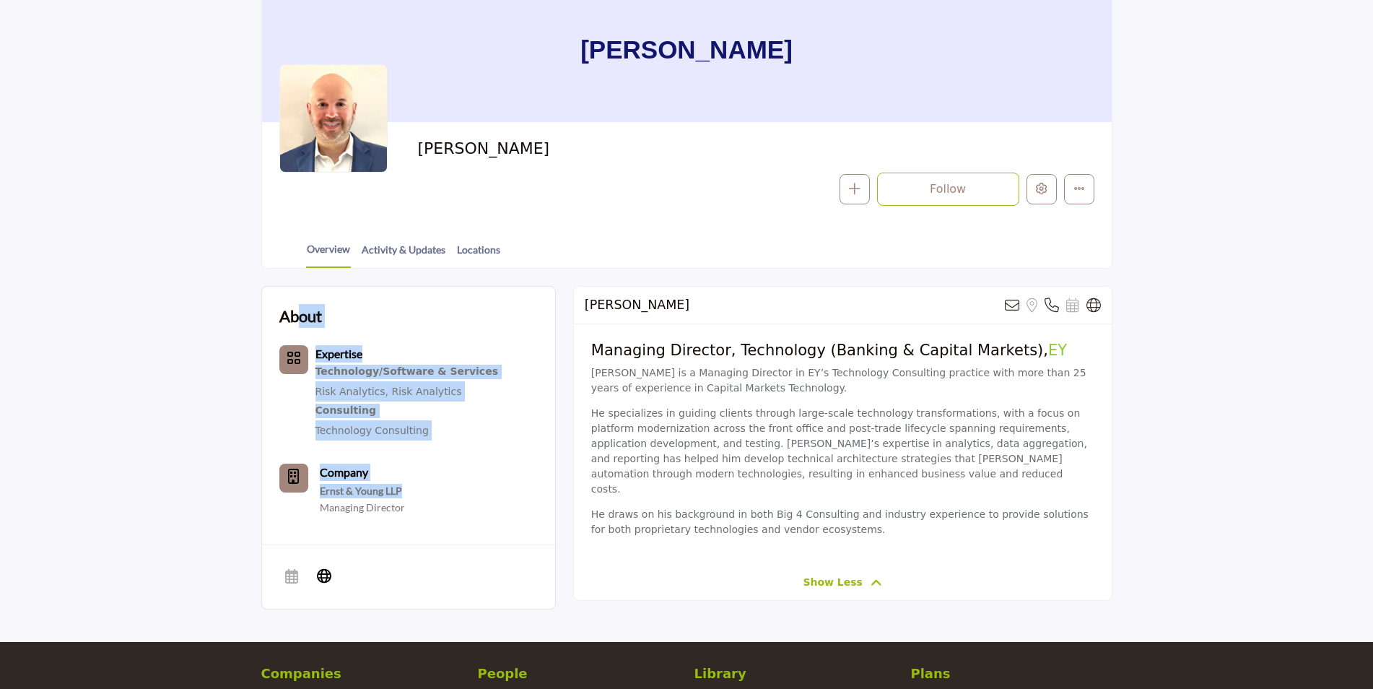
drag, startPoint x: 344, startPoint y: 363, endPoint x: 504, endPoint y: 455, distance: 184.6
click at [468, 463] on div "About Expertise Technology/Software & Services Risk Analytics, Risk Analytics C…" at bounding box center [388, 409] width 219 height 210
click at [0, 0] on div at bounding box center [0, 0] width 0 height 0
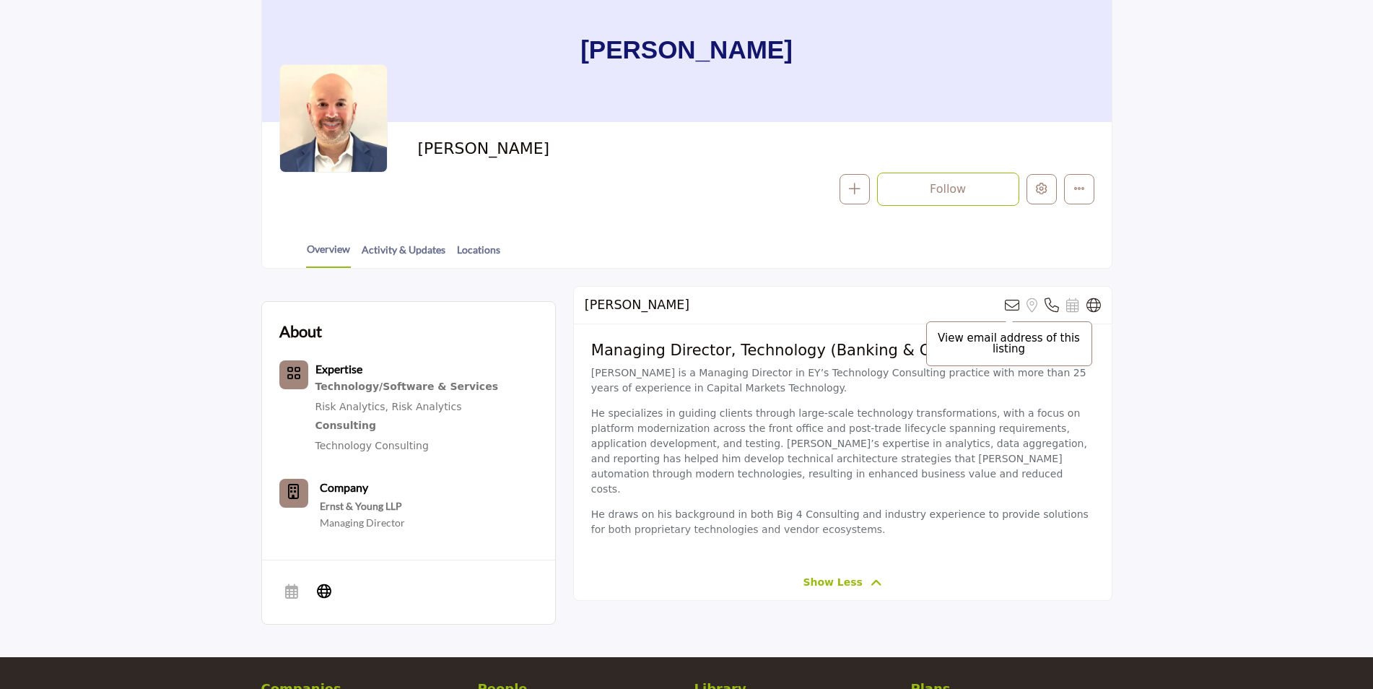
click at [1010, 306] on icon at bounding box center [1012, 305] width 14 height 14
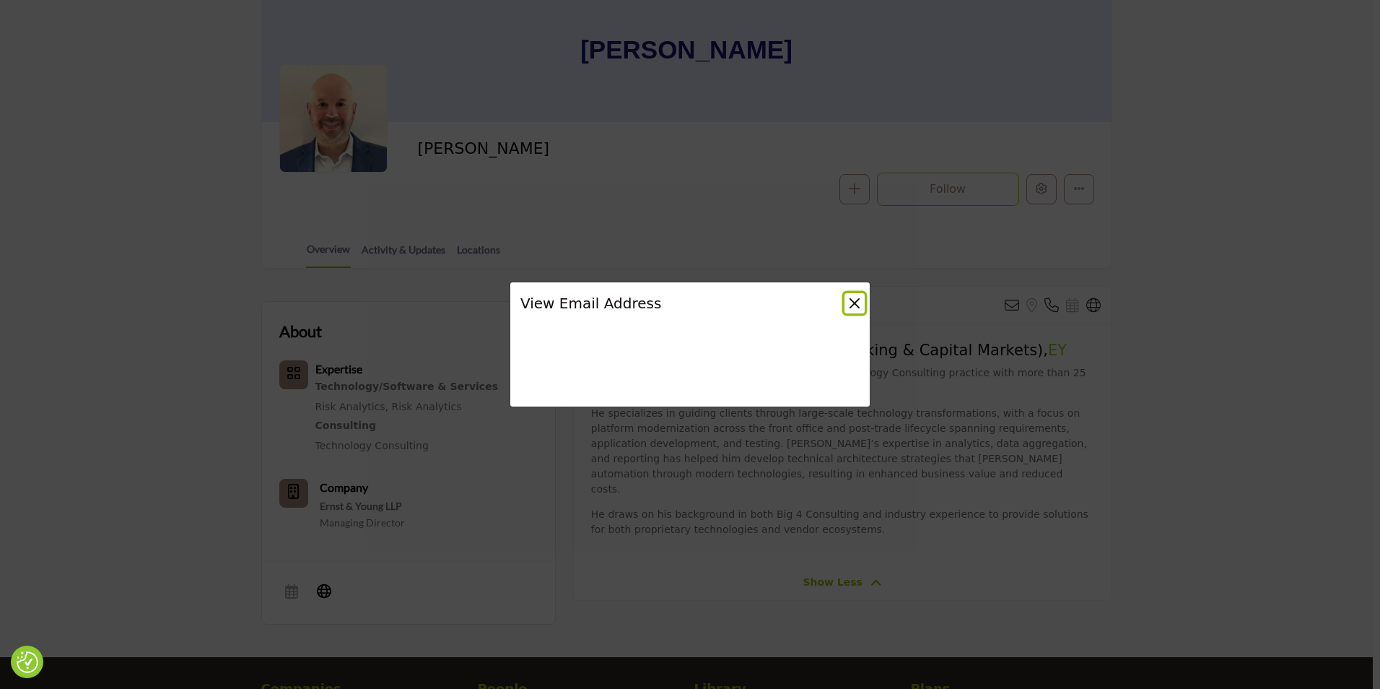
click at [847, 305] on button "Close" at bounding box center [855, 303] width 20 height 20
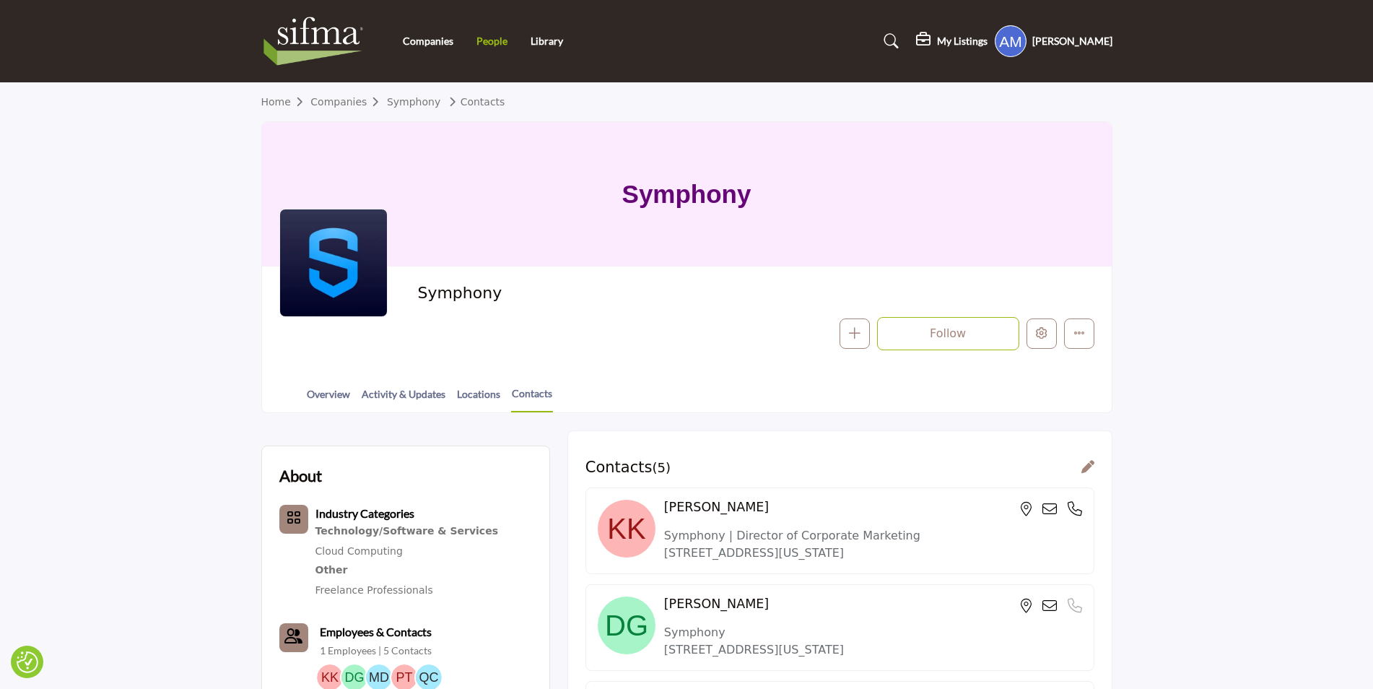
click at [490, 44] on link "People" at bounding box center [491, 41] width 31 height 12
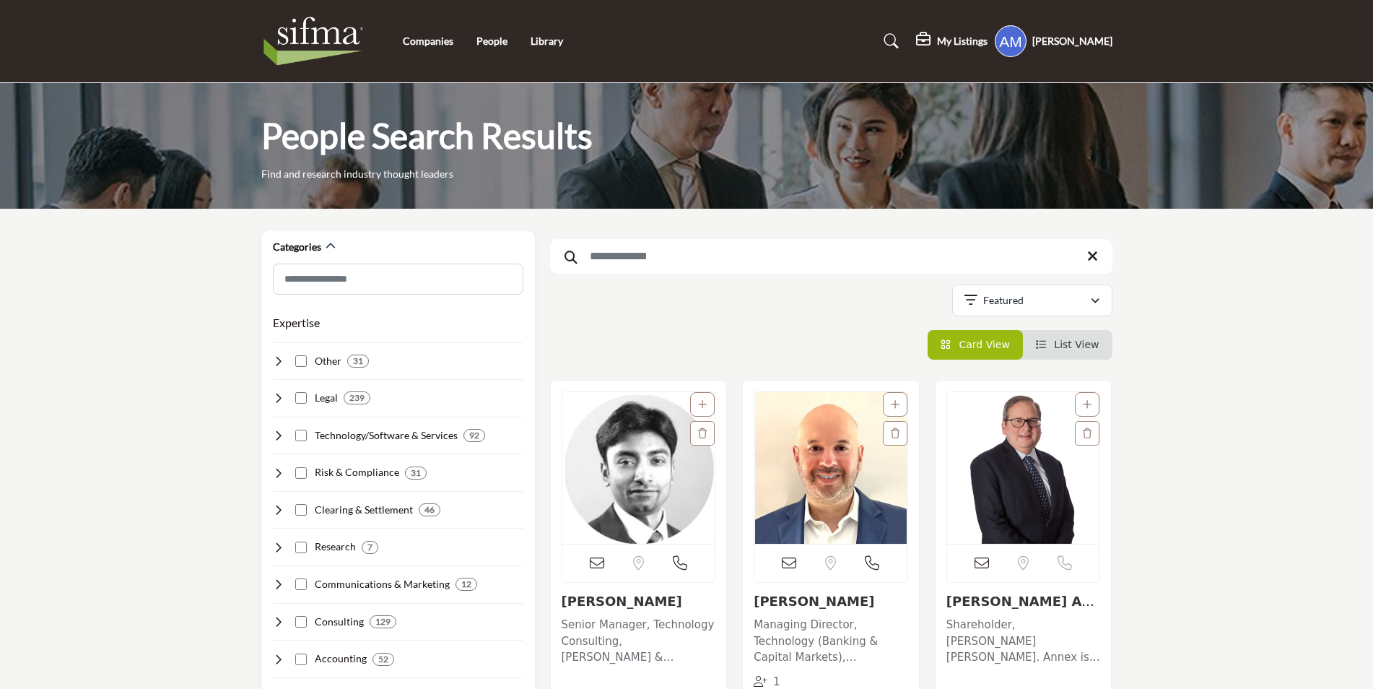
click at [667, 261] on input "Search Keyword" at bounding box center [831, 256] width 562 height 35
type input "**********"
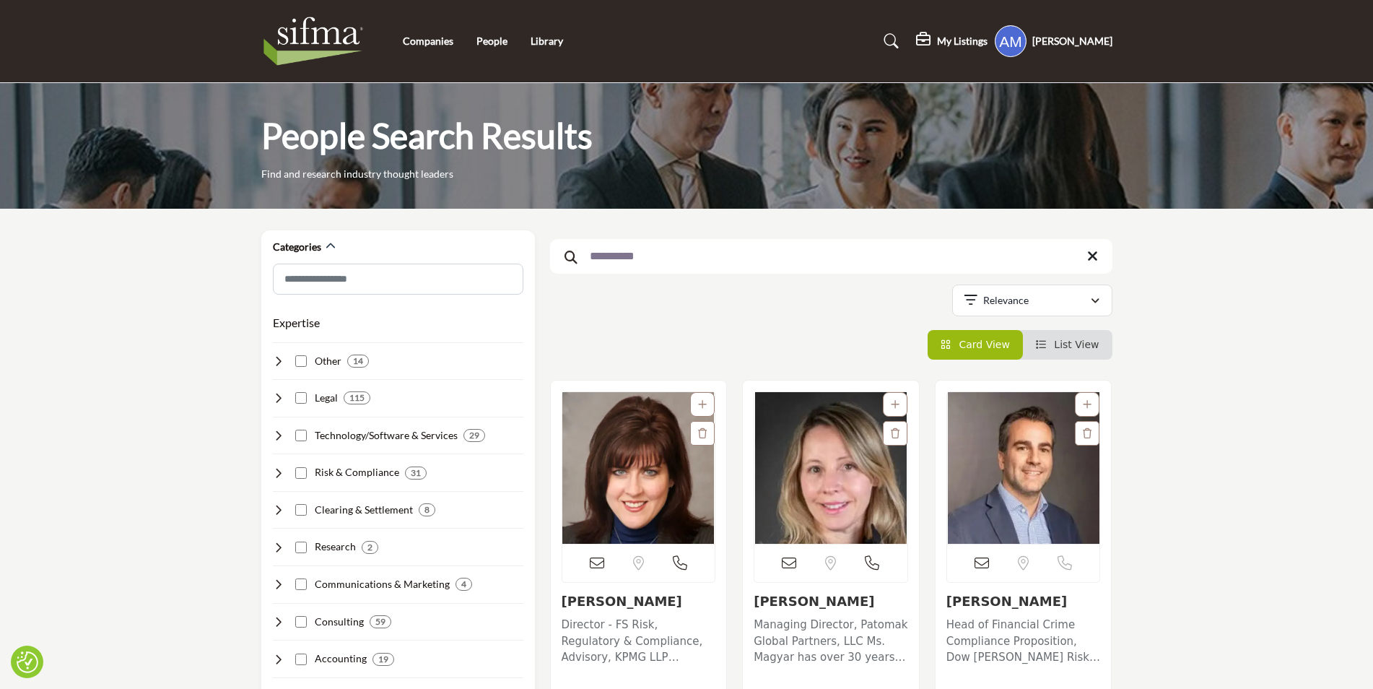
click at [542, 49] on div "Companies People Library" at bounding box center [686, 41] width 866 height 58
click at [551, 46] on link "Library" at bounding box center [547, 41] width 32 height 12
